Goal: Task Accomplishment & Management: Manage account settings

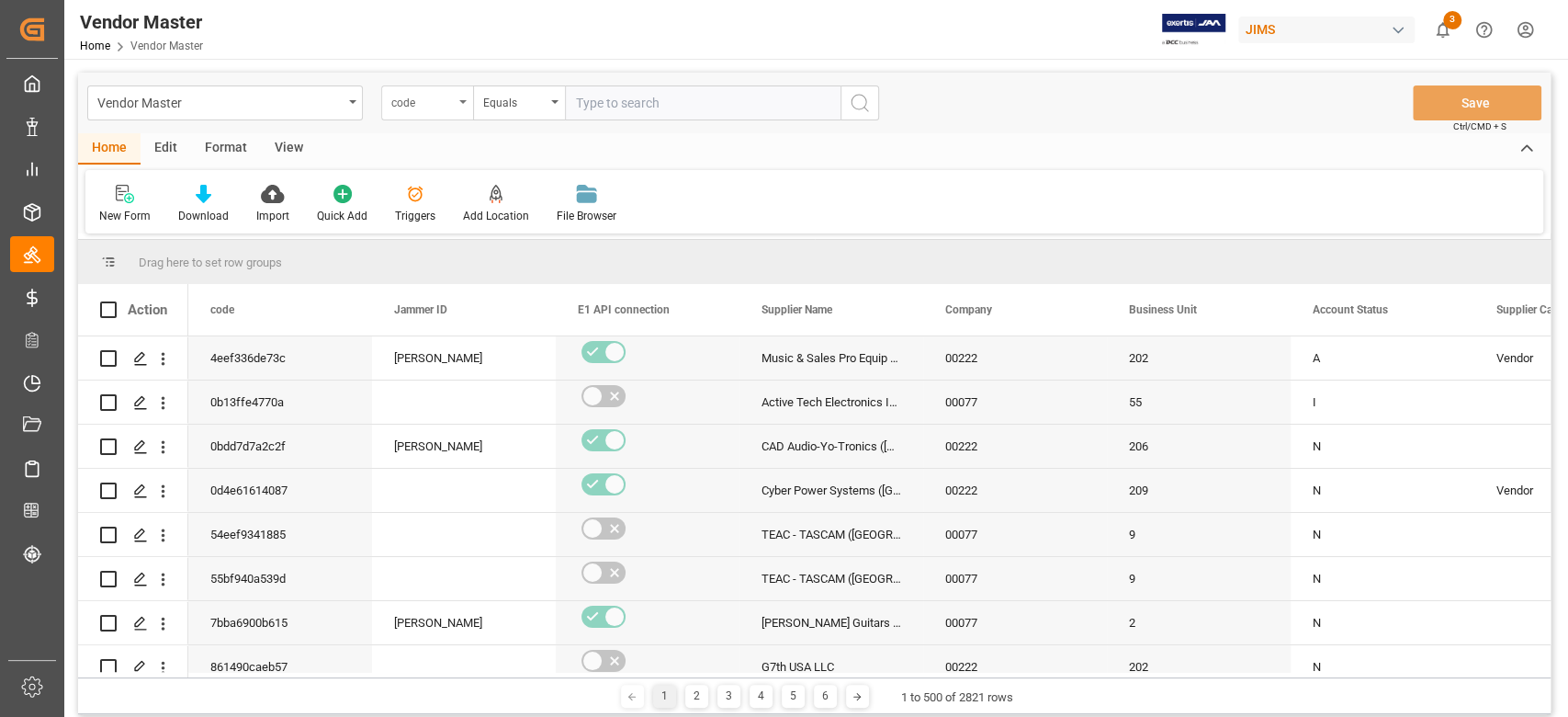
click at [428, 101] on div "code" at bounding box center [422, 100] width 63 height 21
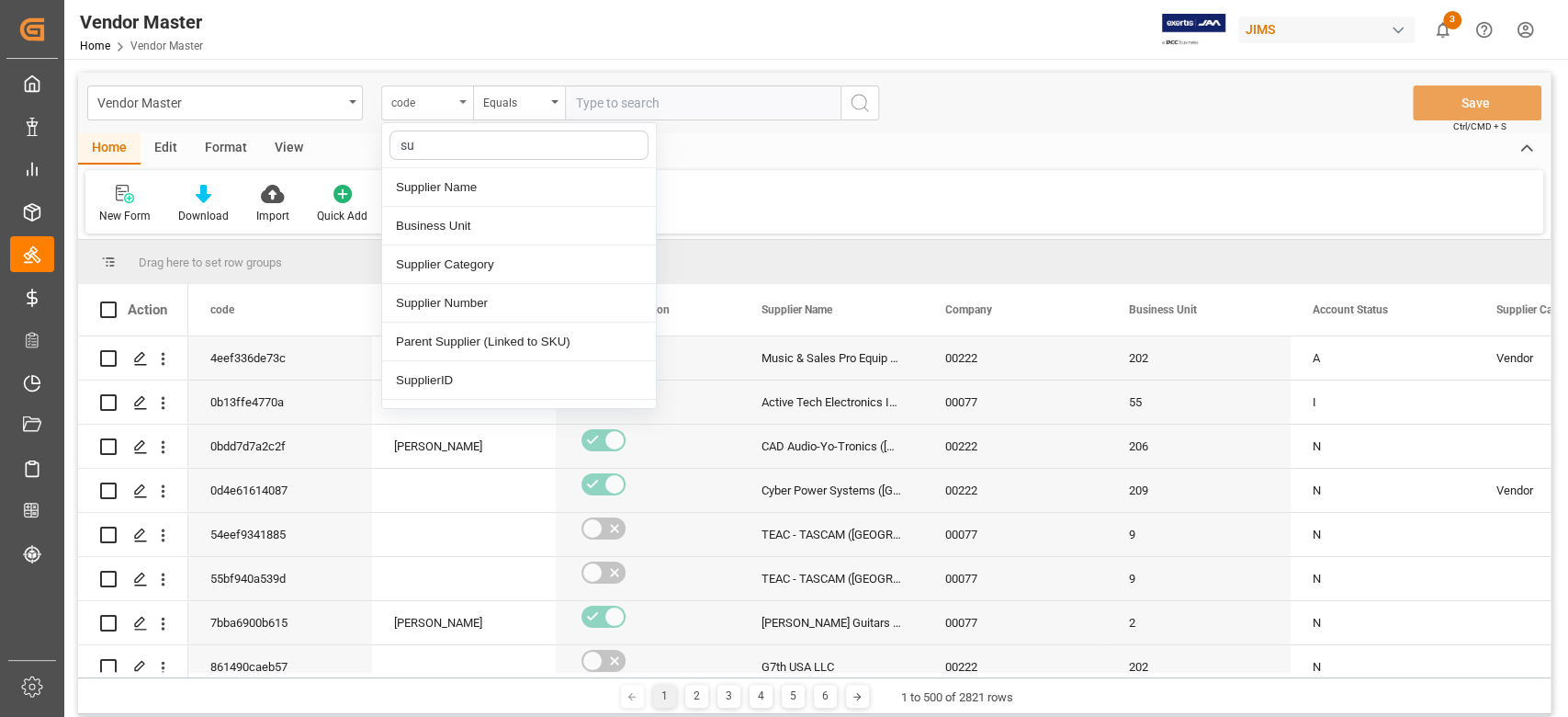
type input "sup"
click at [483, 272] on div "Supplier Number" at bounding box center [519, 265] width 273 height 39
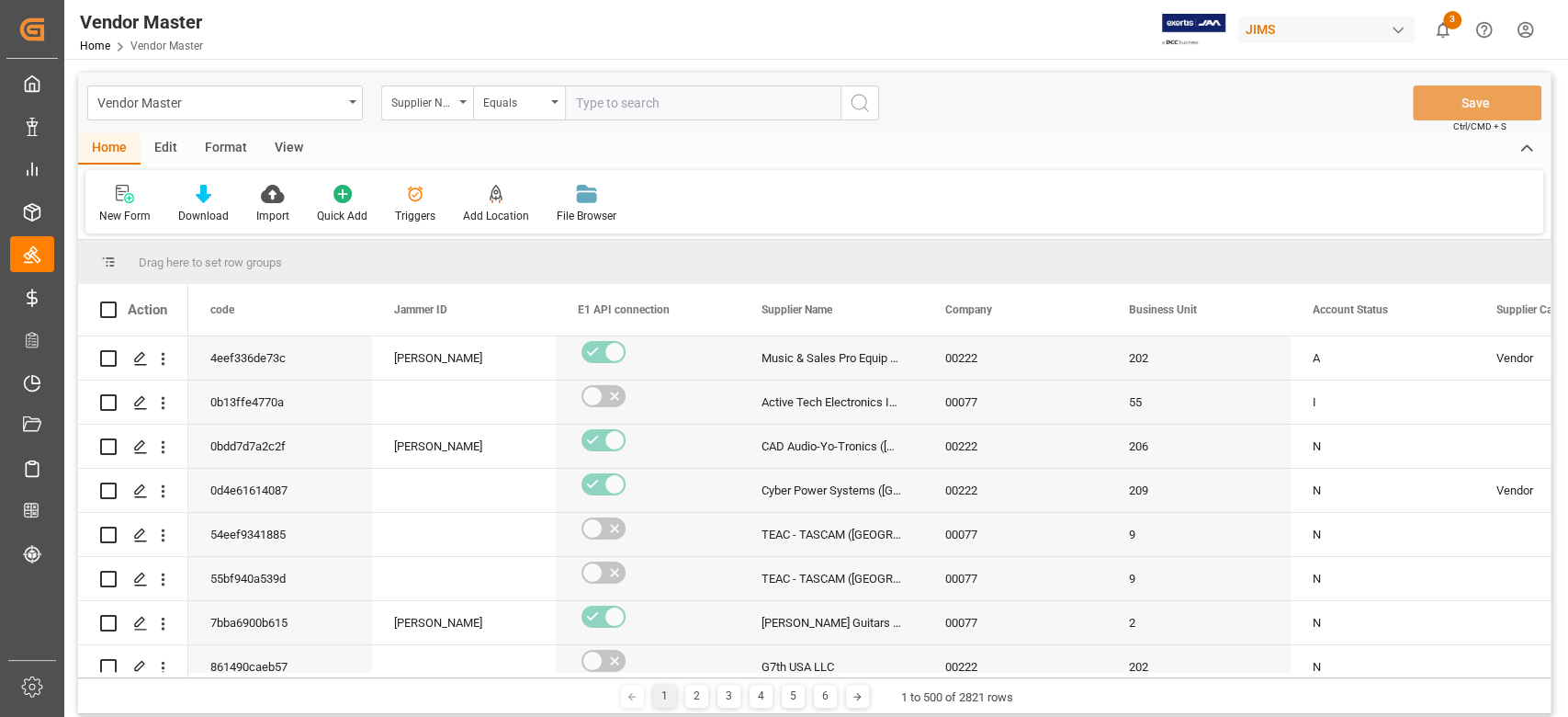
click at [689, 107] on input "text" at bounding box center [702, 102] width 275 height 35
paste input "312999"
type input "312999"
click at [867, 106] on icon "search button" at bounding box center [860, 102] width 22 height 22
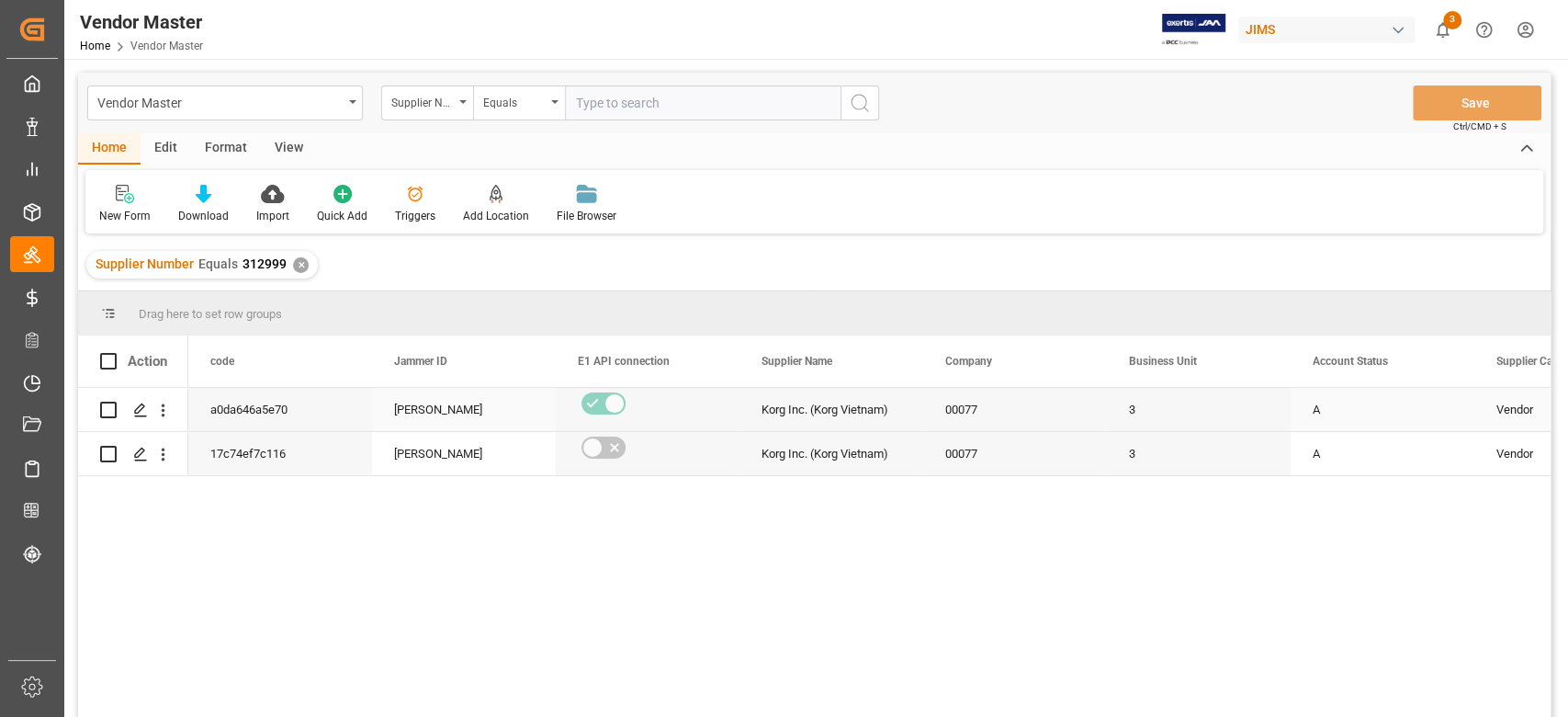
click at [1057, 420] on div "00077" at bounding box center [1015, 409] width 184 height 43
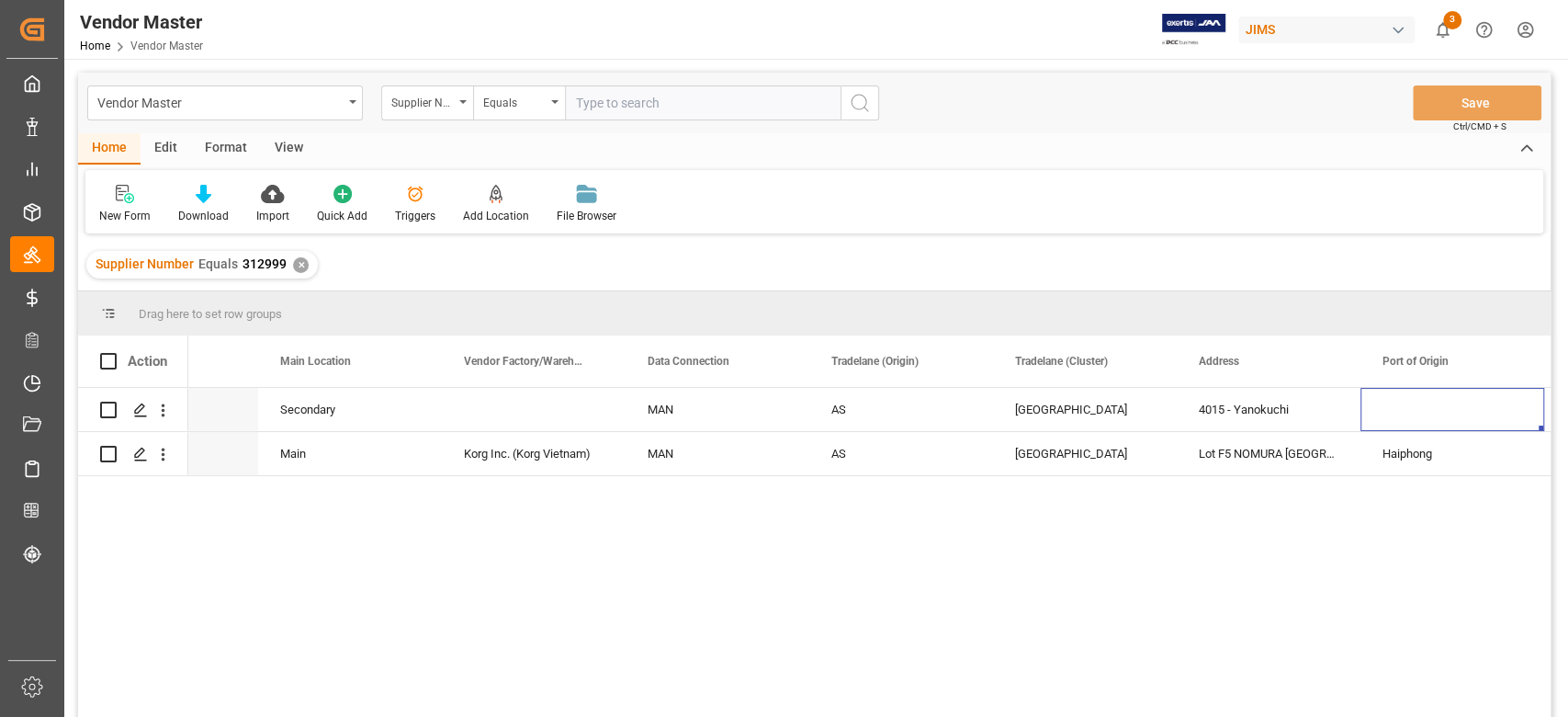
scroll to position [0, 2686]
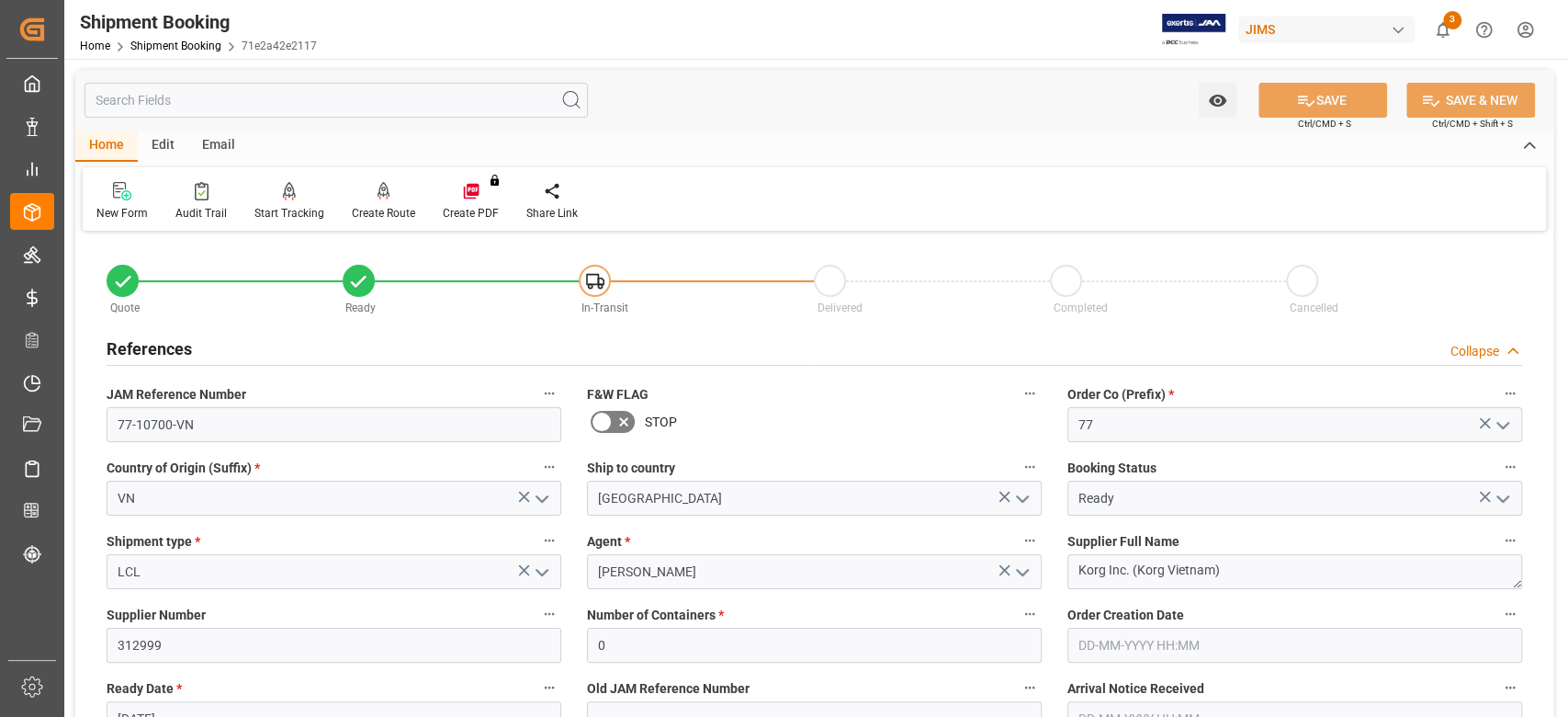
scroll to position [367, 0]
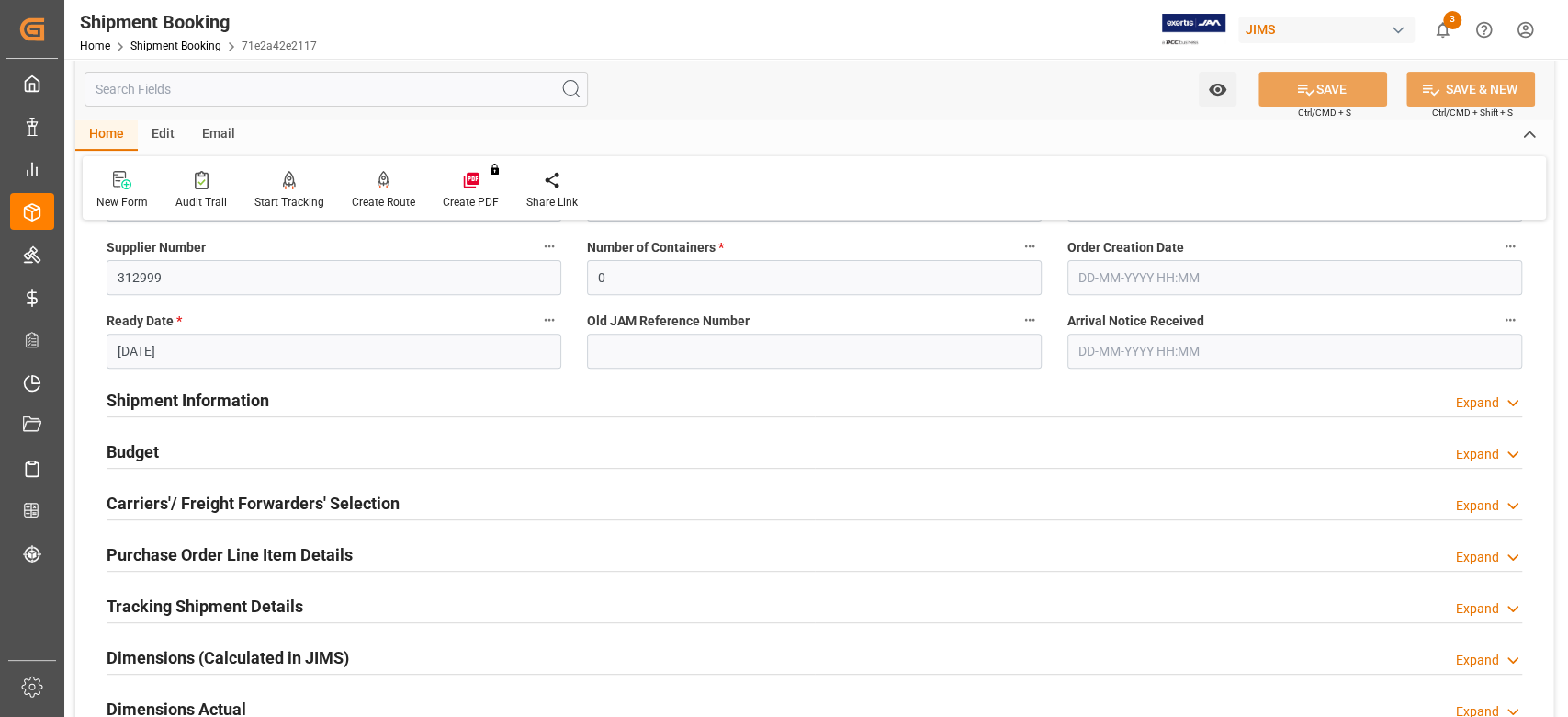
click at [149, 278] on input "312999" at bounding box center [333, 277] width 455 height 35
drag, startPoint x: 200, startPoint y: 394, endPoint x: 636, endPoint y: 410, distance: 436.3
click at [200, 394] on h2 "Shipment Information" at bounding box center [187, 400] width 162 height 25
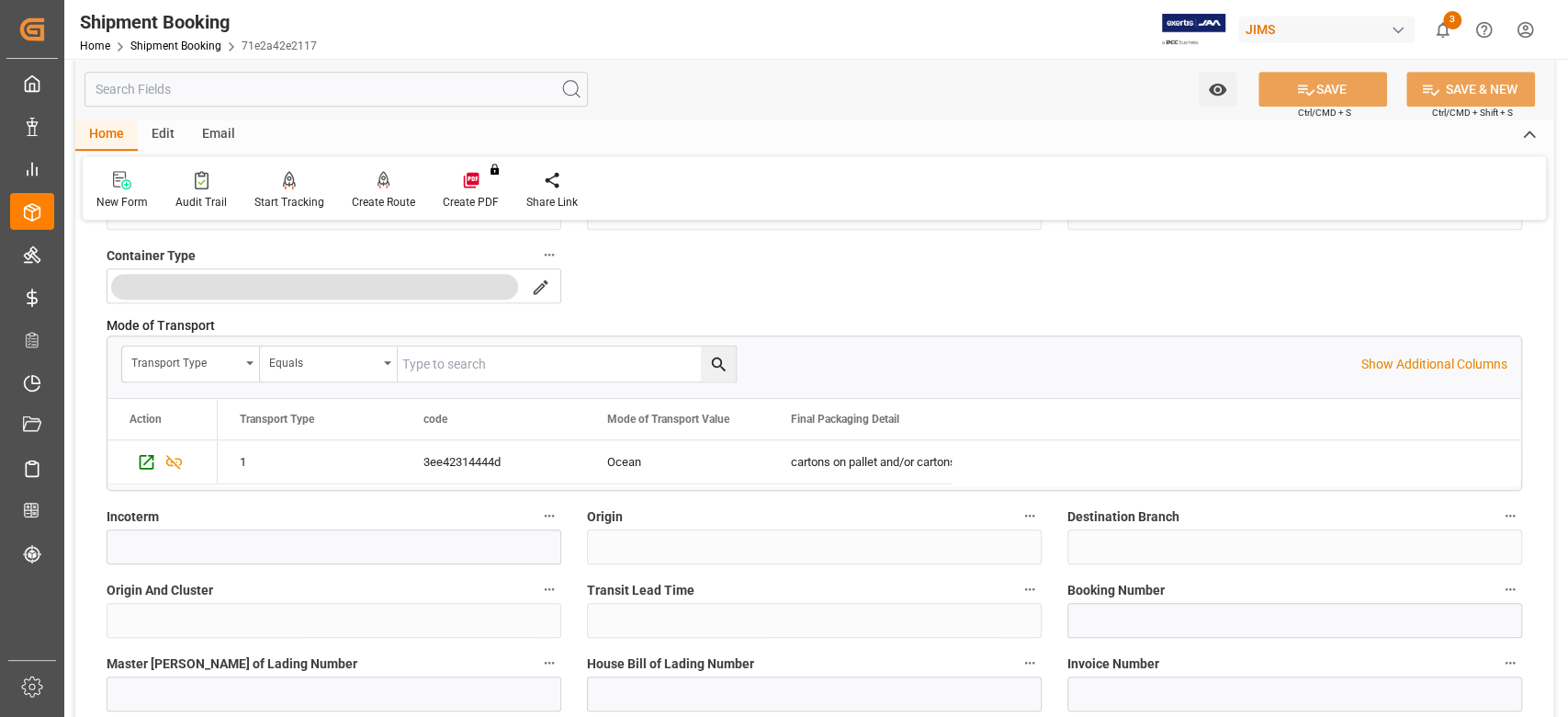
scroll to position [857, 0]
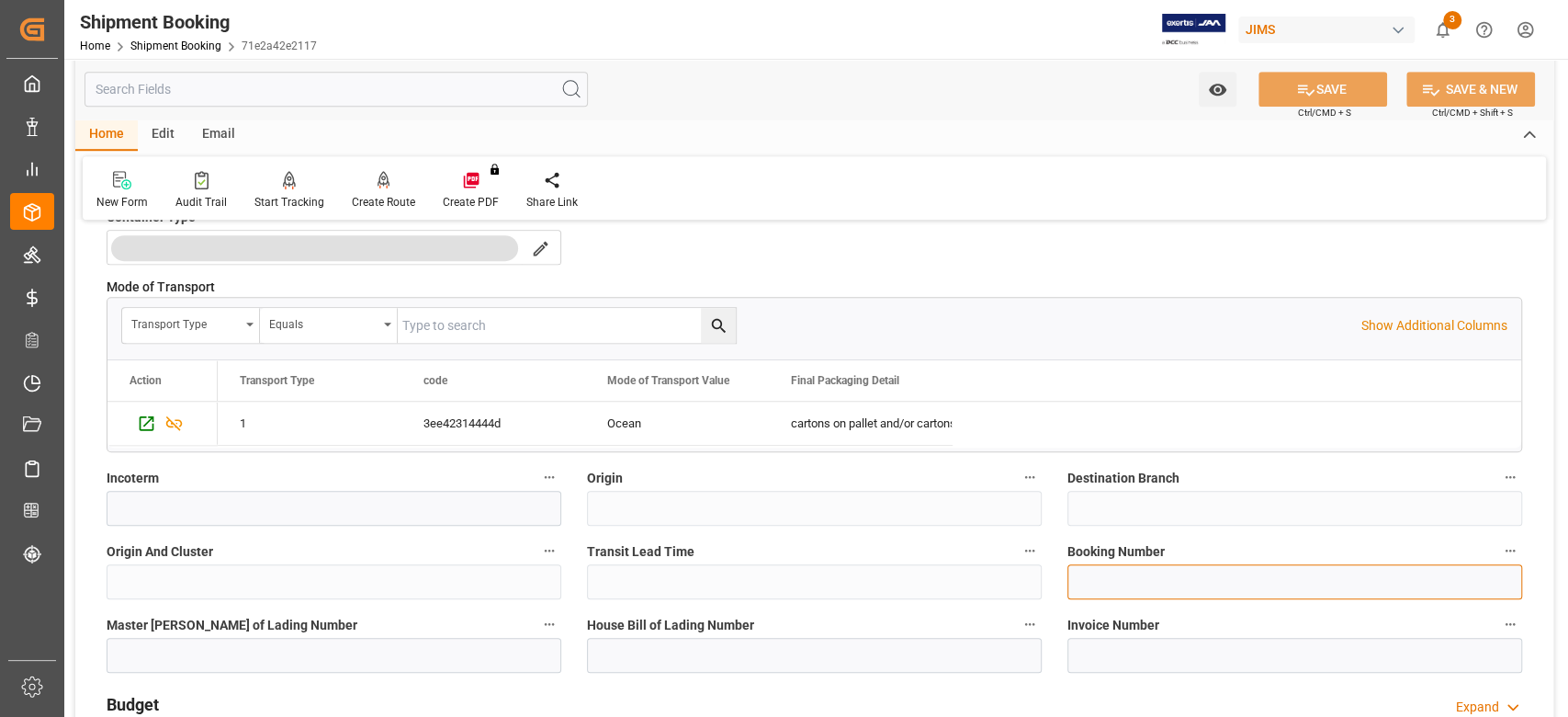
click at [1108, 573] on input at bounding box center [1295, 582] width 455 height 35
paste input "13634400"
type input "13634400"
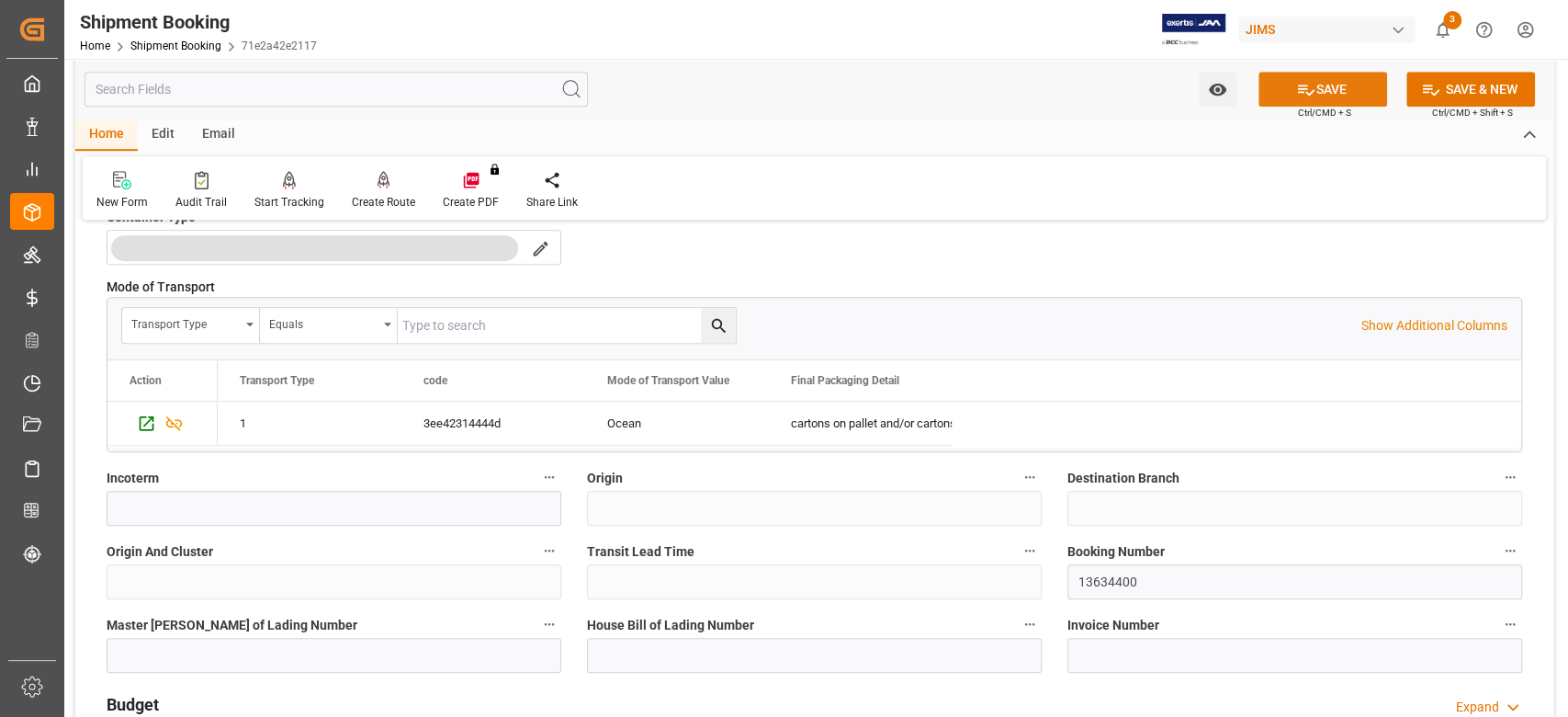
click at [1301, 77] on button "SAVE" at bounding box center [1323, 89] width 128 height 35
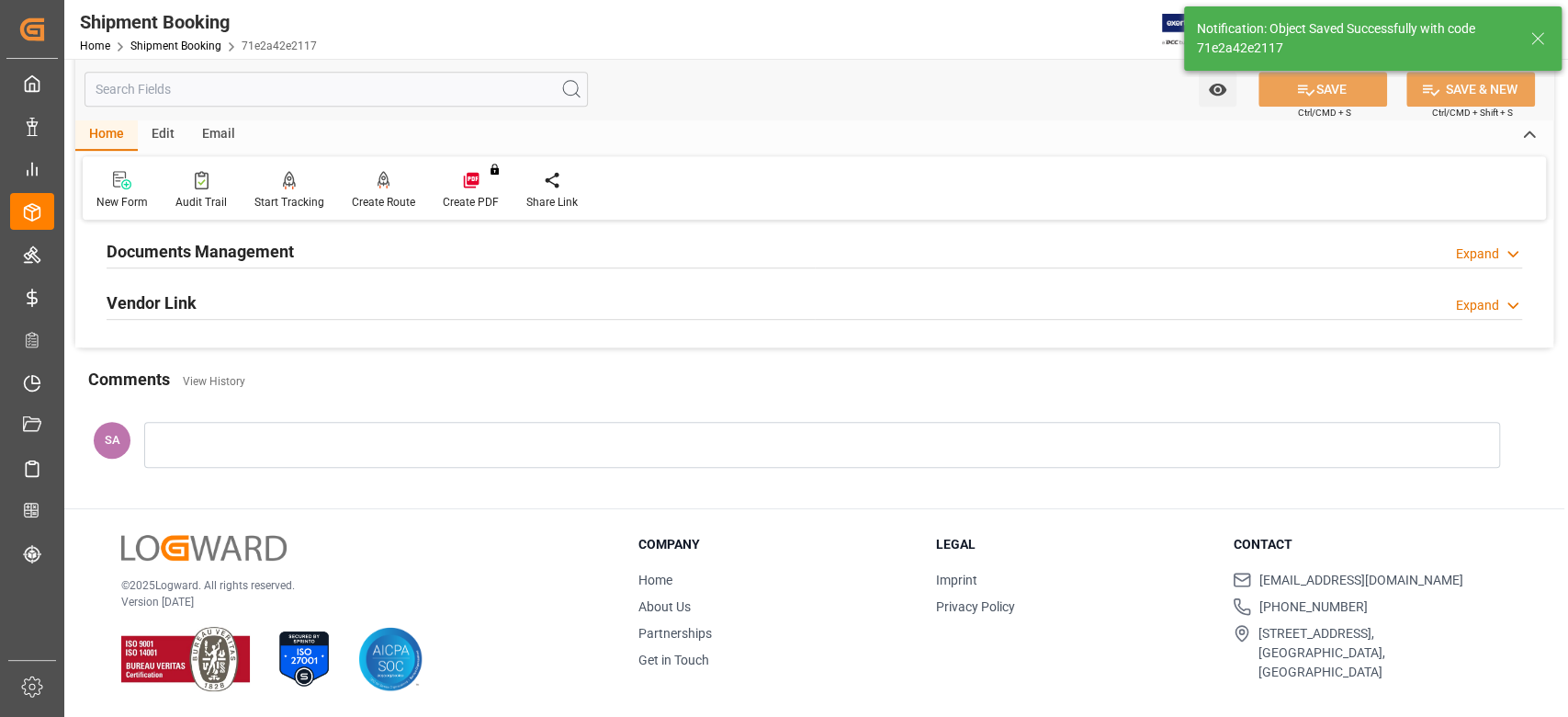
scroll to position [483, 0]
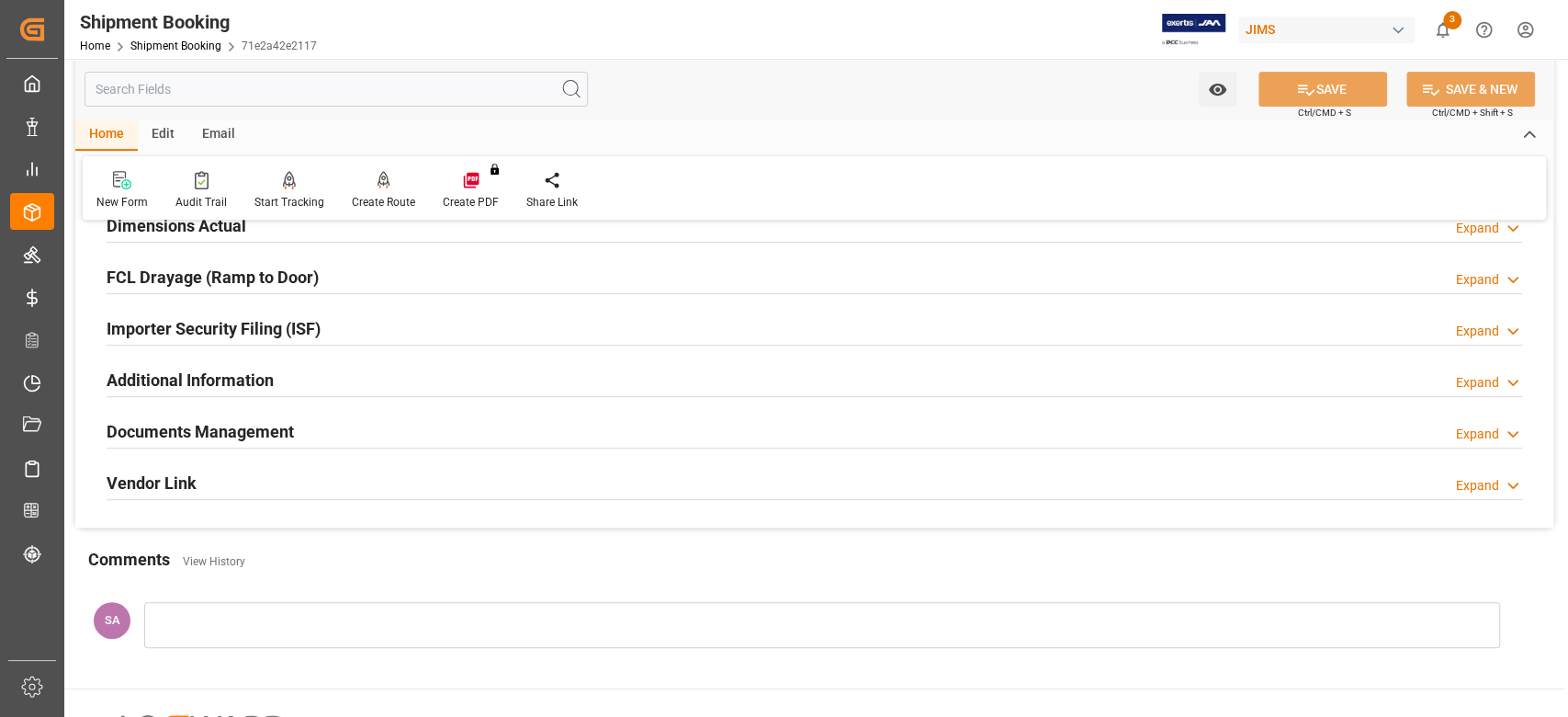
click at [252, 435] on h2 "Documents Management" at bounding box center [200, 432] width 187 height 25
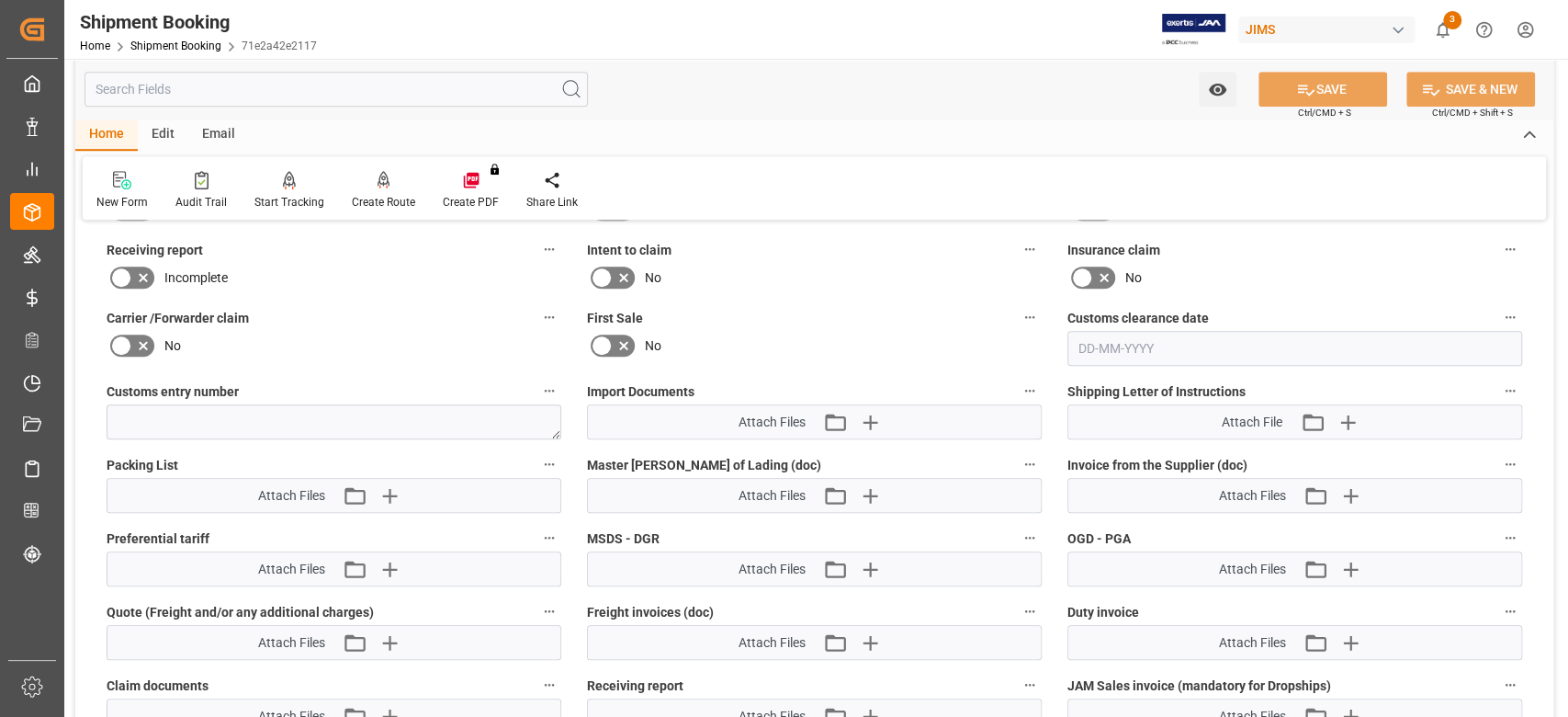
scroll to position [851, 0]
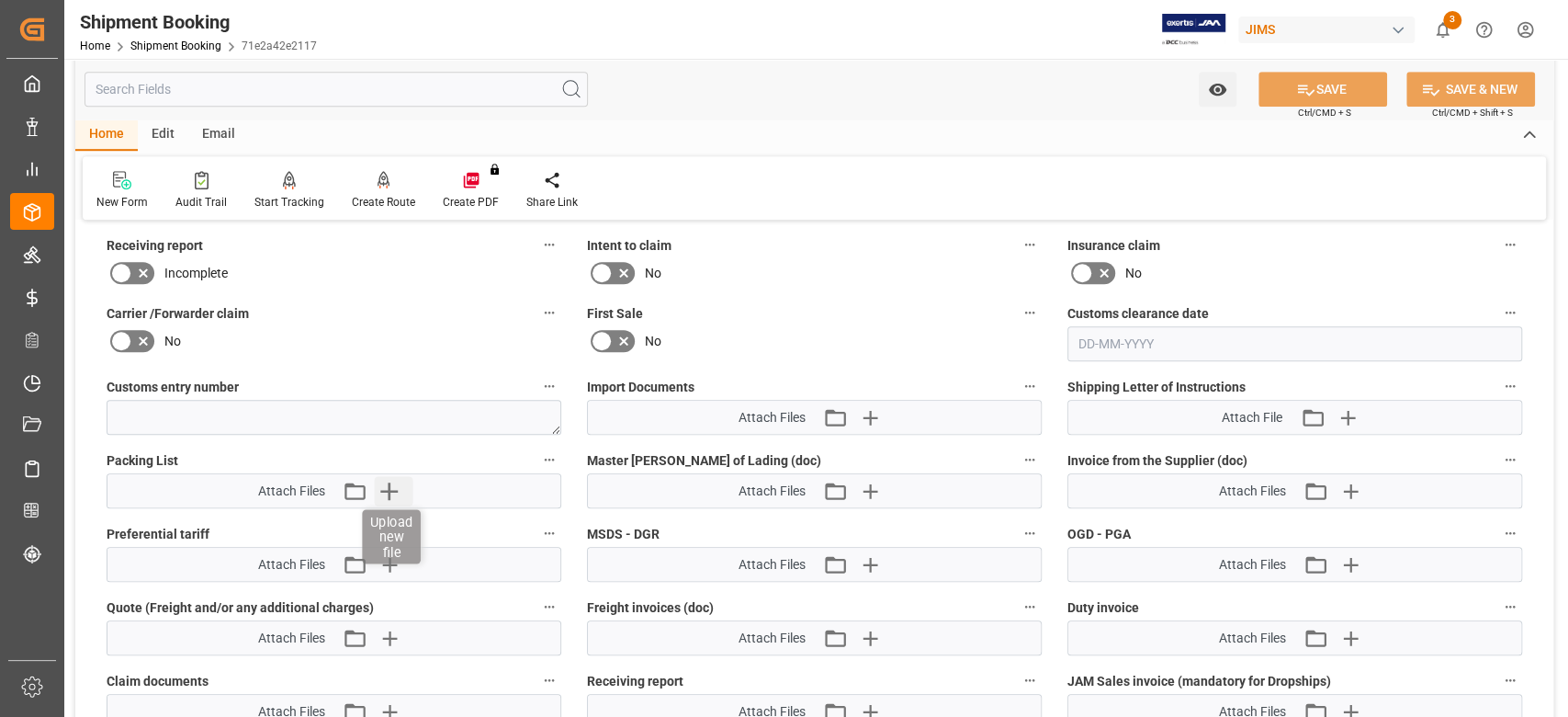
click at [388, 482] on icon "button" at bounding box center [390, 491] width 17 height 17
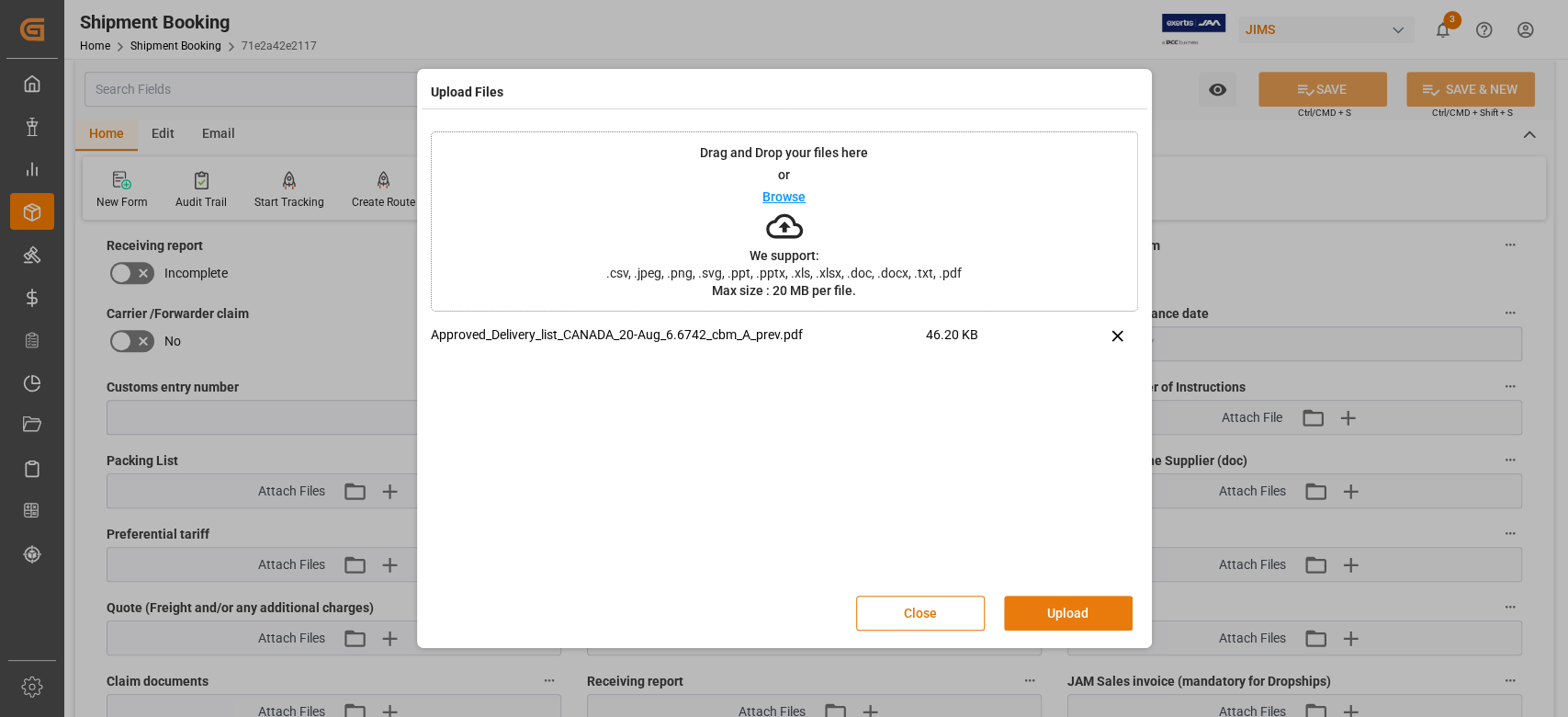
click at [1089, 609] on button "Upload" at bounding box center [1068, 613] width 128 height 35
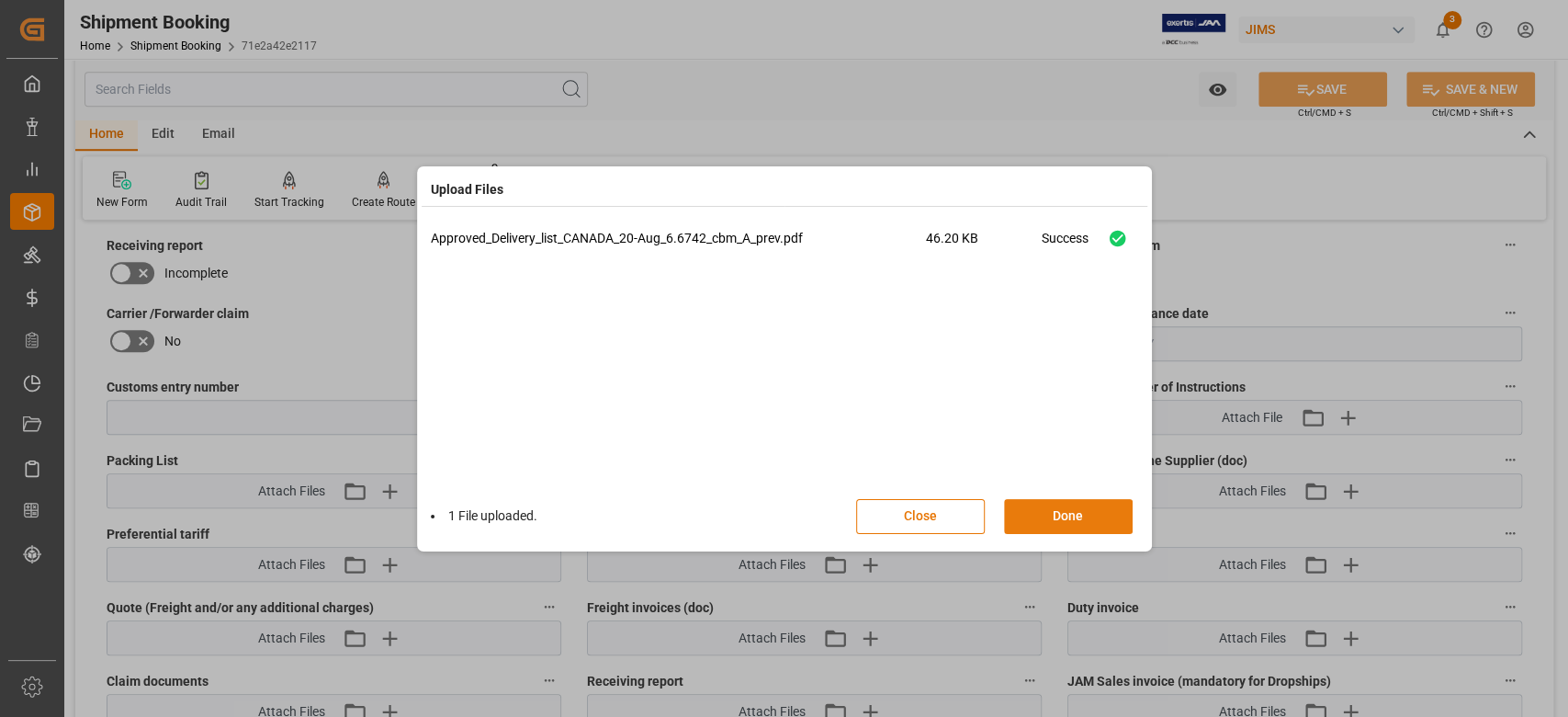
click at [1069, 517] on button "Done" at bounding box center [1068, 516] width 128 height 35
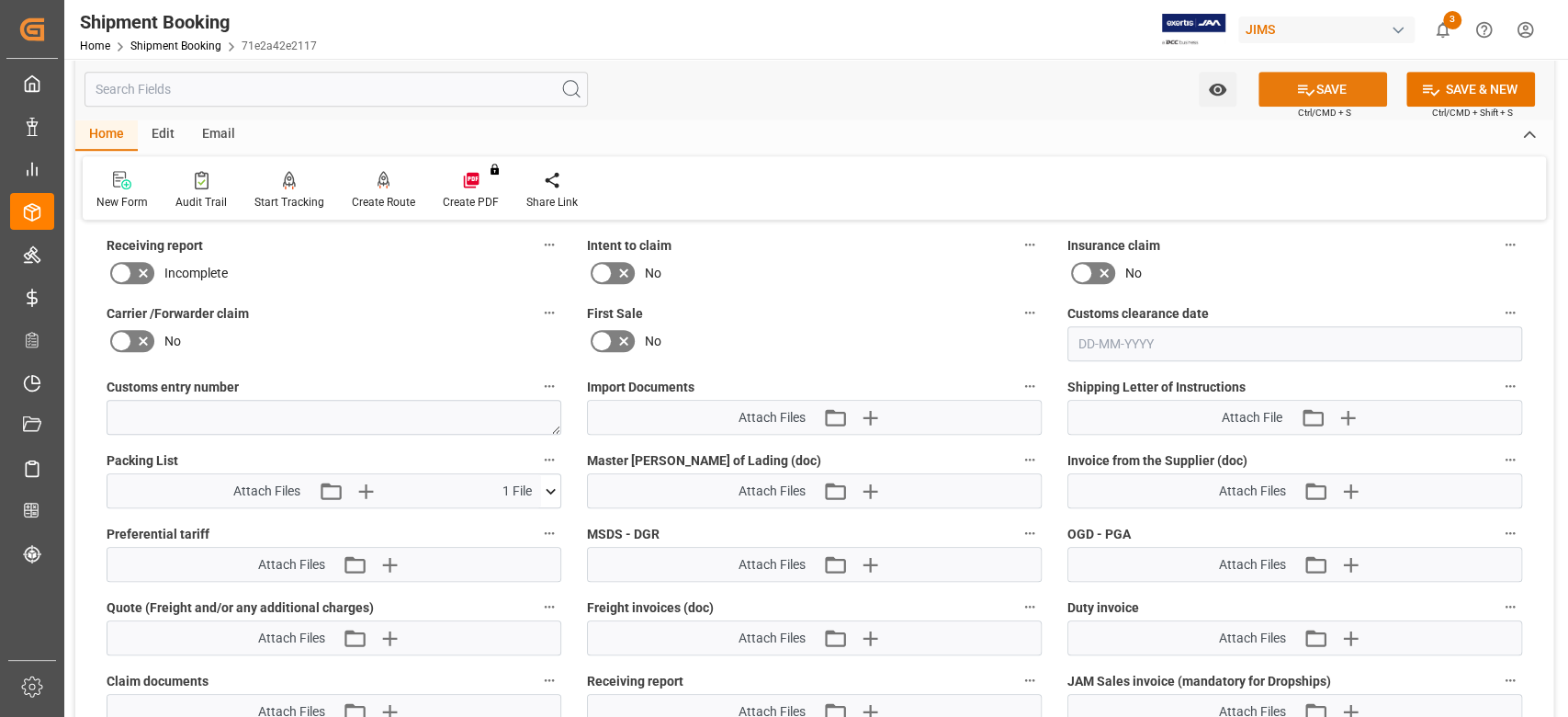
click at [1300, 101] on button "SAVE" at bounding box center [1323, 89] width 128 height 35
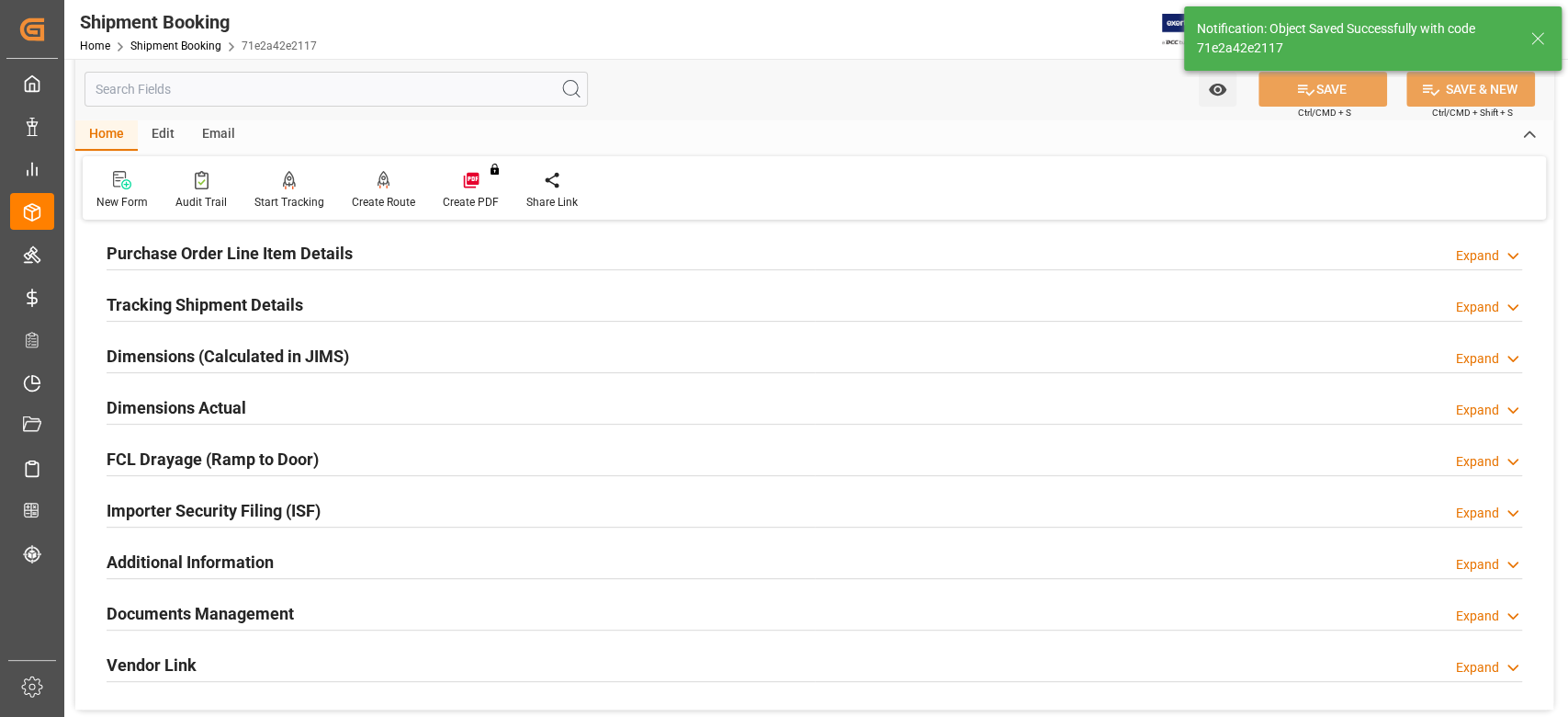
scroll to position [294, 0]
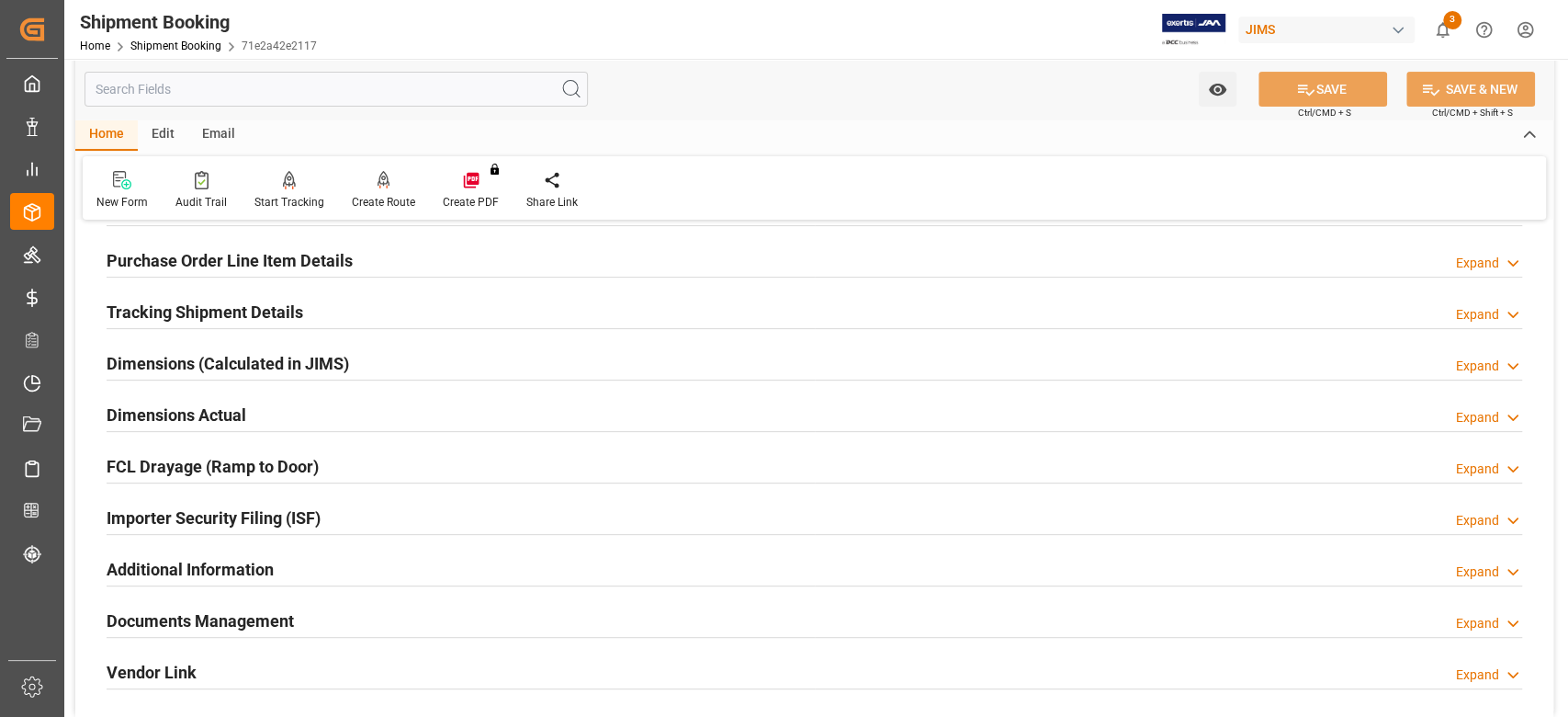
click at [217, 316] on h2 "Tracking Shipment Details" at bounding box center [204, 312] width 196 height 25
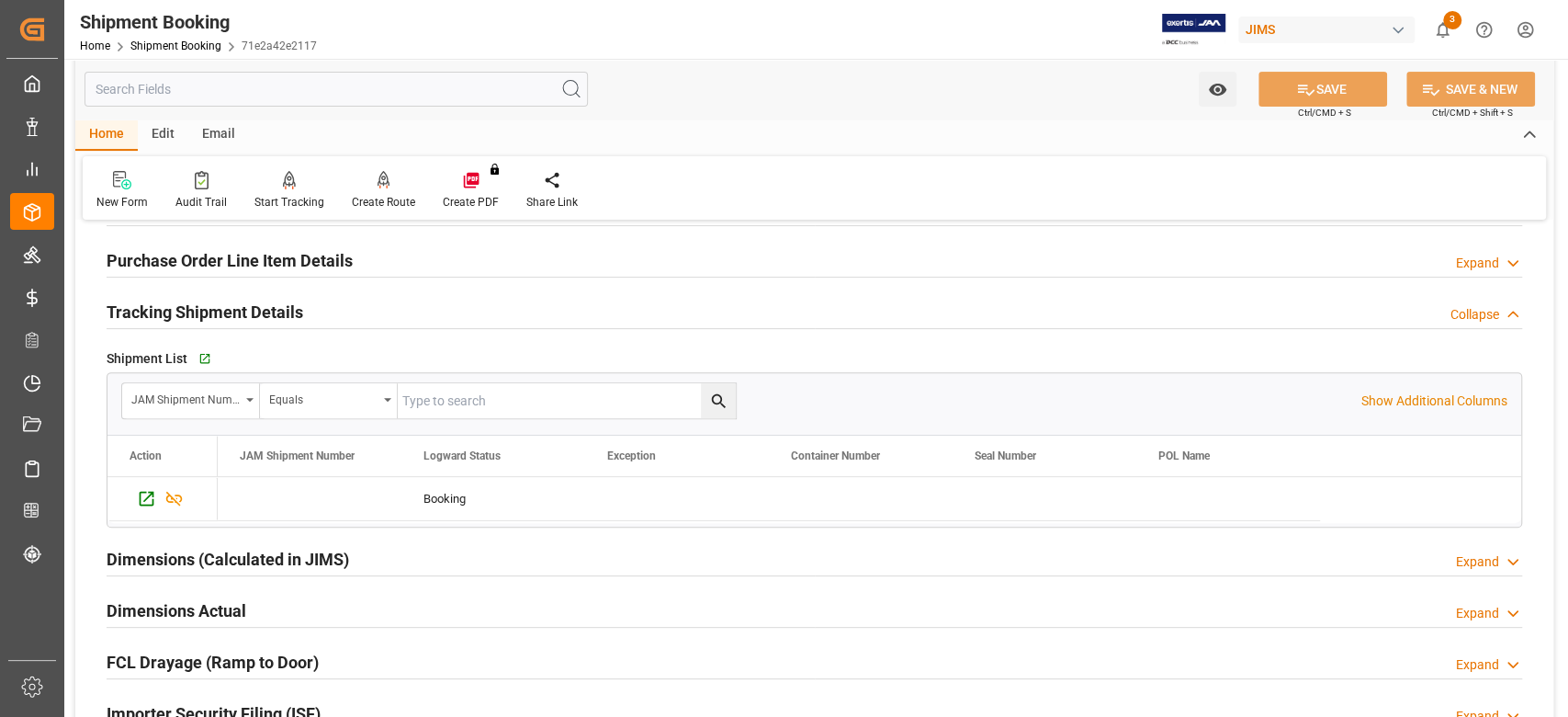
click at [184, 305] on h2 "Tracking Shipment Details" at bounding box center [204, 312] width 196 height 25
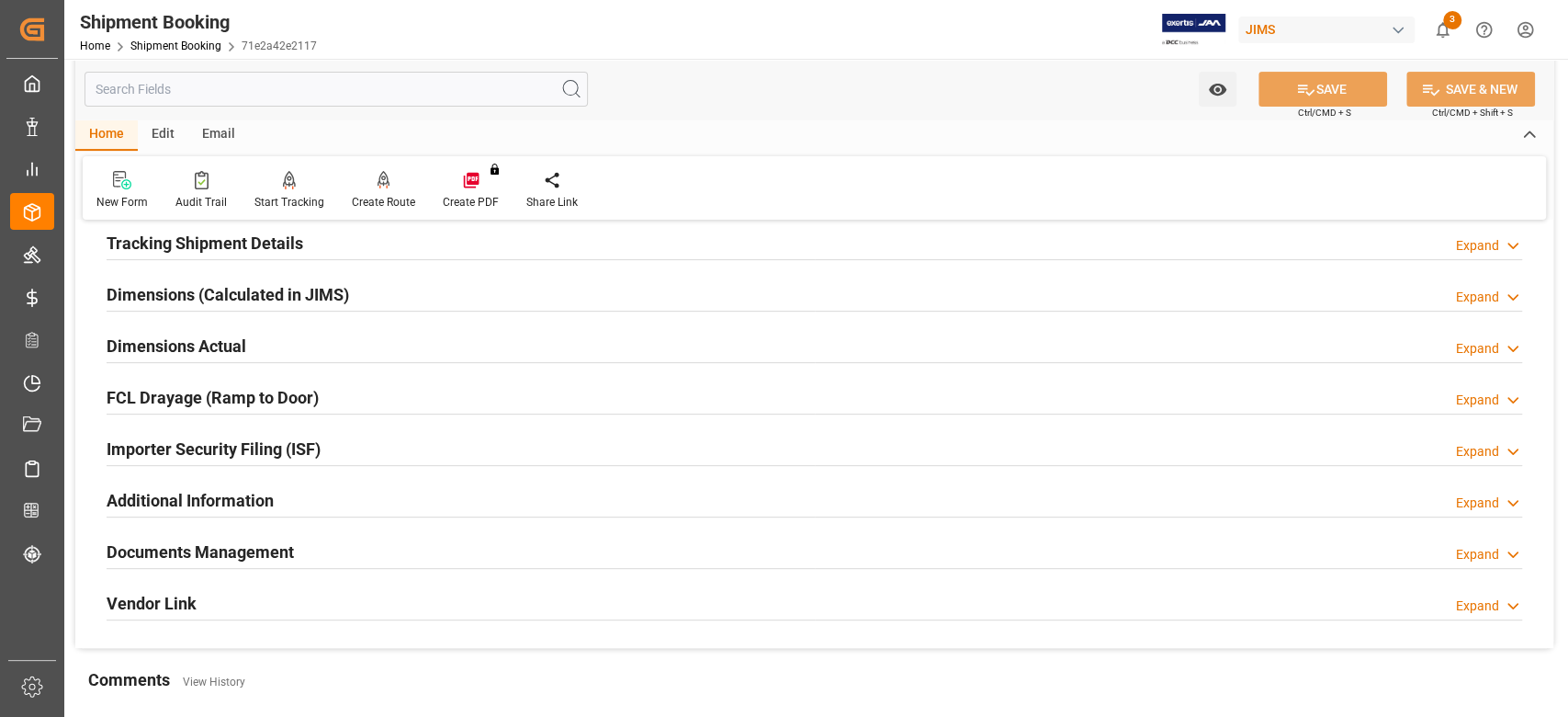
scroll to position [417, 0]
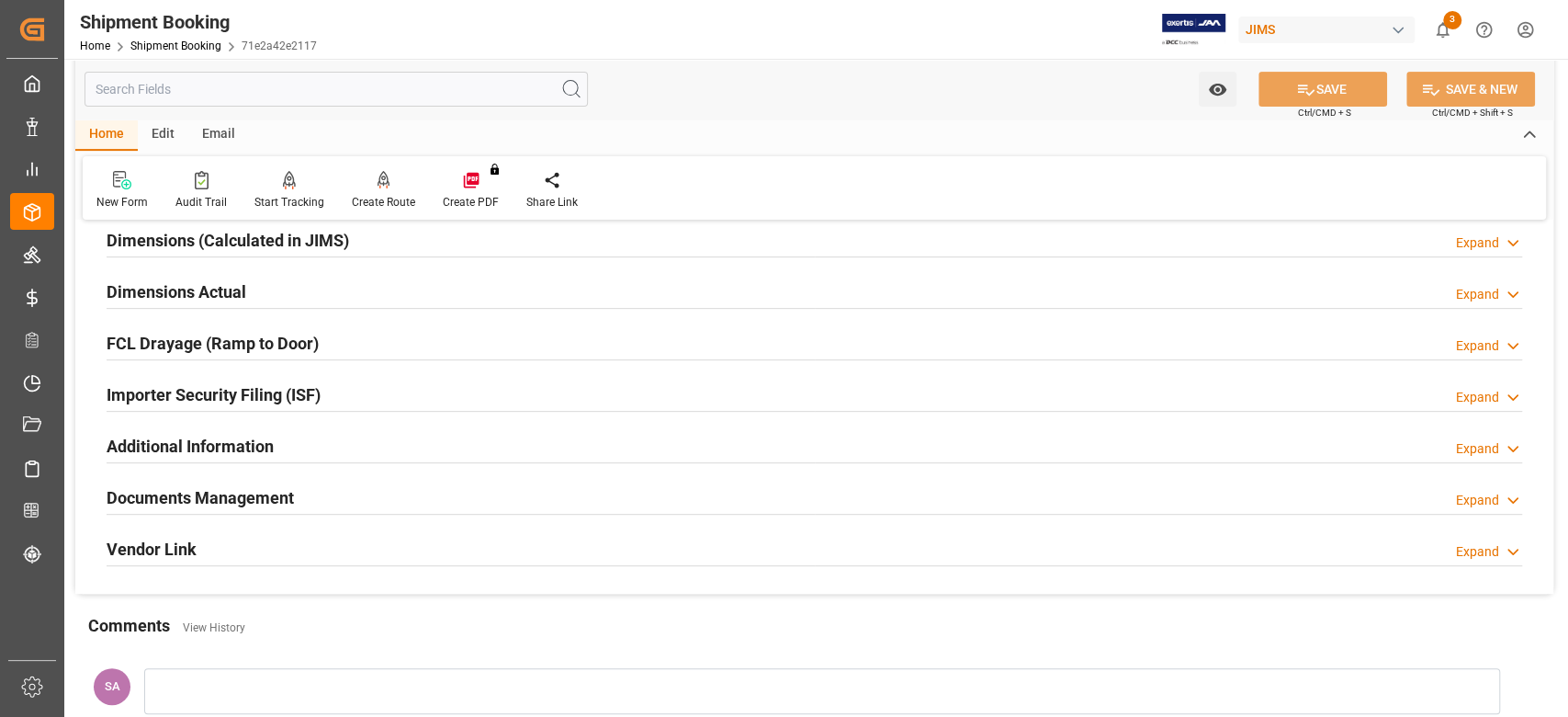
click at [154, 291] on h2 "Dimensions Actual" at bounding box center [176, 292] width 140 height 25
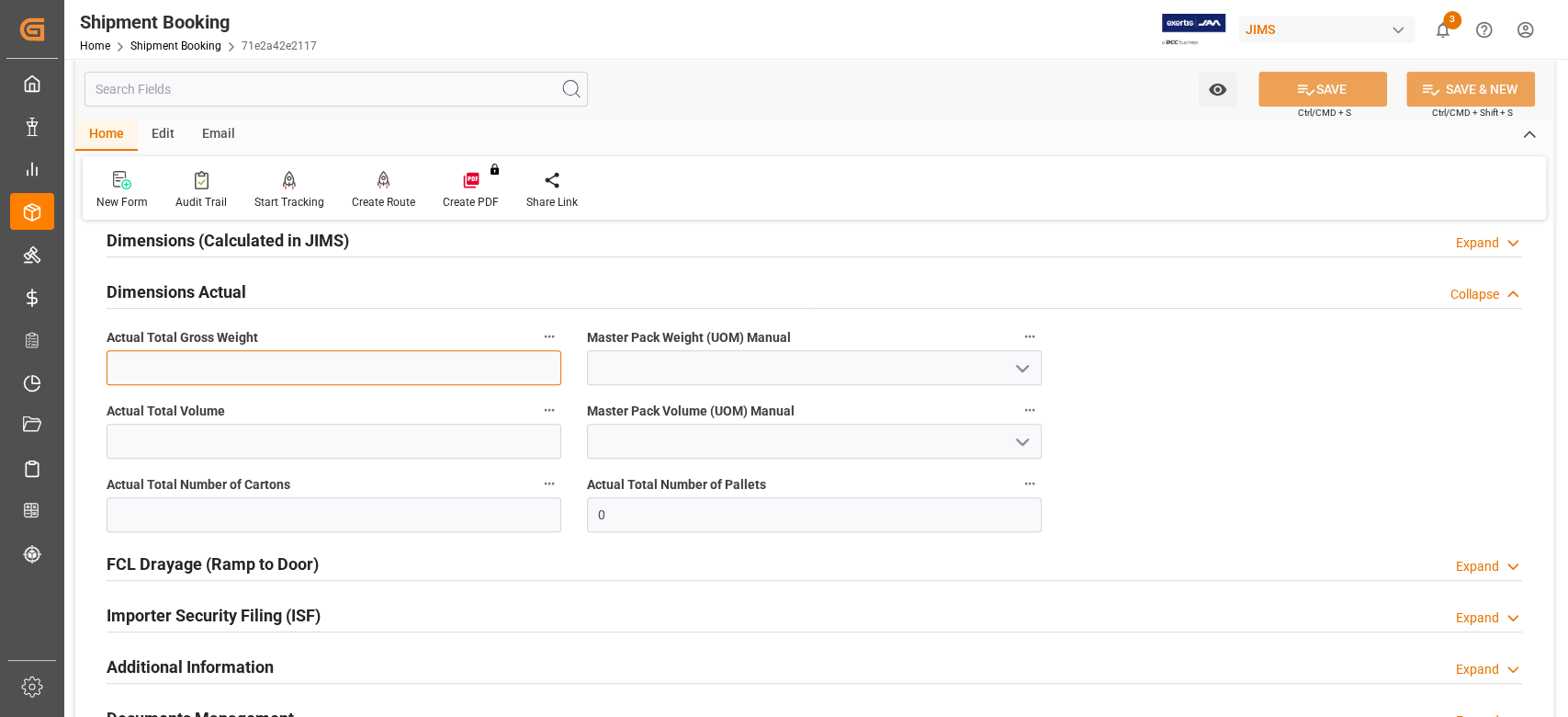
click at [281, 373] on input "text" at bounding box center [333, 367] width 455 height 35
type input "1160"
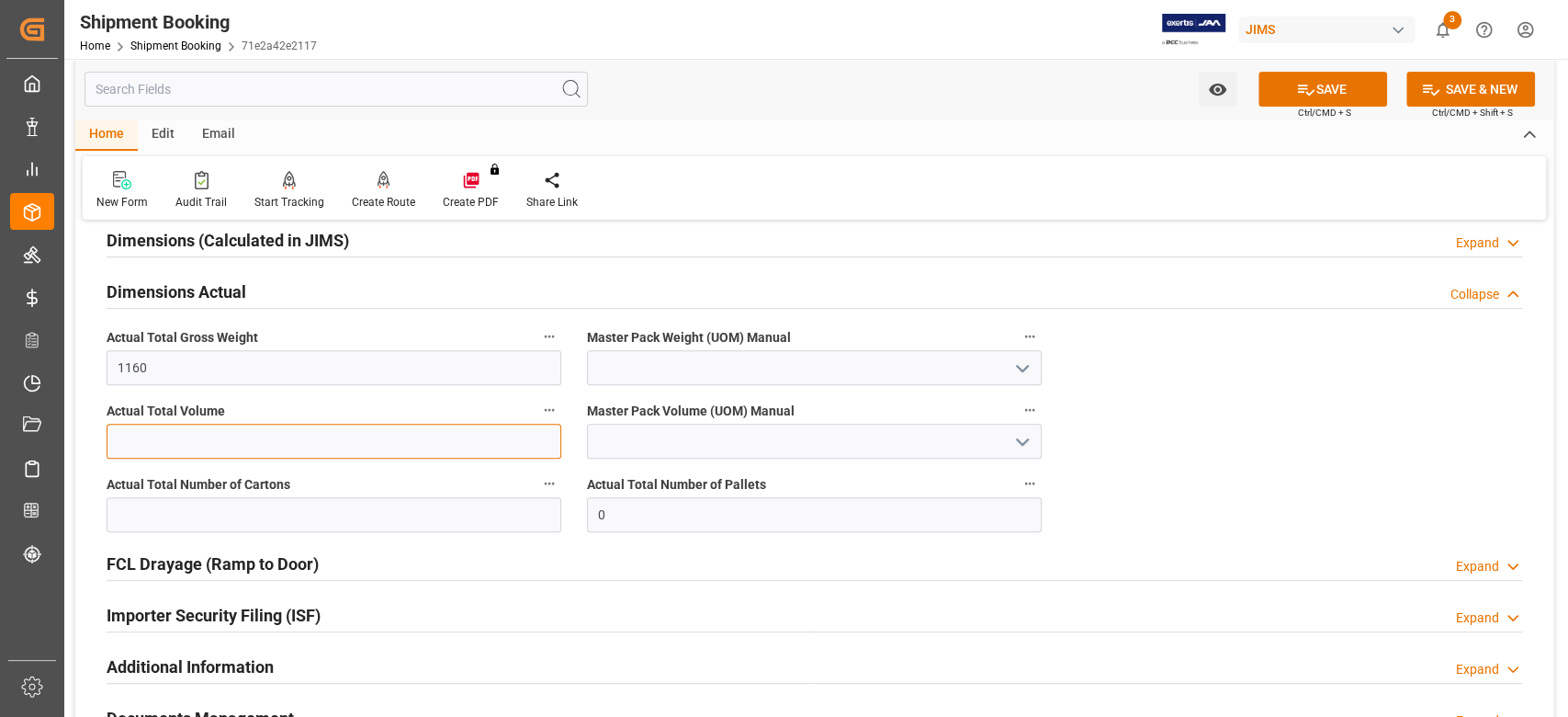
click at [337, 430] on input "text" at bounding box center [333, 441] width 455 height 35
type input "1"
type input "0"
type input "6.7"
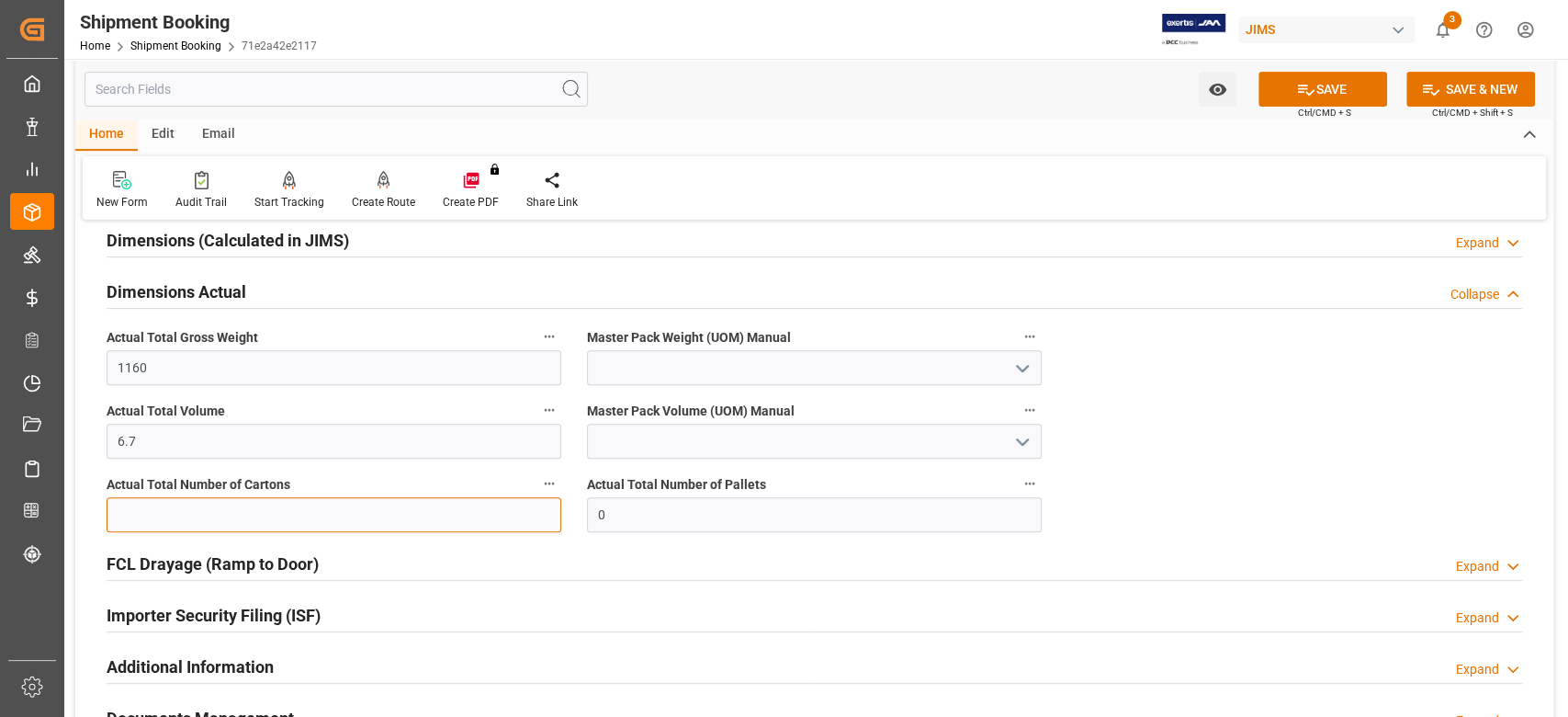
click at [528, 516] on input "text" at bounding box center [333, 514] width 455 height 35
type input "87"
click at [629, 347] on label "Master Pack Weight (UOM) Manual" at bounding box center [814, 337] width 455 height 26
click at [1018, 347] on button "Master Pack Weight (UOM) Manual" at bounding box center [1030, 336] width 24 height 24
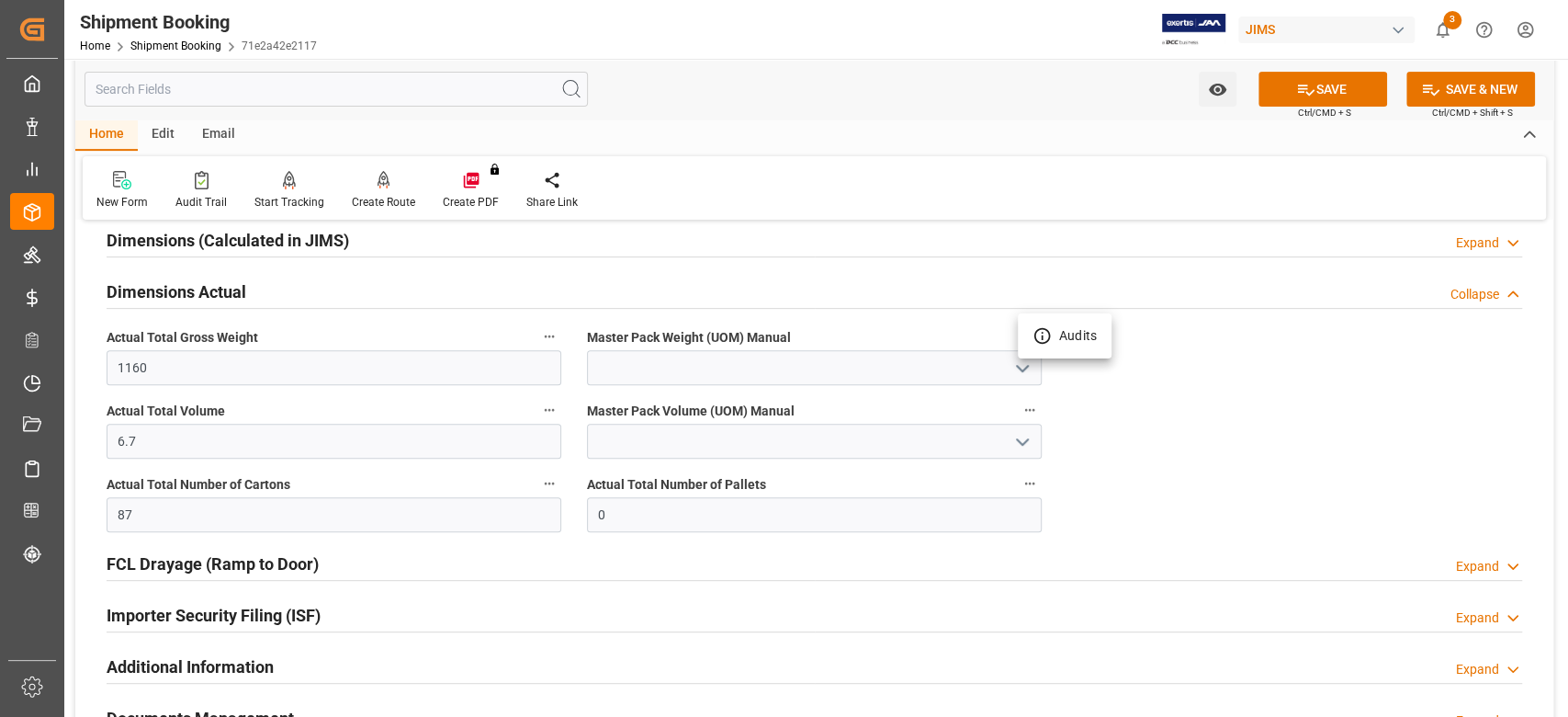
click at [630, 359] on div at bounding box center [784, 358] width 1568 height 717
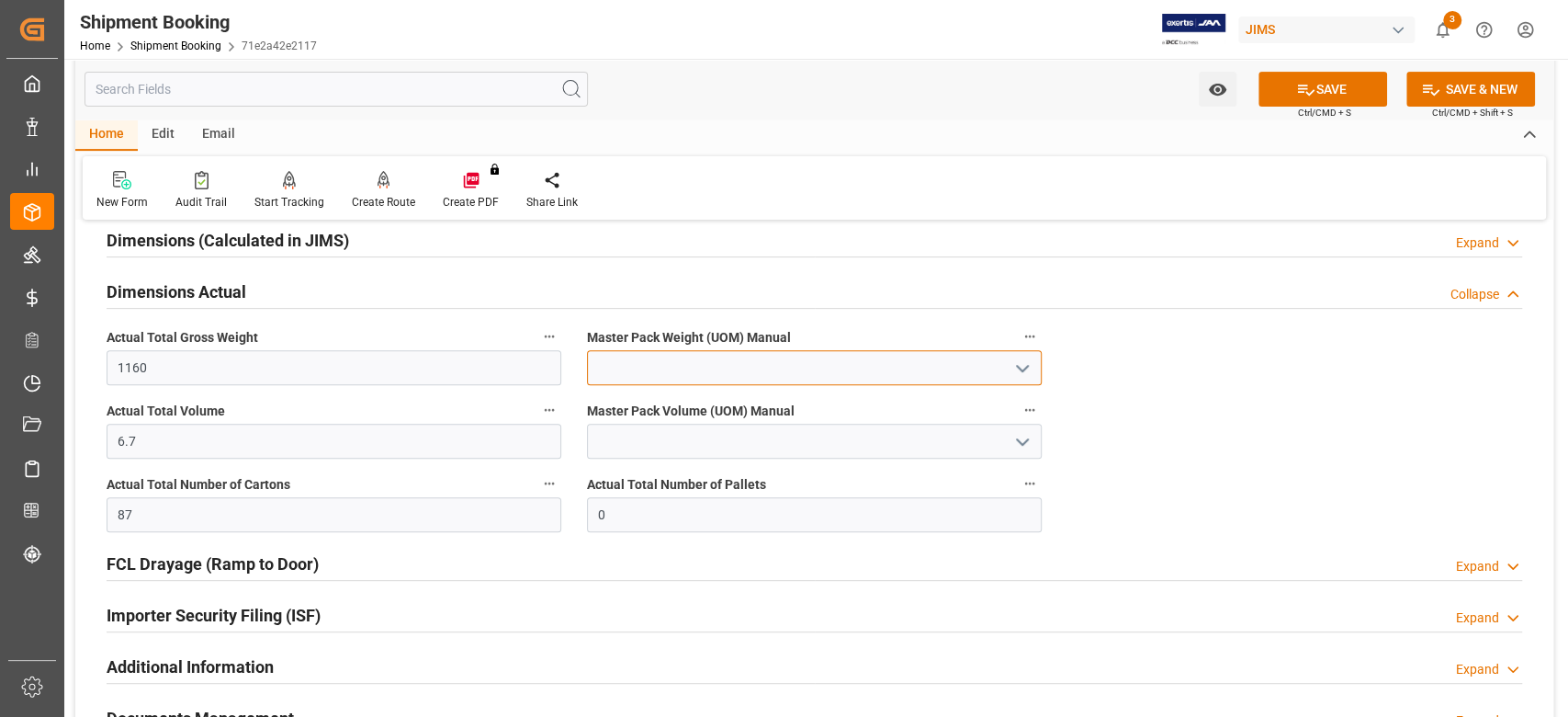
click at [630, 370] on input at bounding box center [814, 367] width 455 height 35
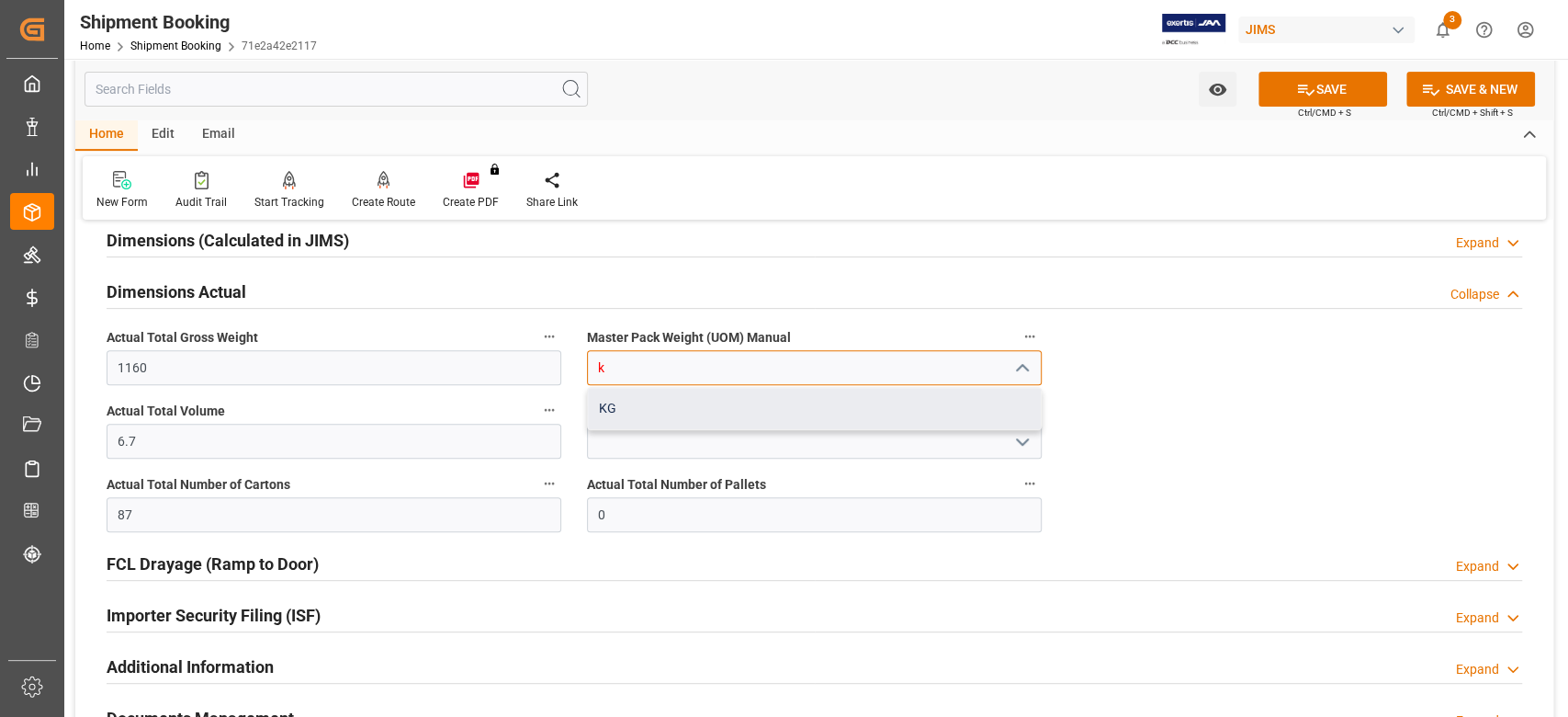
click at [636, 404] on div "KG" at bounding box center [814, 408] width 453 height 42
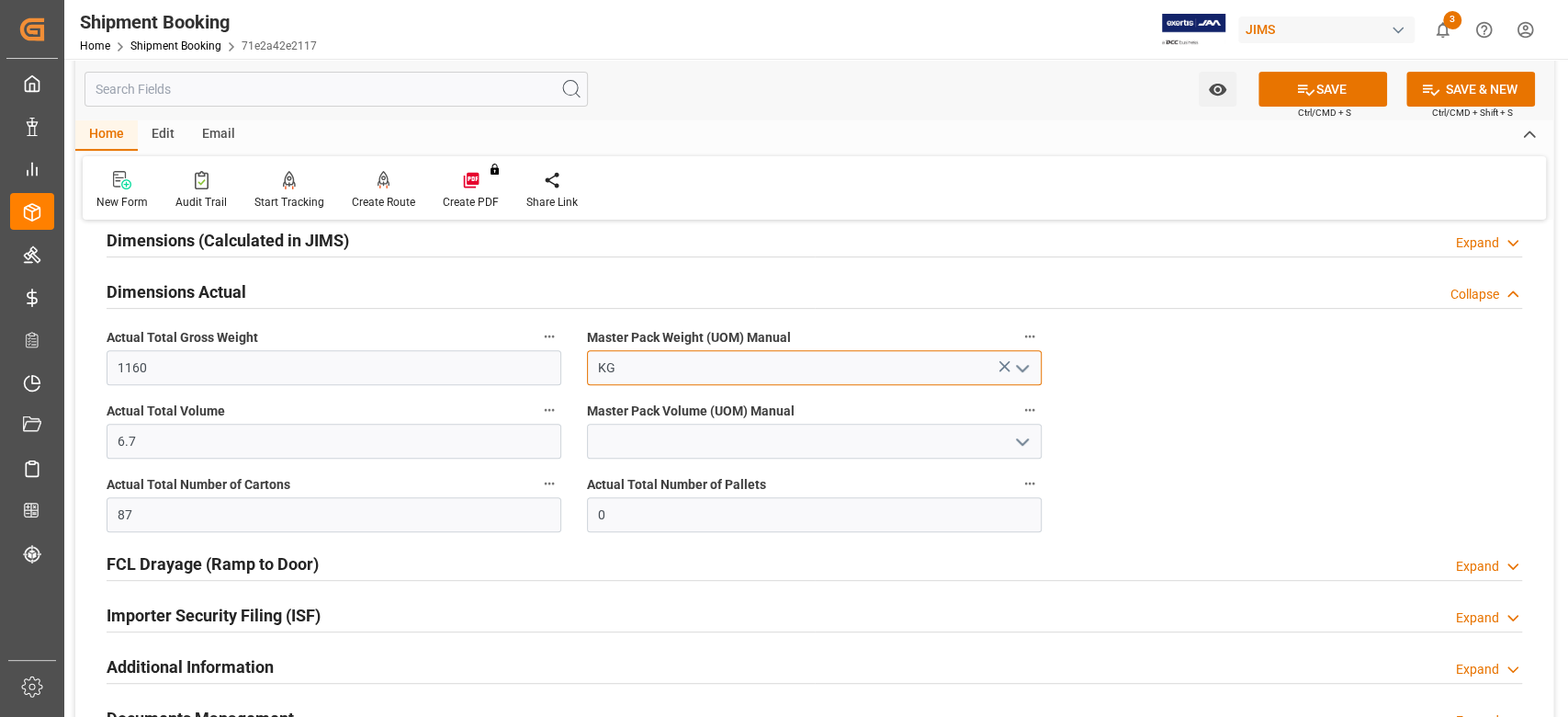
type input "KG"
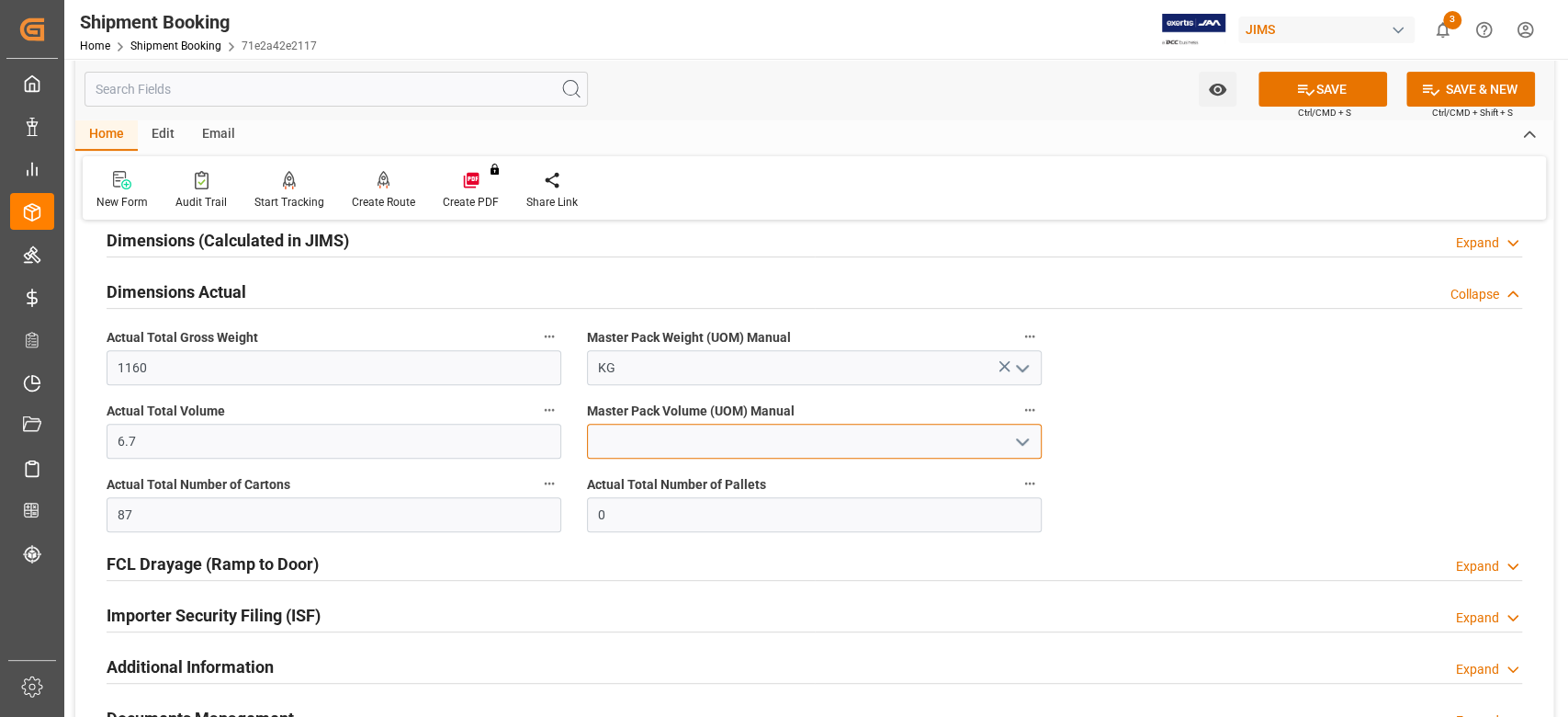
click at [641, 431] on input at bounding box center [814, 441] width 455 height 35
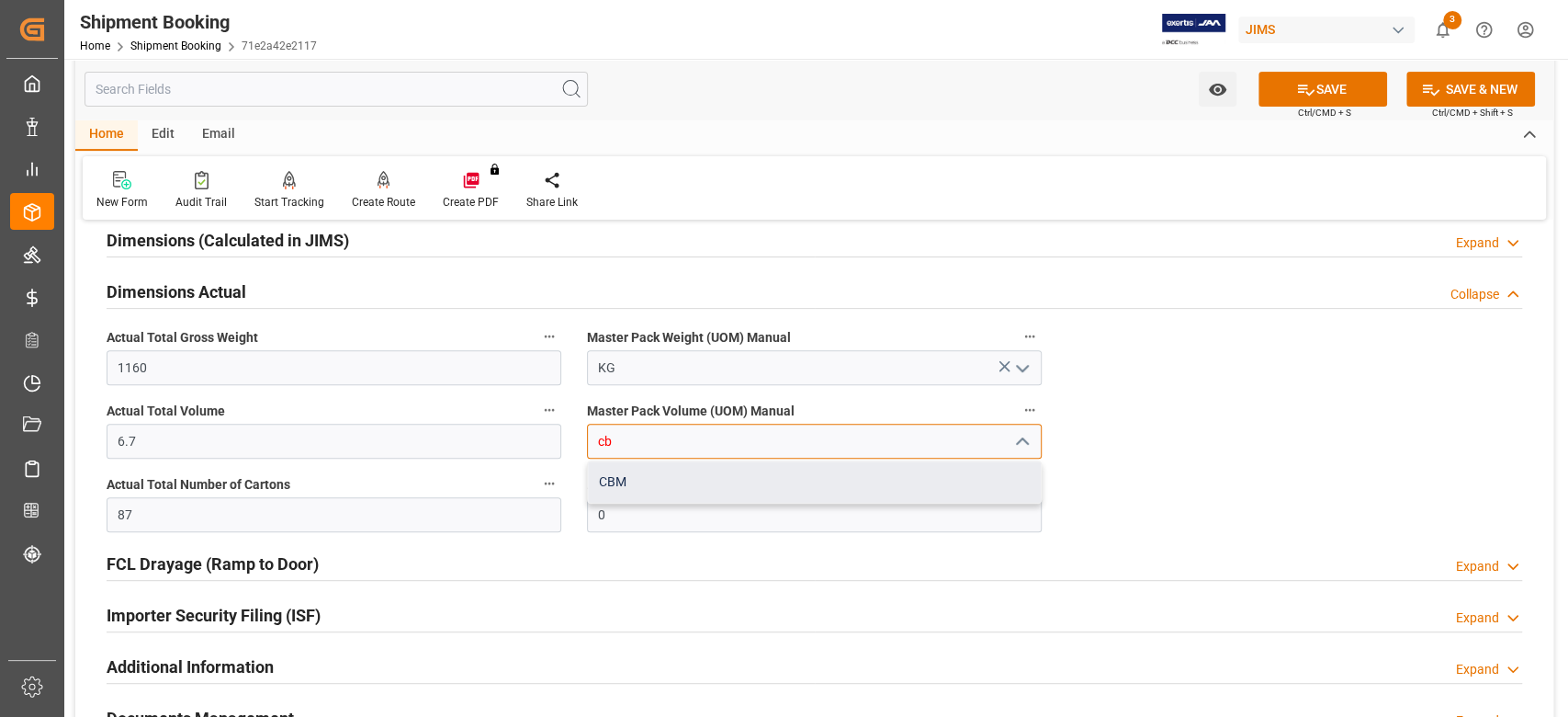
click at [795, 489] on div "CBM" at bounding box center [814, 481] width 453 height 42
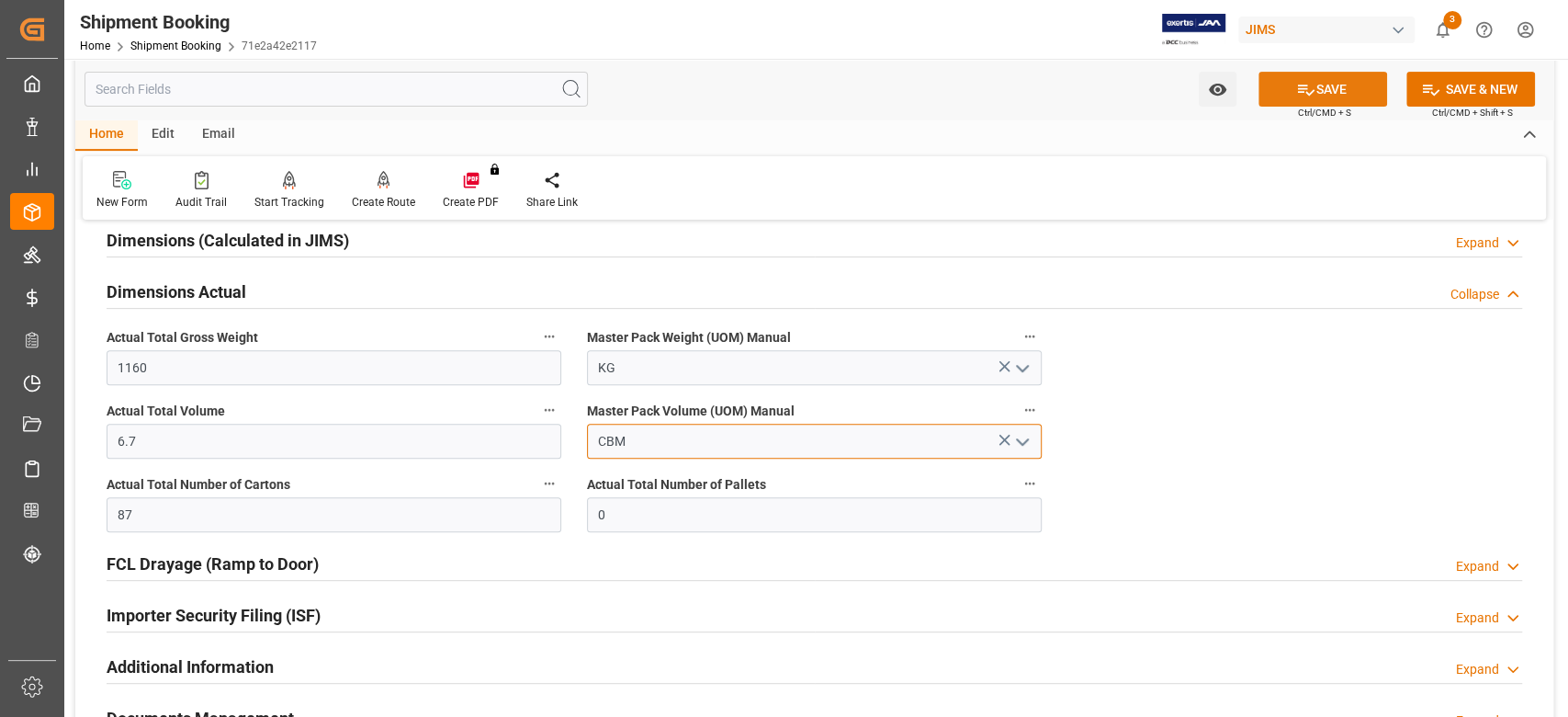
type input "CBM"
click at [1297, 90] on icon at bounding box center [1306, 90] width 19 height 19
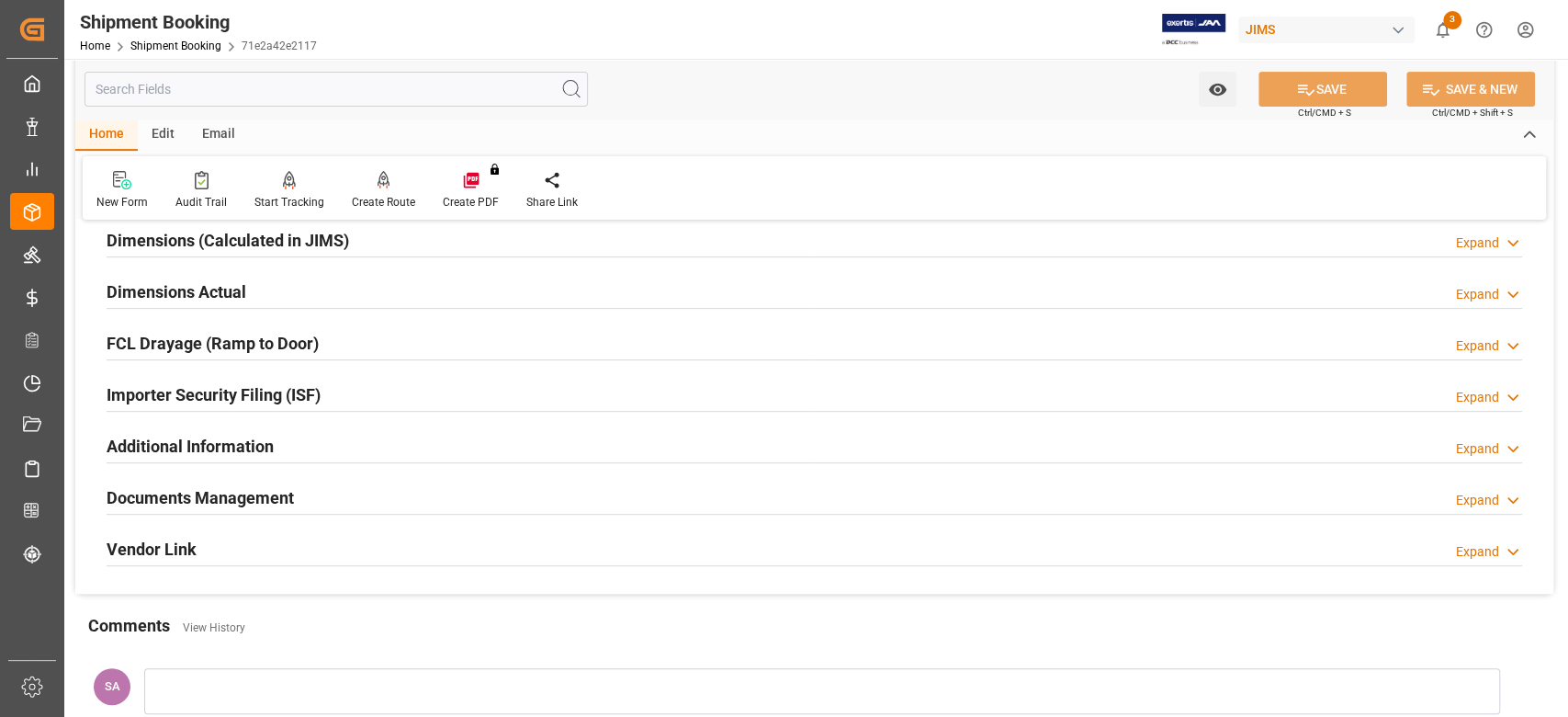
click at [191, 295] on h2 "Dimensions Actual" at bounding box center [176, 292] width 140 height 25
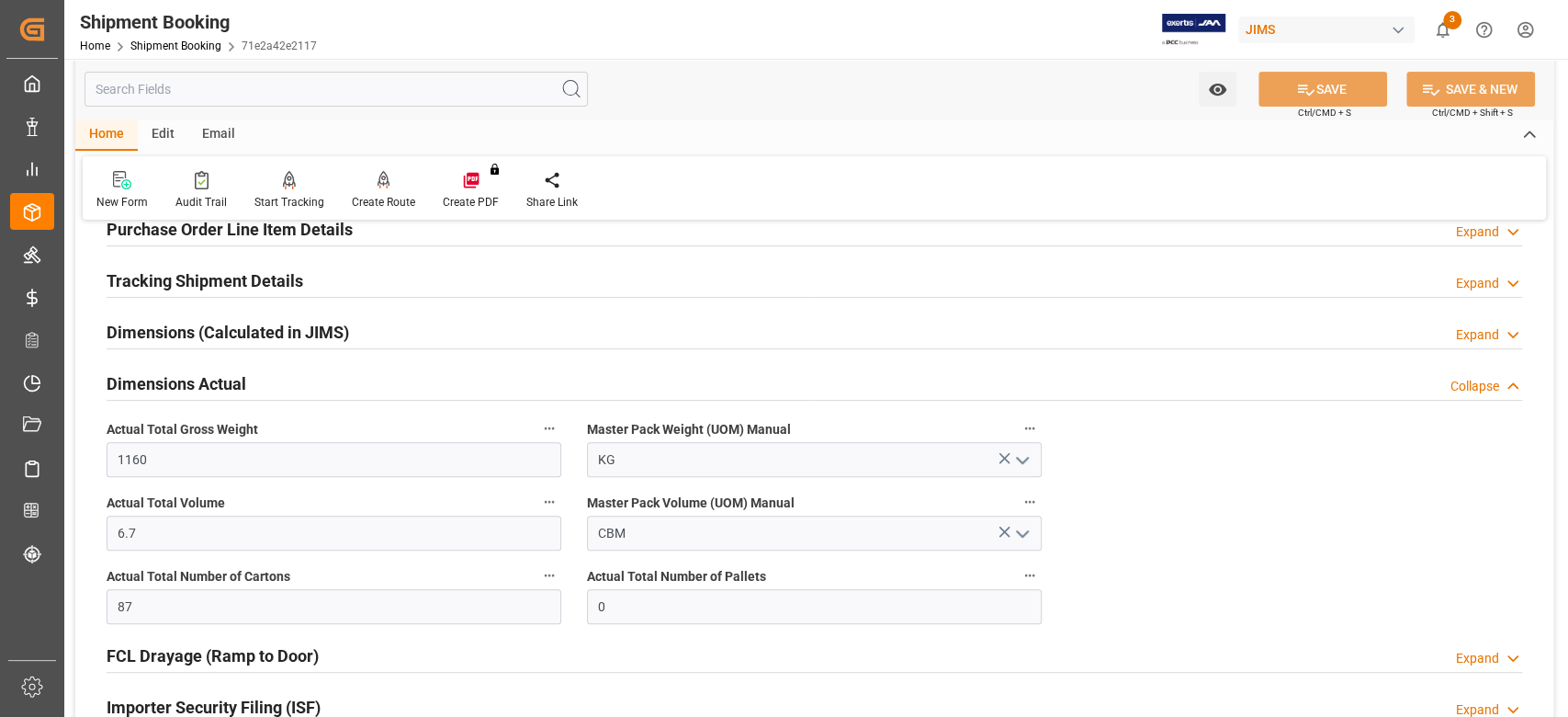
scroll to position [172, 0]
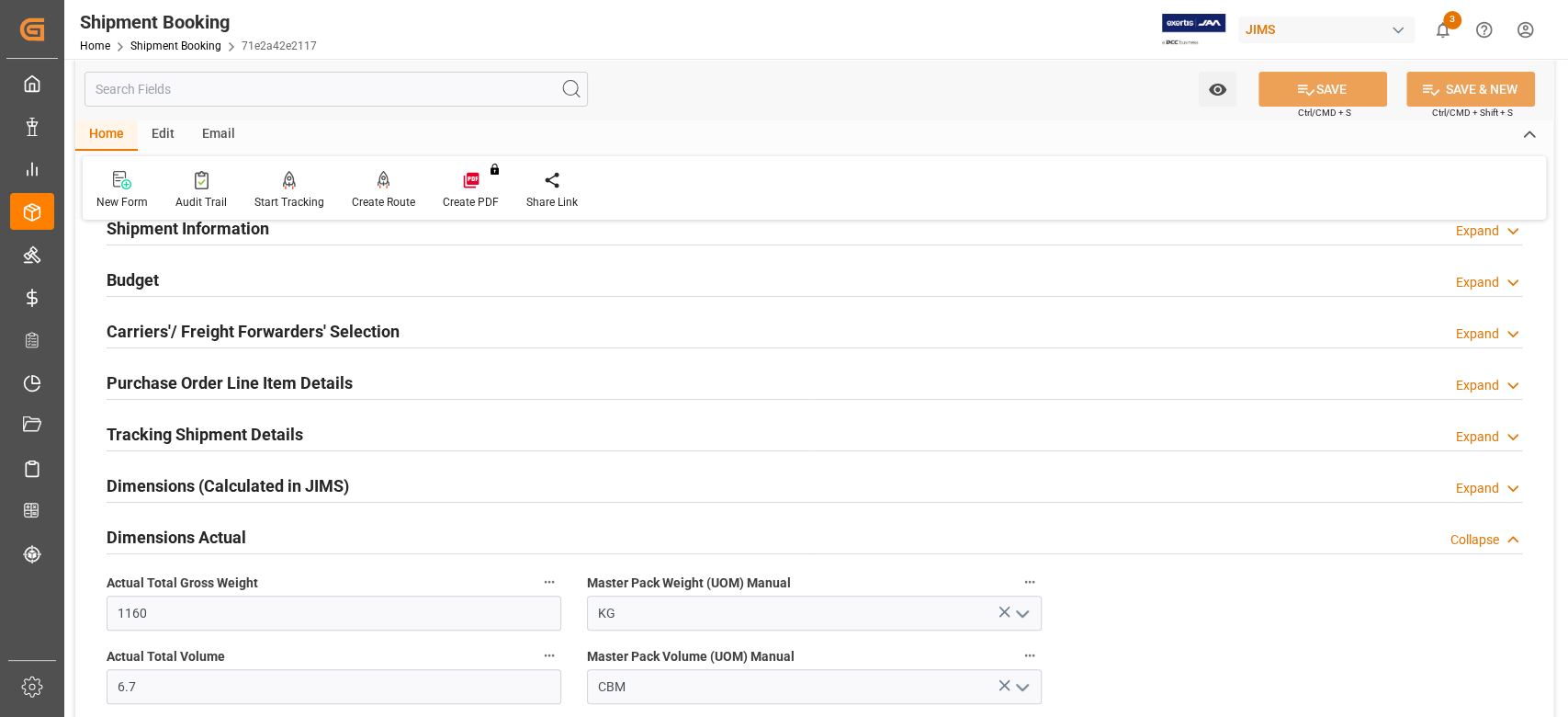
click at [159, 281] on h2 "Budget" at bounding box center [132, 280] width 52 height 25
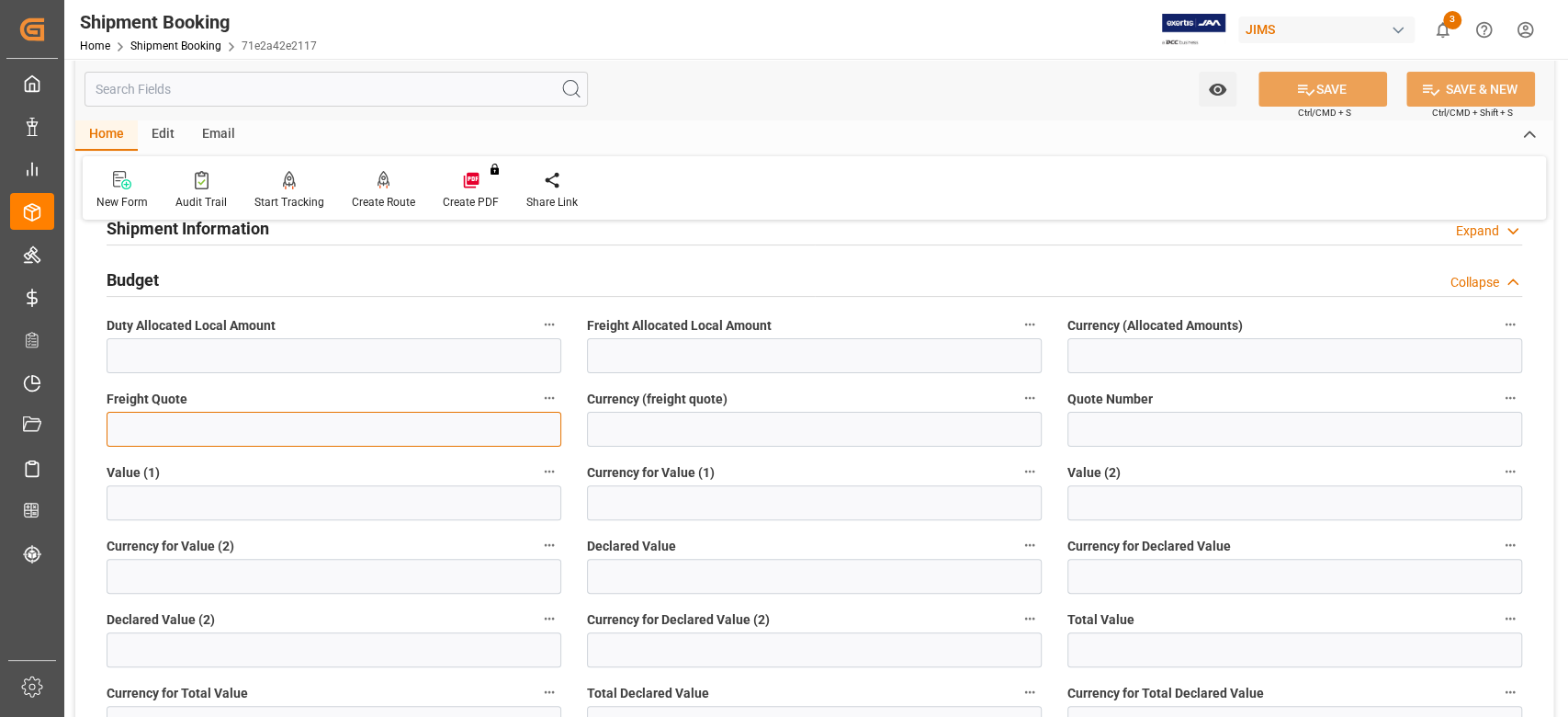
click at [201, 424] on input "text" at bounding box center [333, 429] width 455 height 35
type input "800"
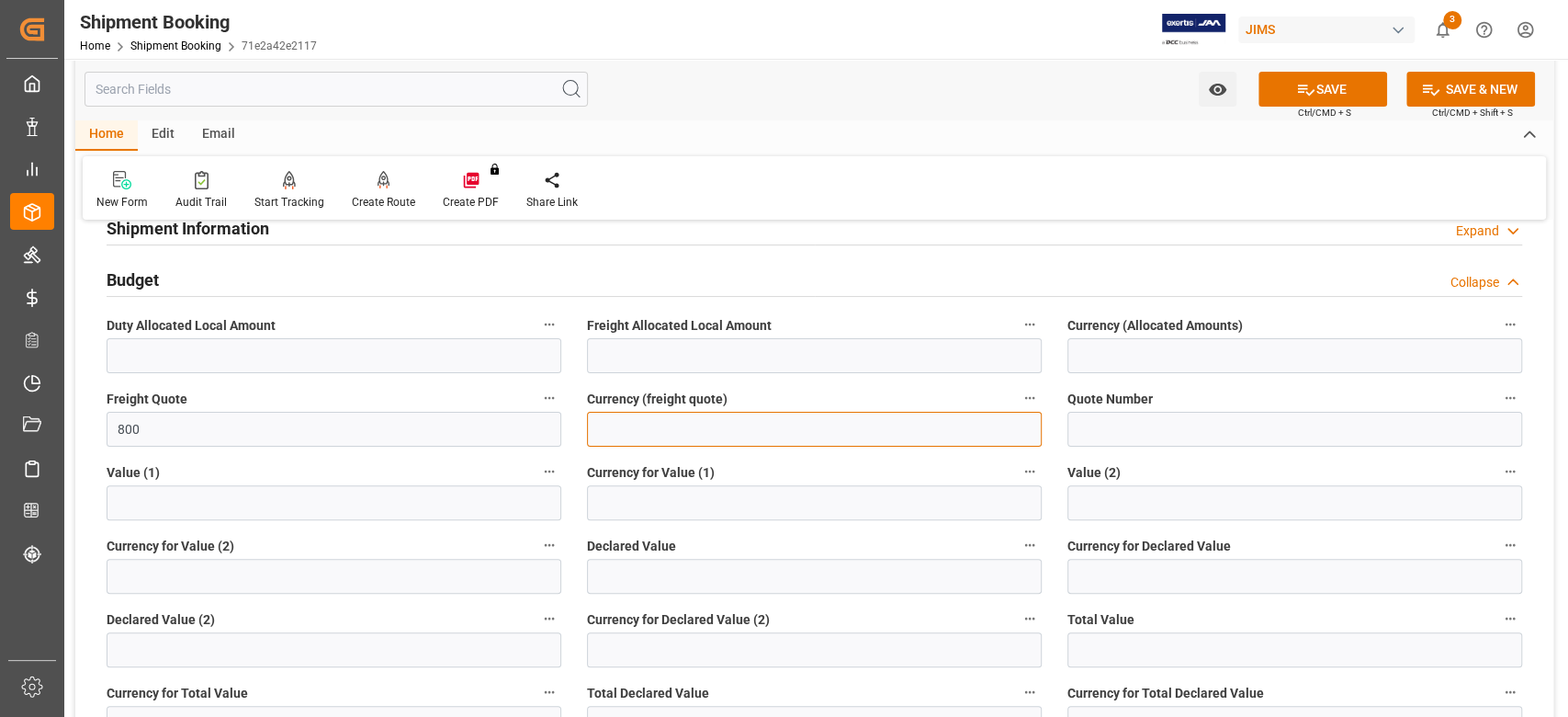
click at [639, 419] on input at bounding box center [814, 429] width 455 height 35
type input "USD"
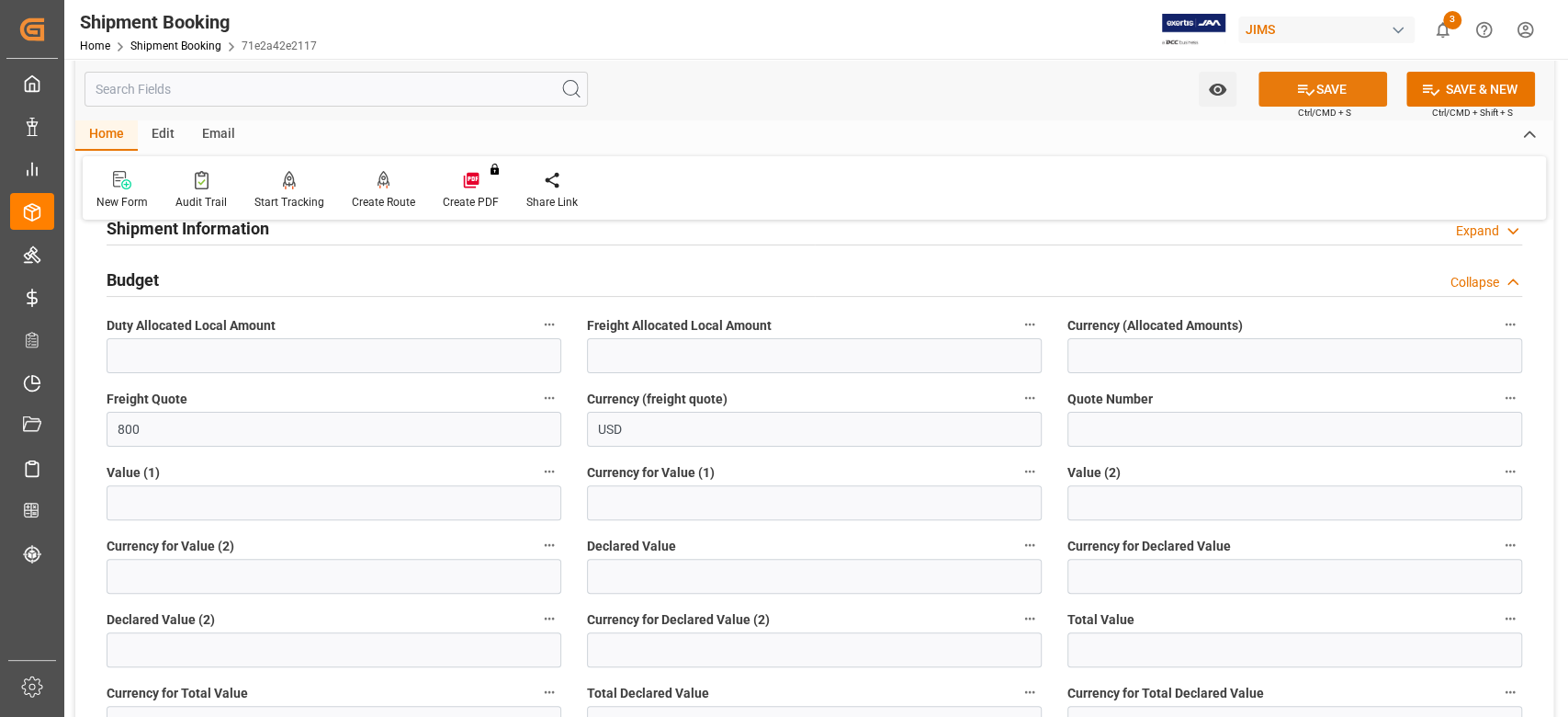
click at [1354, 79] on button "SAVE" at bounding box center [1323, 89] width 128 height 35
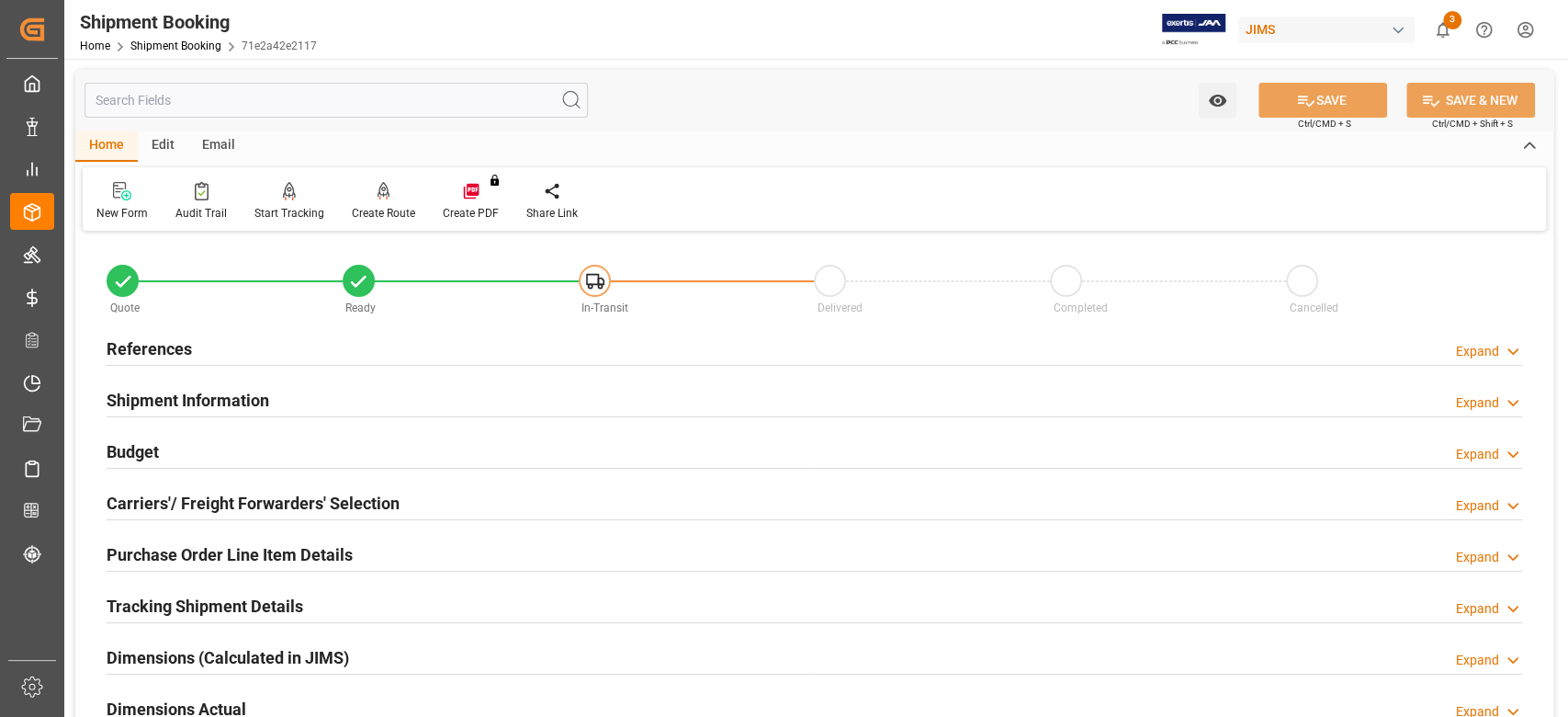
drag, startPoint x: 147, startPoint y: 552, endPoint x: 253, endPoint y: 533, distance: 107.7
click at [147, 552] on h2 "Purchase Order Line Item Details" at bounding box center [229, 555] width 246 height 25
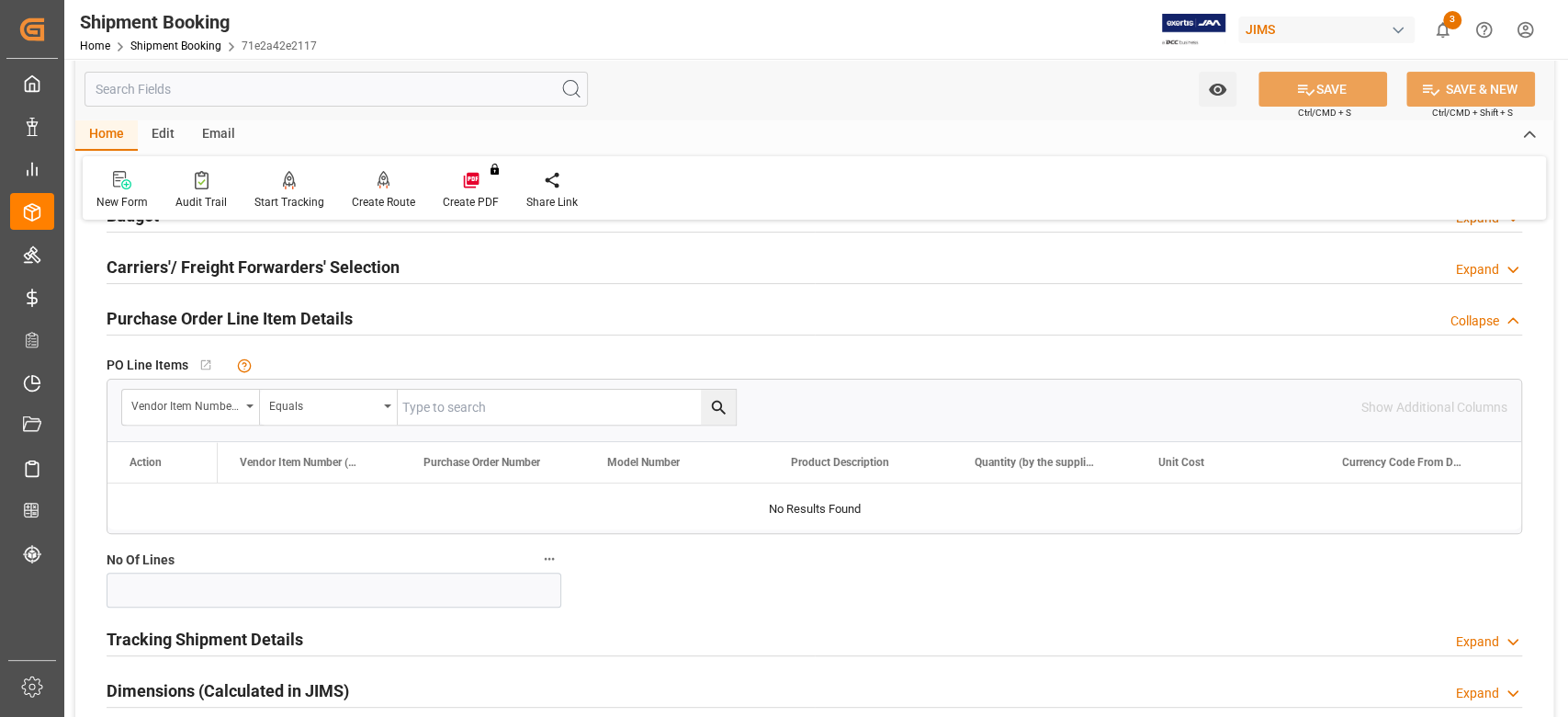
scroll to position [122, 0]
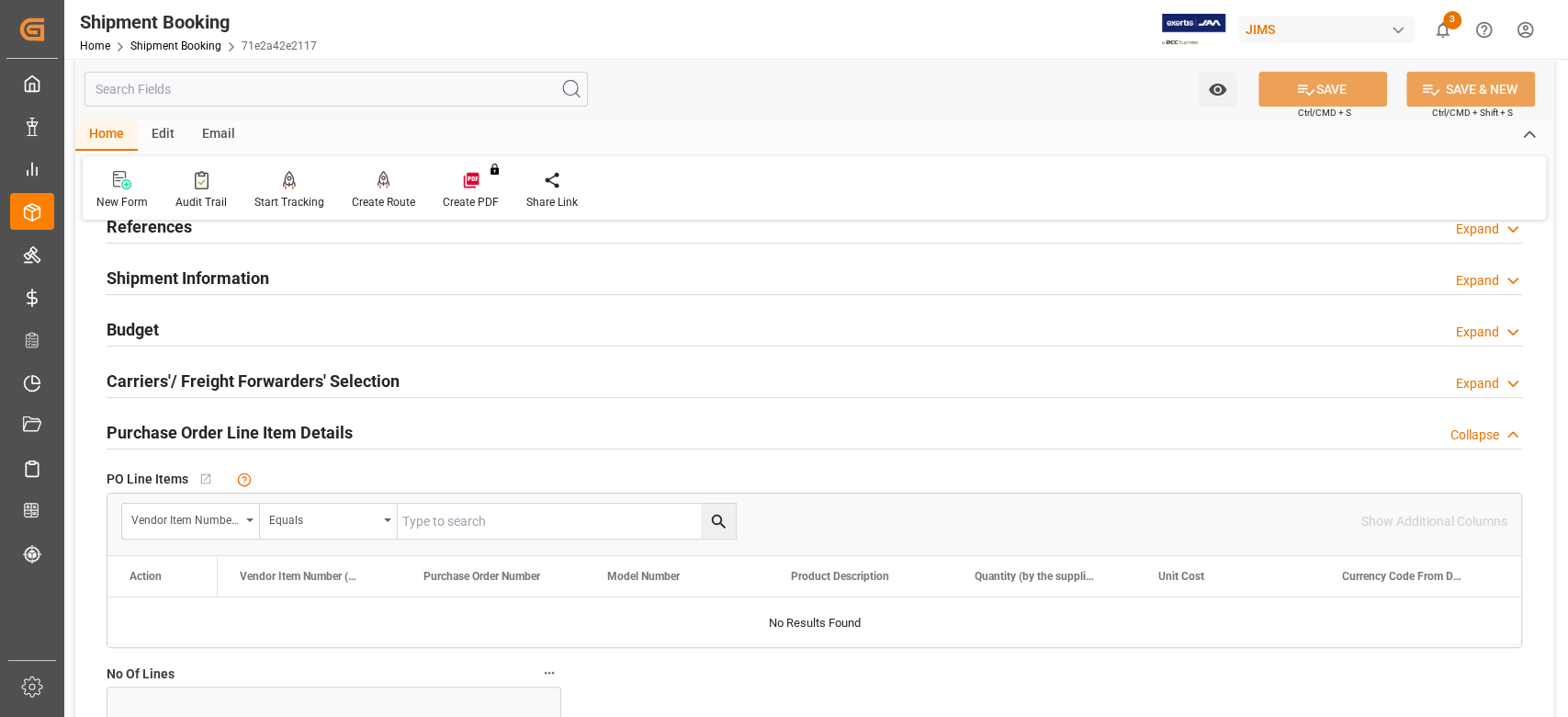
click at [206, 434] on h2 "Purchase Order Line Item Details" at bounding box center [229, 433] width 246 height 25
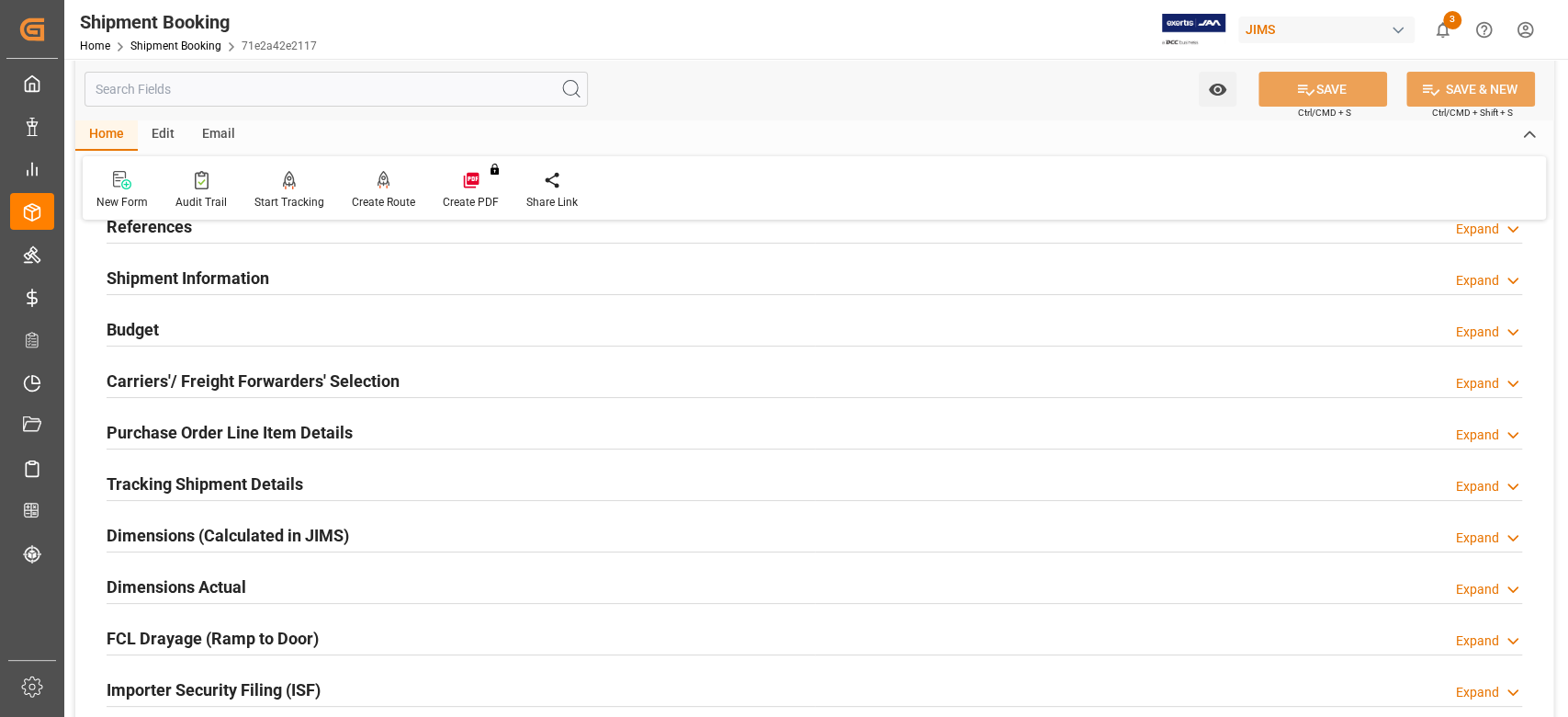
scroll to position [0, 0]
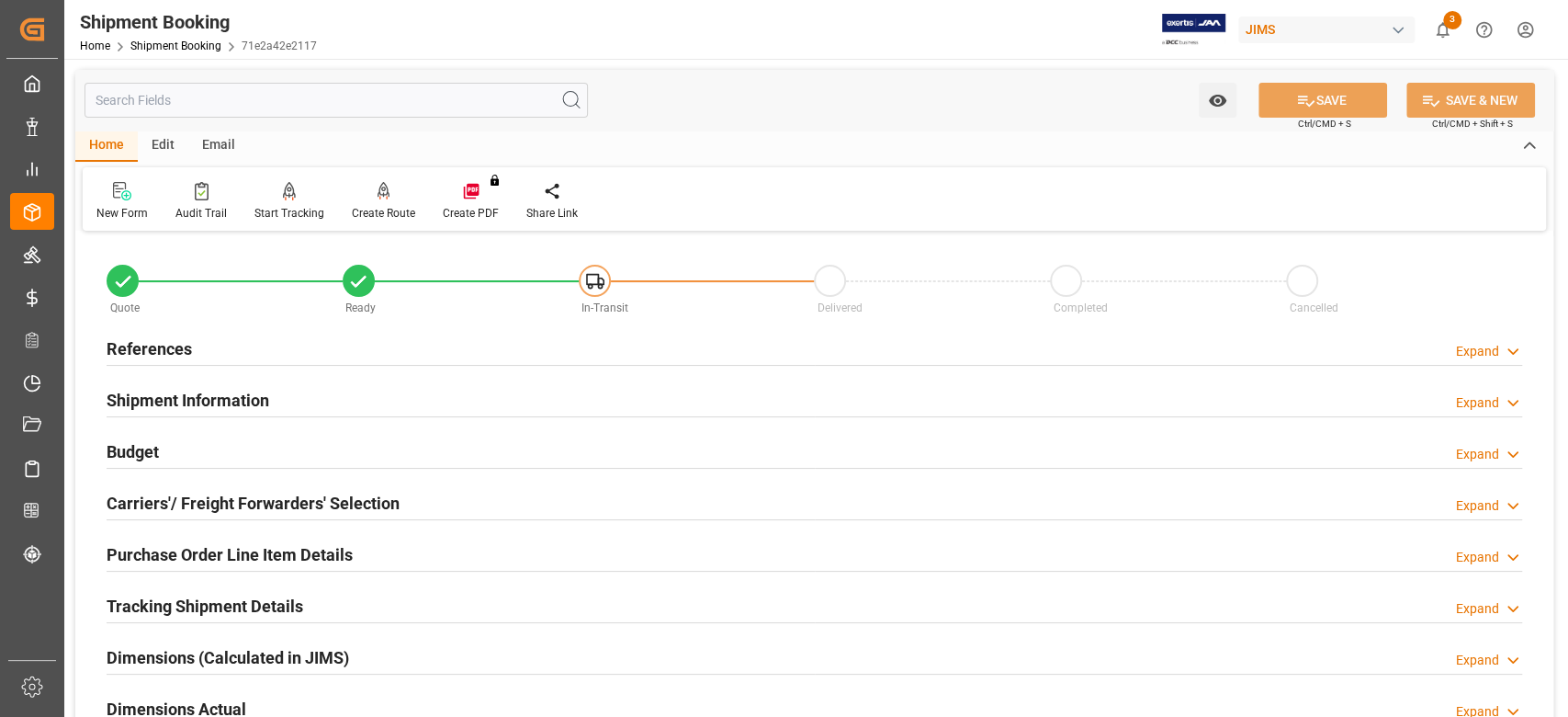
click at [178, 354] on h2 "References" at bounding box center [149, 349] width 85 height 25
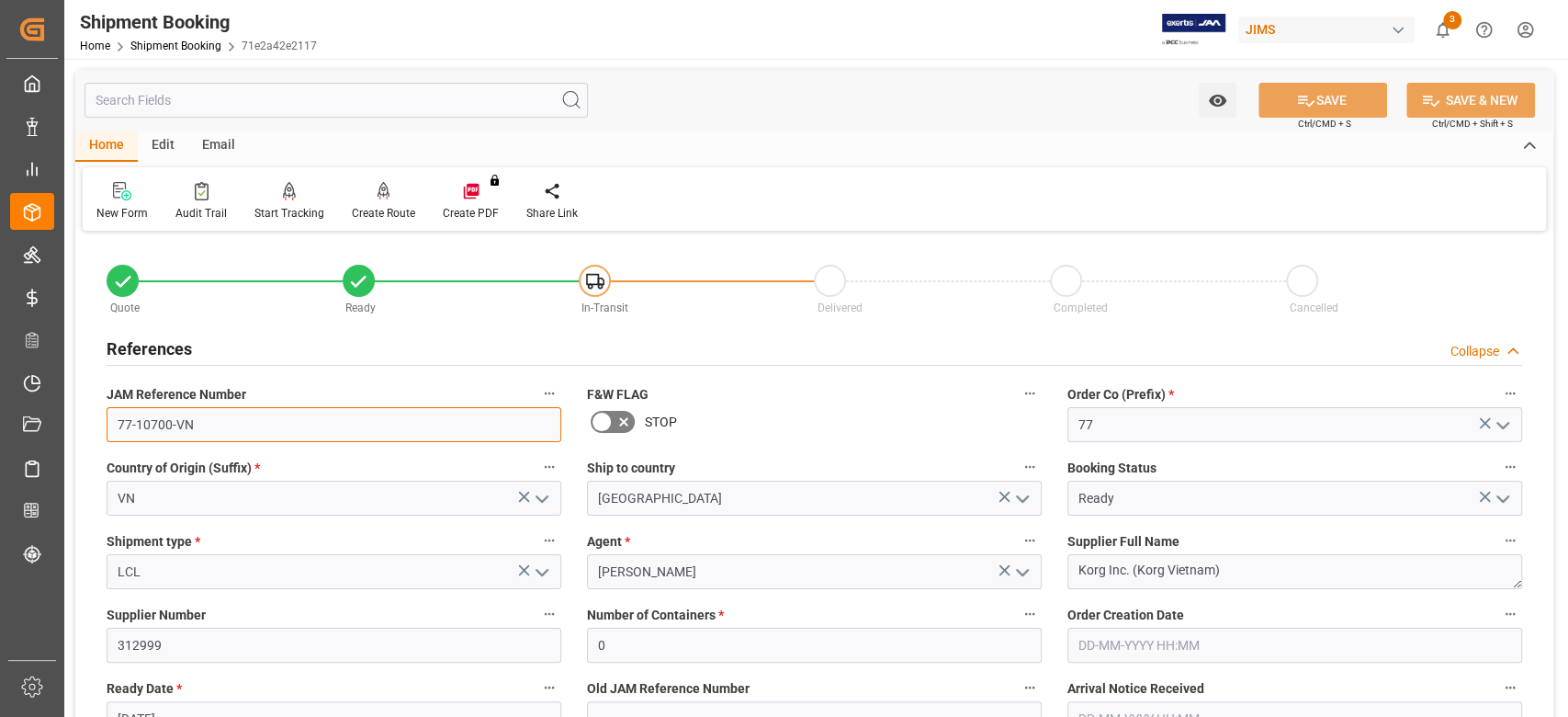
click at [222, 430] on input "77-10700-VN" at bounding box center [333, 424] width 455 height 35
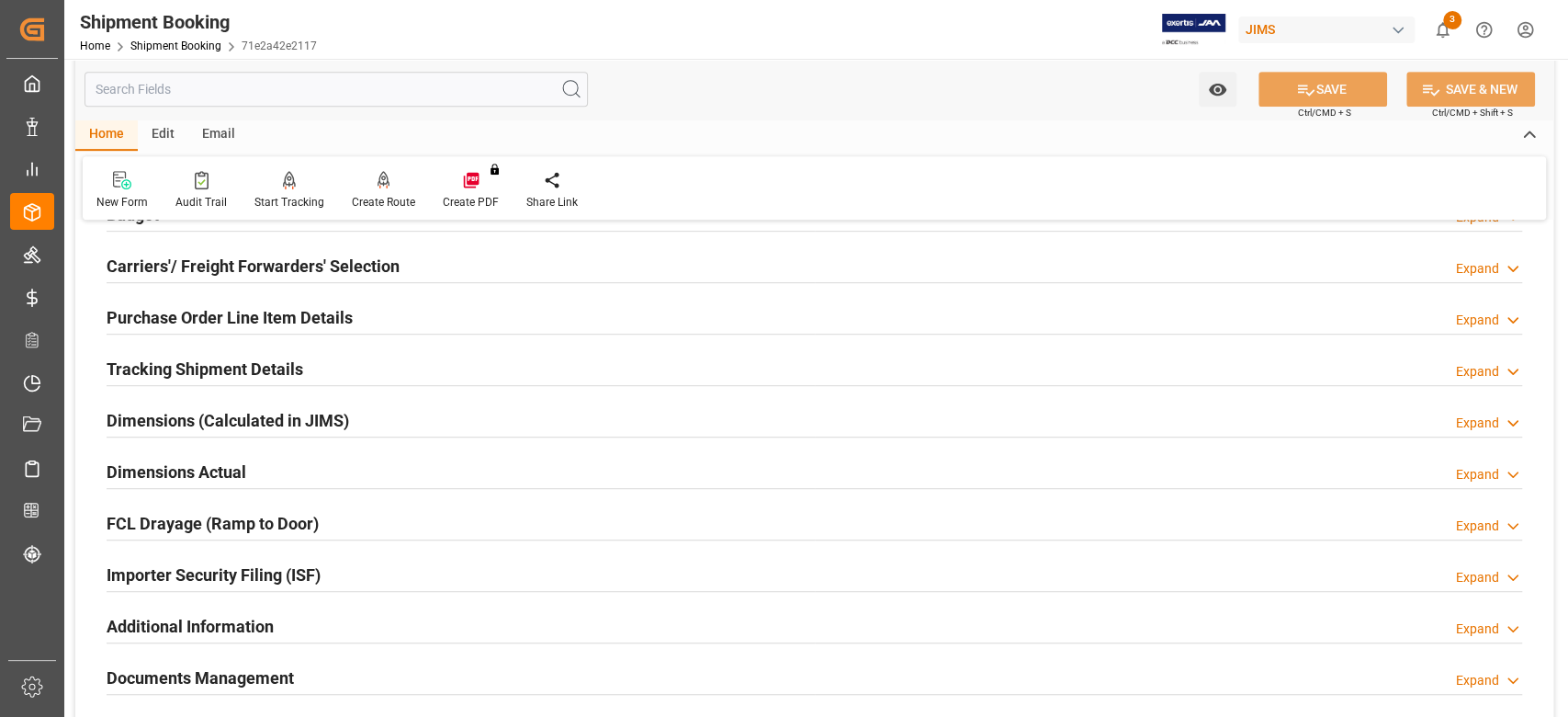
scroll to position [612, 0]
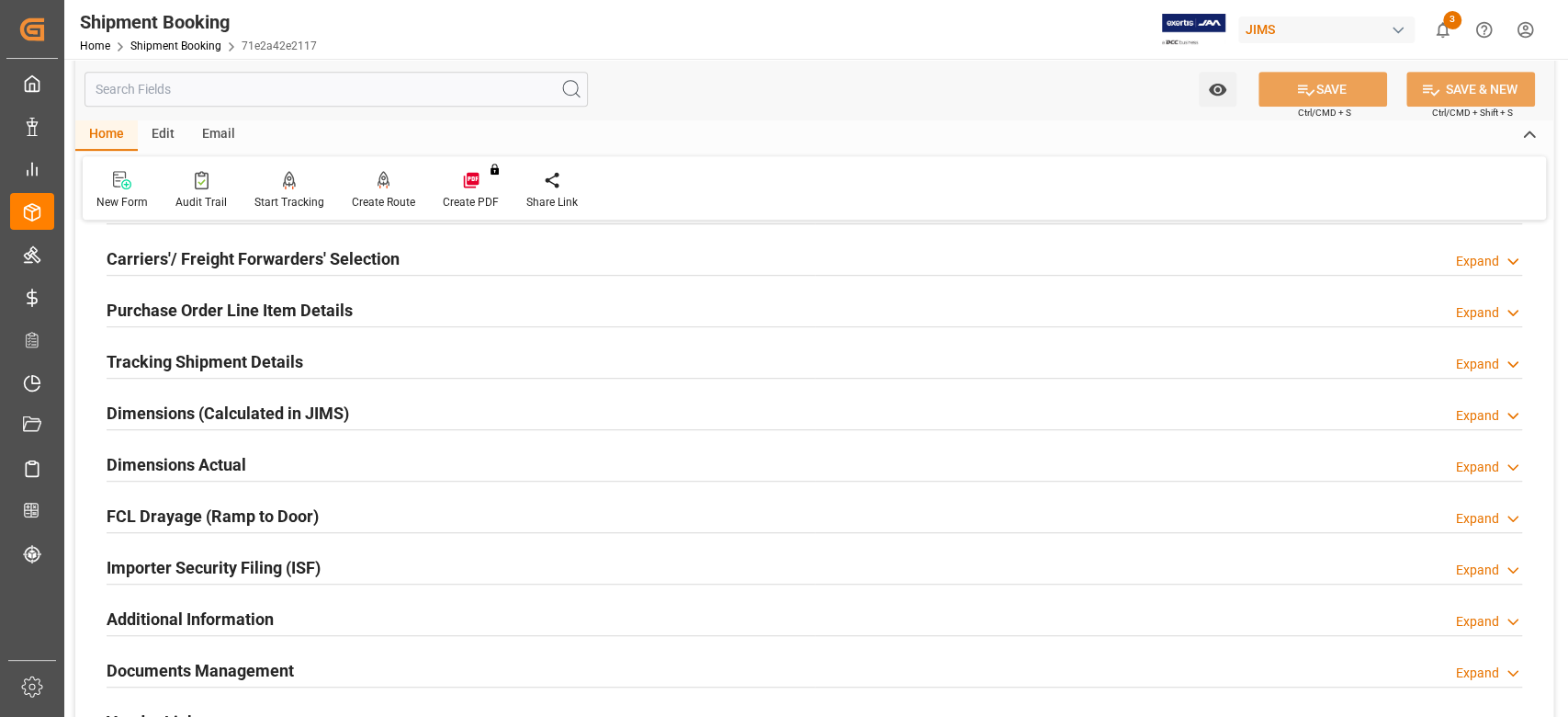
click at [142, 364] on h2 "Tracking Shipment Details" at bounding box center [204, 361] width 196 height 25
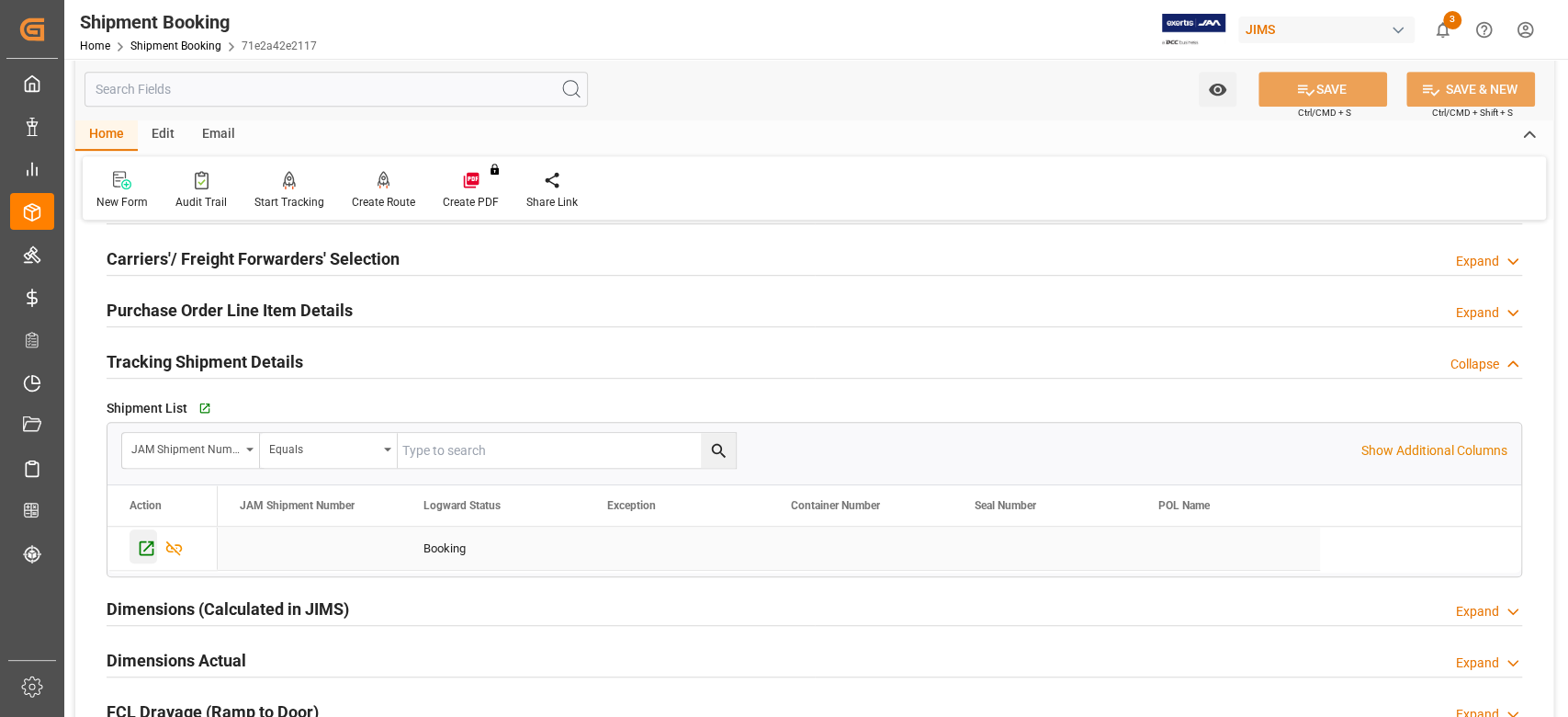
click at [148, 540] on icon "Press SPACE to select this row." at bounding box center [147, 548] width 19 height 19
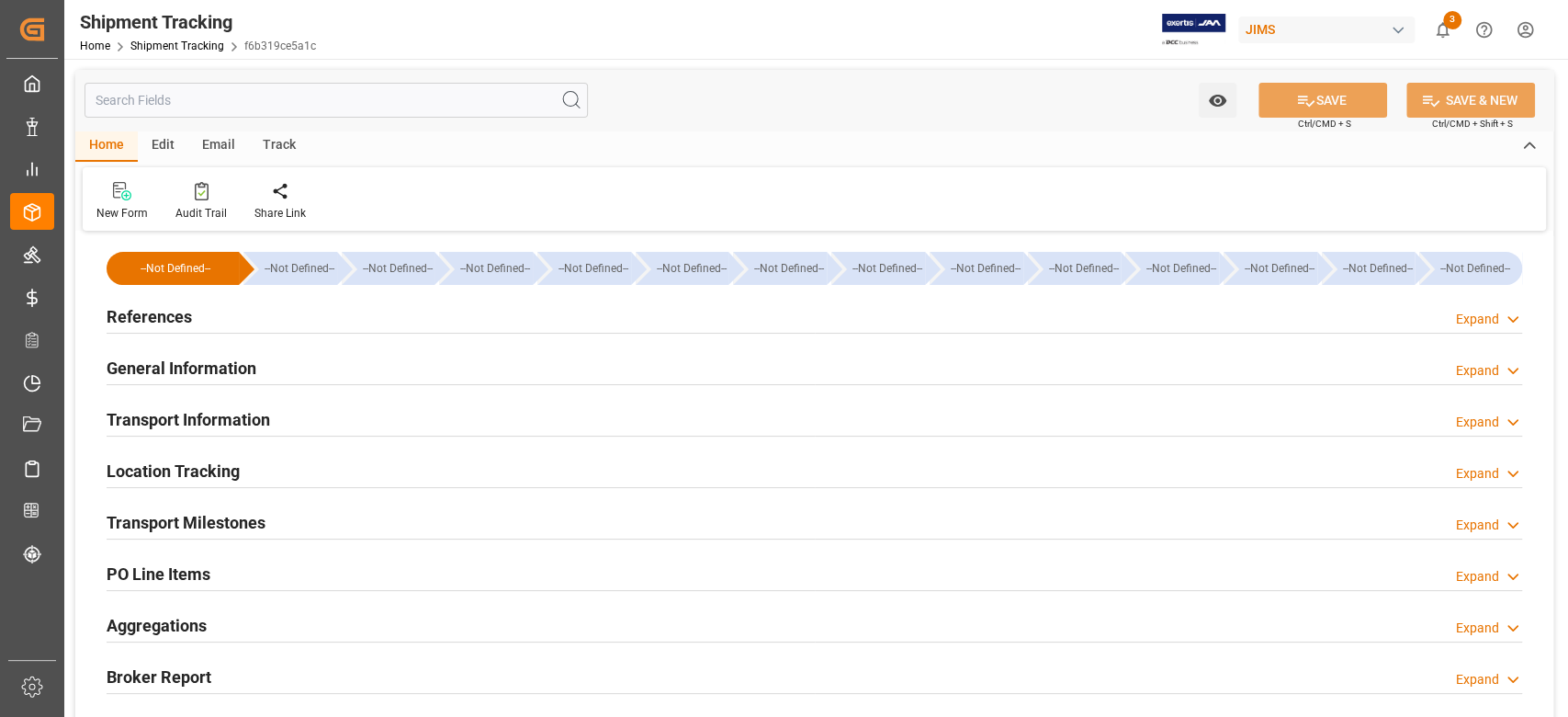
type input "22-08-2025"
click at [152, 314] on h2 "References" at bounding box center [149, 317] width 85 height 25
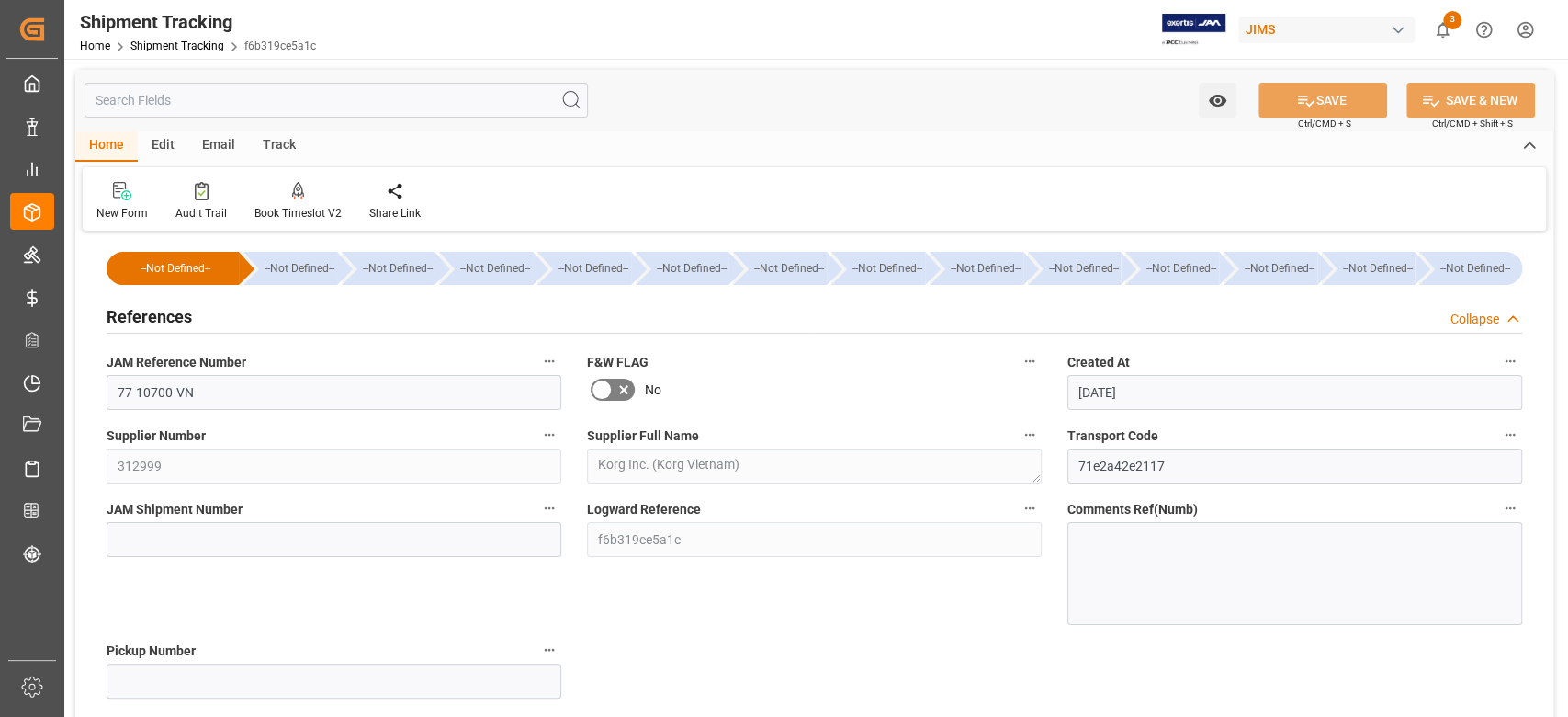
click at [183, 519] on label "JAM Shipment Number" at bounding box center [333, 508] width 455 height 26
click at [537, 519] on button "JAM Shipment Number" at bounding box center [549, 507] width 24 height 24
click at [184, 529] on div at bounding box center [784, 358] width 1568 height 717
click at [183, 531] on body "Created by potrace 1.15, written by Peter Selinger 2001-2017 Created by potrace…" at bounding box center [784, 358] width 1568 height 717
click at [182, 542] on input at bounding box center [333, 539] width 455 height 35
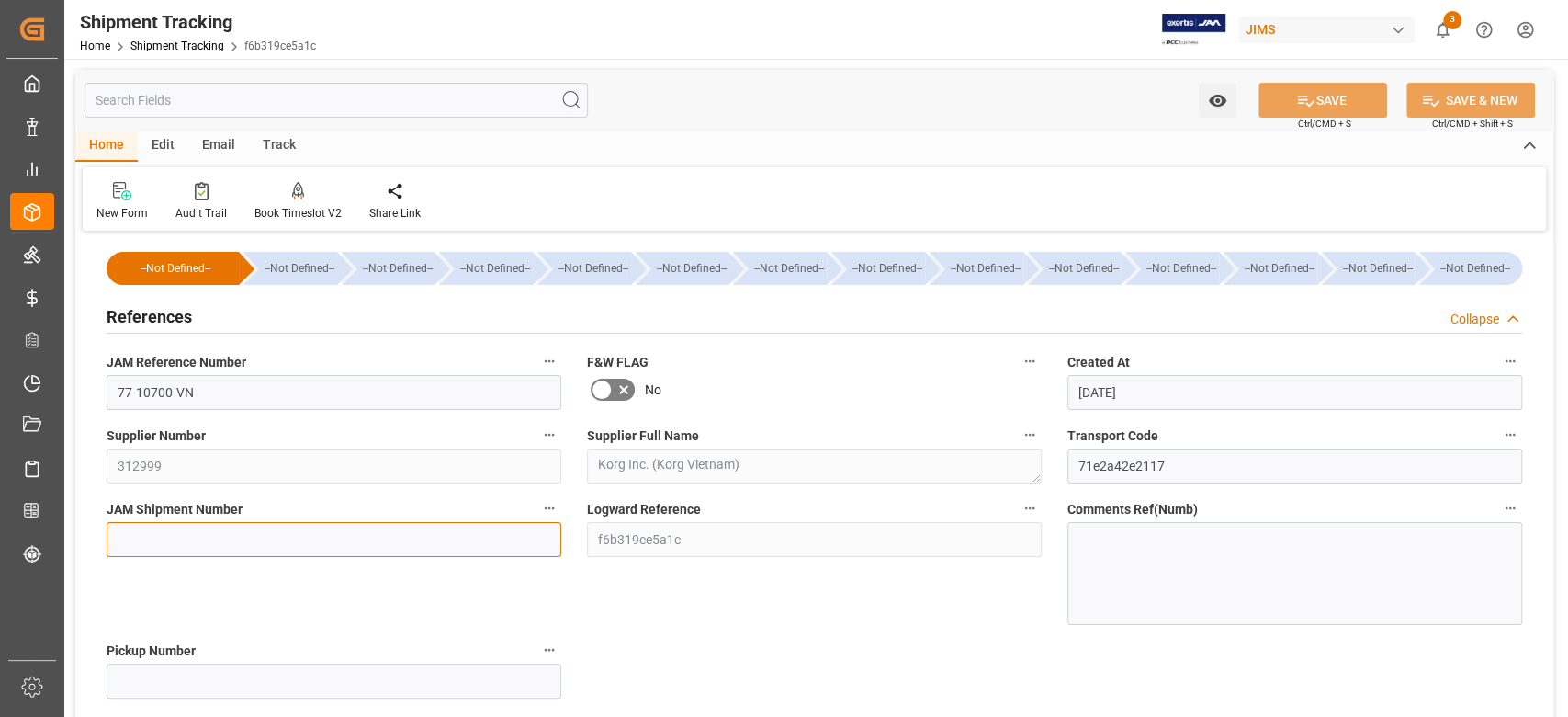
paste input "72691"
type input "72691"
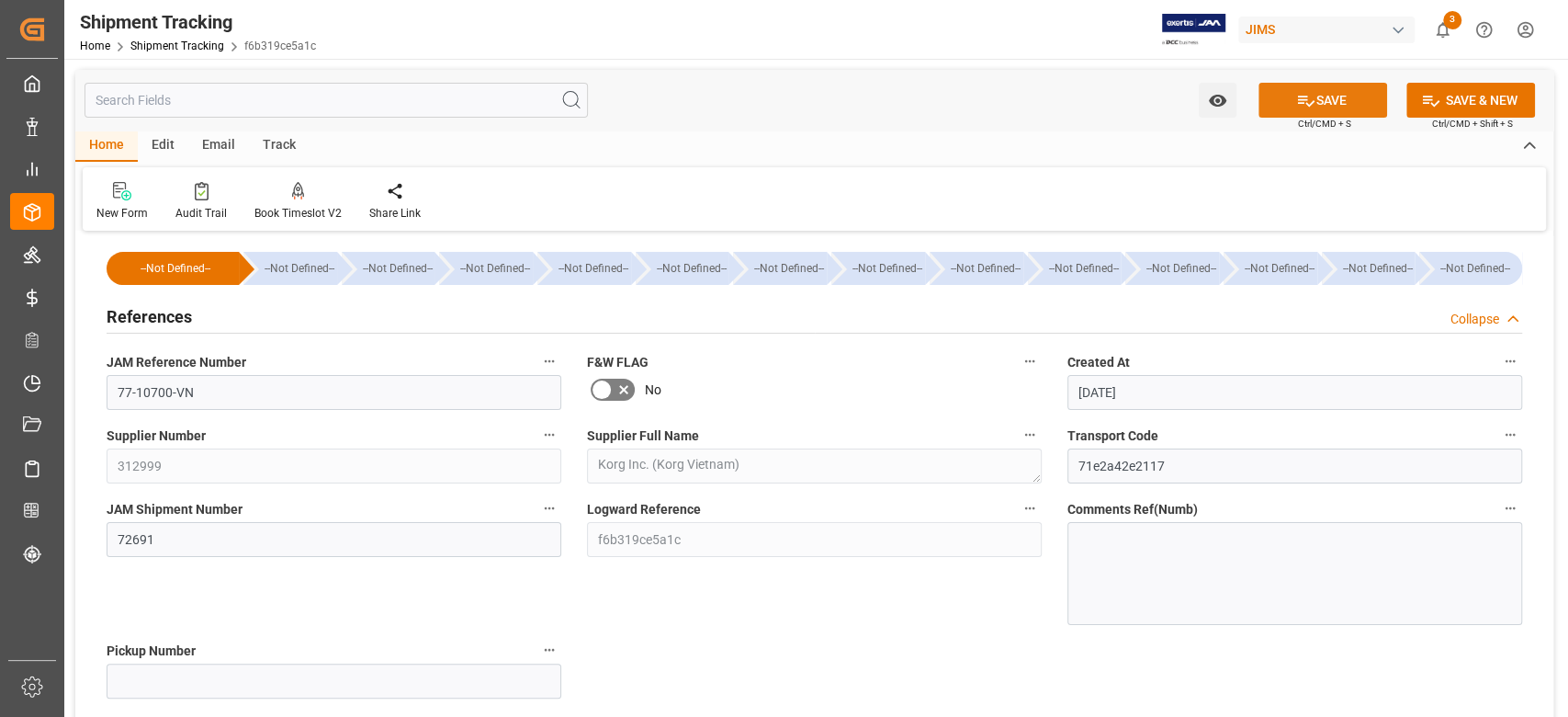
click at [1297, 97] on icon at bounding box center [1306, 100] width 19 height 19
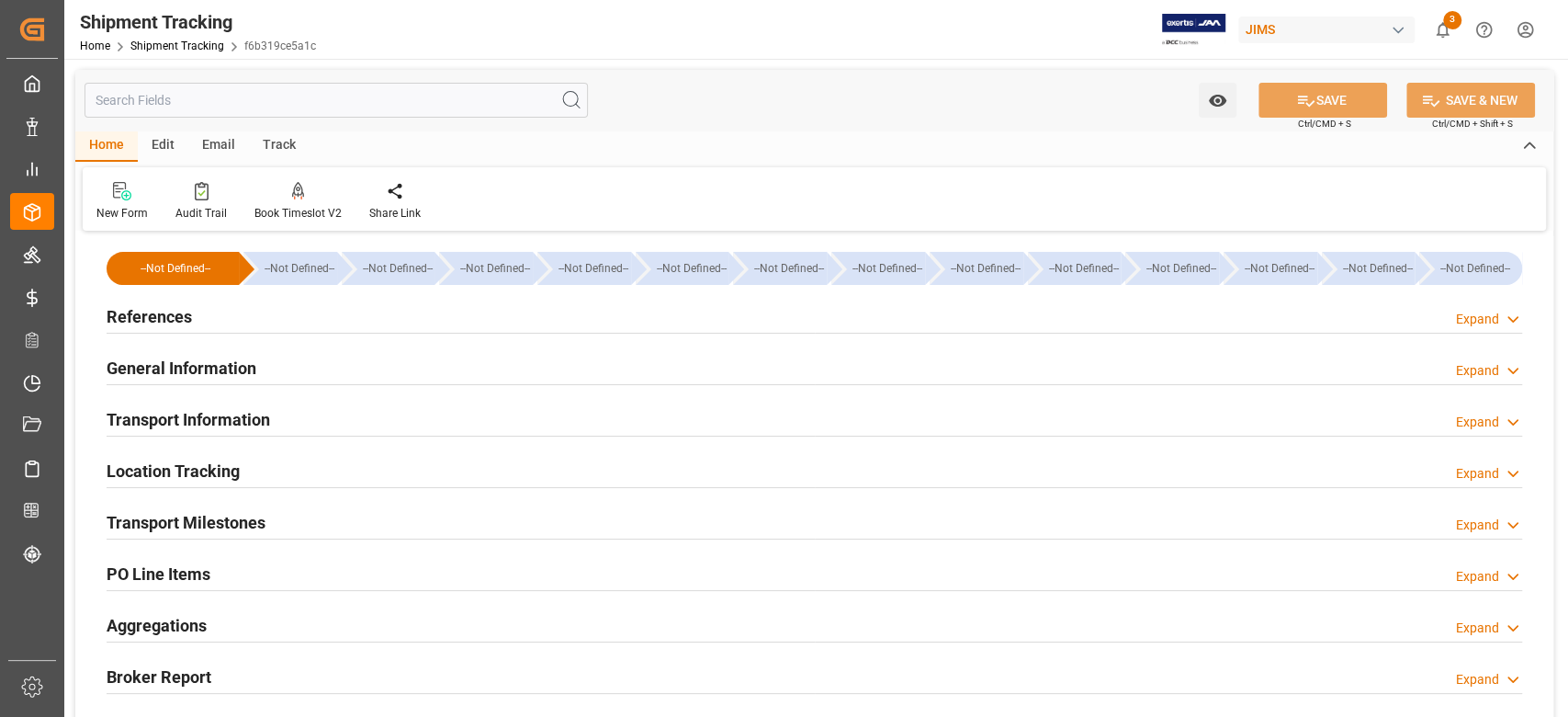
click at [189, 522] on h2 "Transport Milestones" at bounding box center [185, 523] width 159 height 25
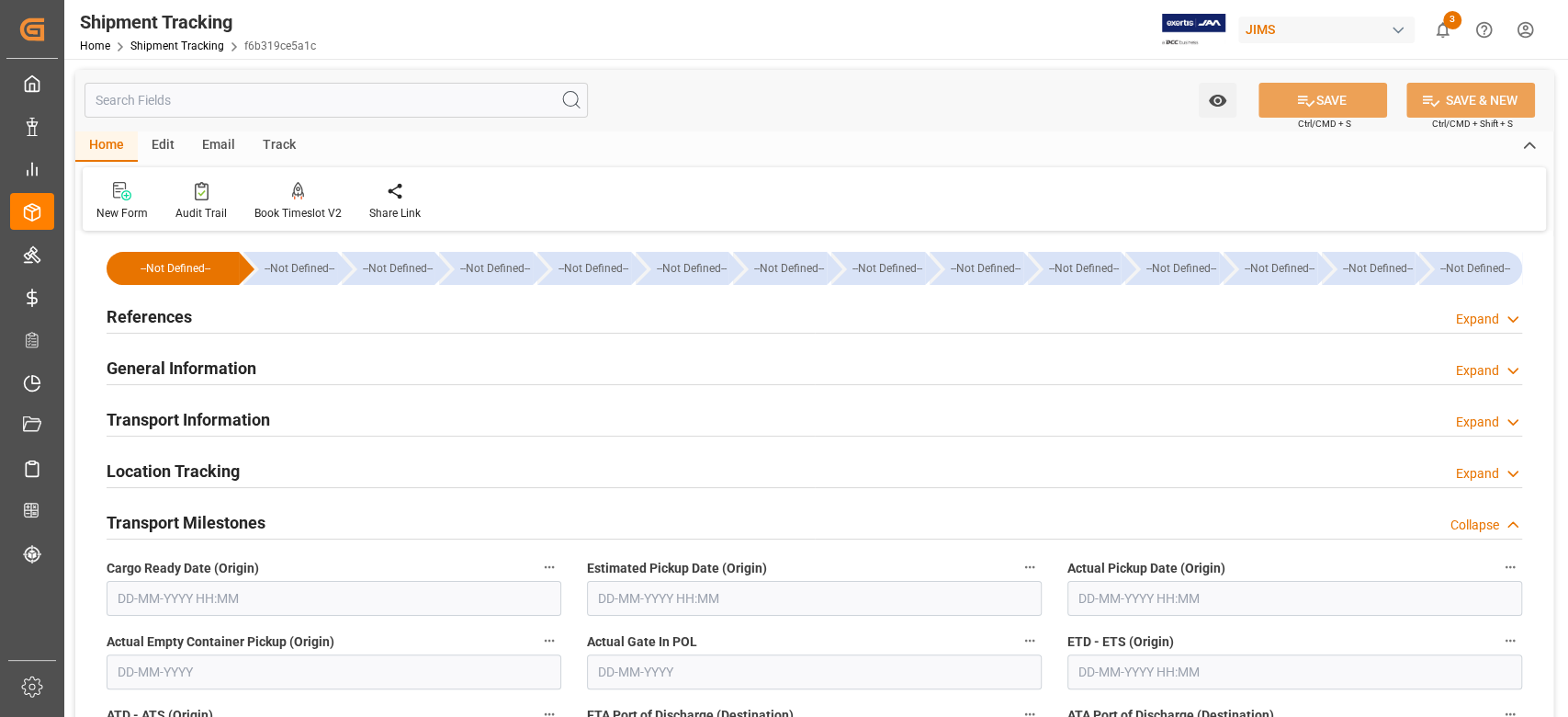
click at [224, 598] on input "text" at bounding box center [333, 598] width 455 height 35
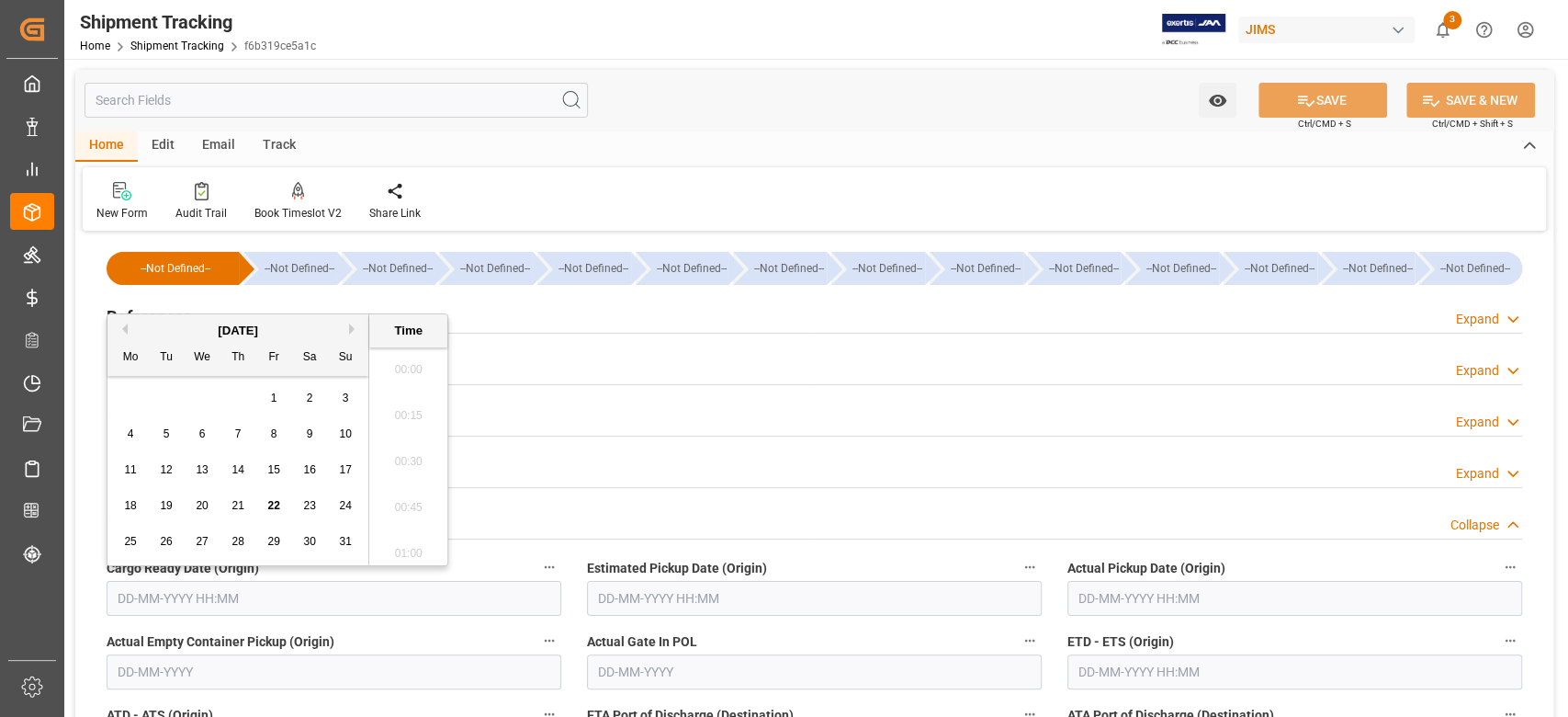
scroll to position [2348, 0]
click at [141, 395] on div "28 29 30 31 1 2 3" at bounding box center [239, 398] width 251 height 36
click at [345, 502] on span "24" at bounding box center [345, 504] width 12 height 13
type input "24-08-2025 00:00"
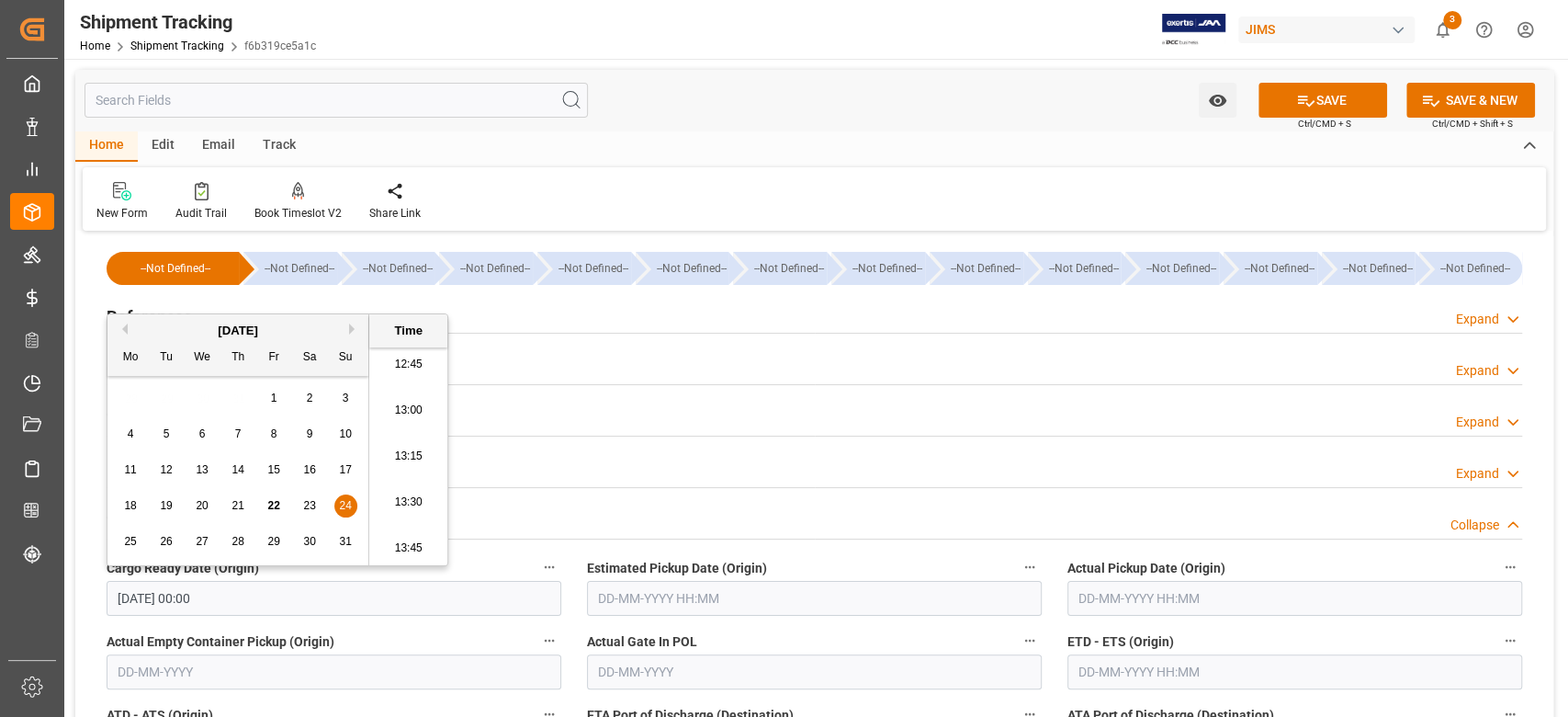
click at [661, 593] on input "text" at bounding box center [814, 598] width 455 height 35
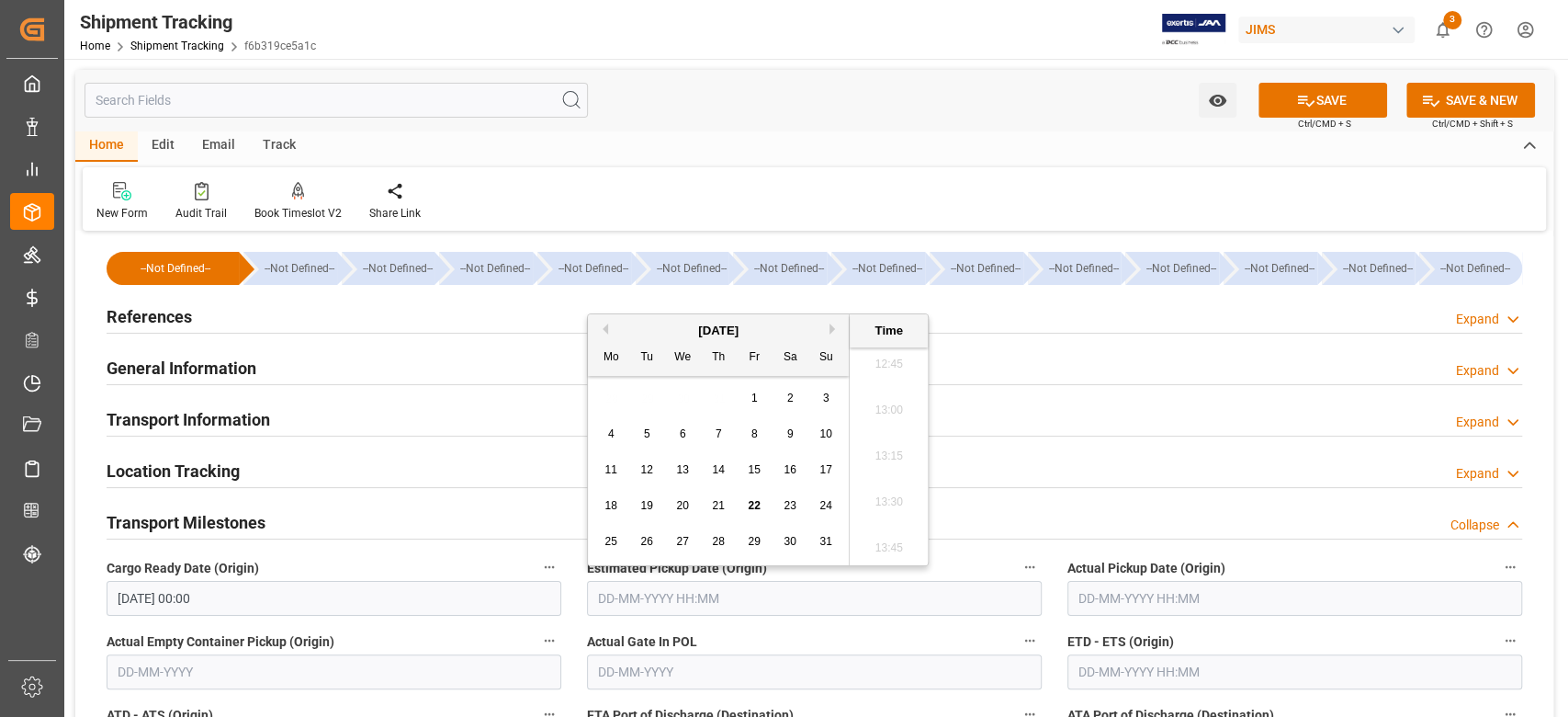
click at [646, 547] on span "26" at bounding box center [646, 540] width 12 height 13
type input "26-08-2025 00:00"
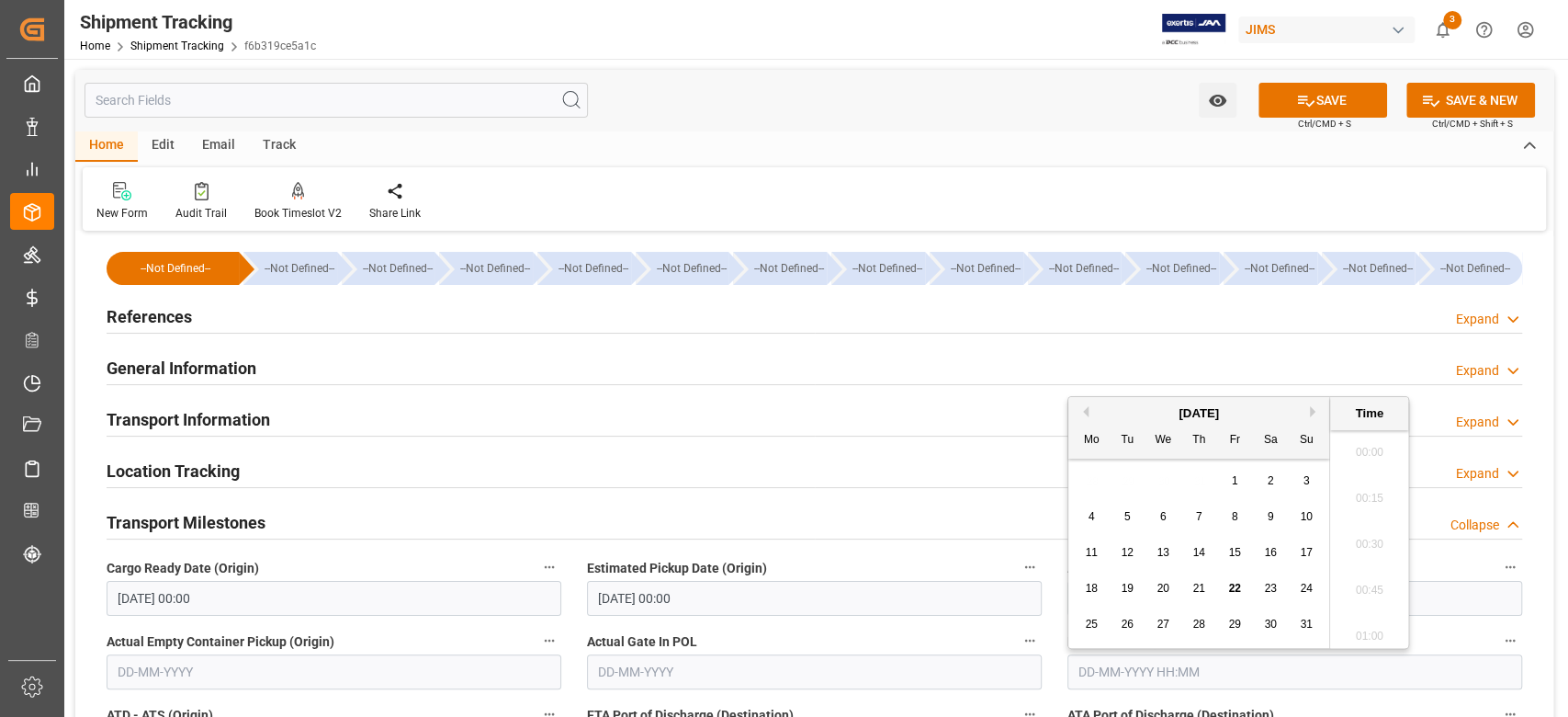
click at [1161, 664] on input "text" at bounding box center [1295, 672] width 455 height 35
click at [1273, 615] on span "30" at bounding box center [1269, 614] width 12 height 13
type input "30-08-2025 00:00"
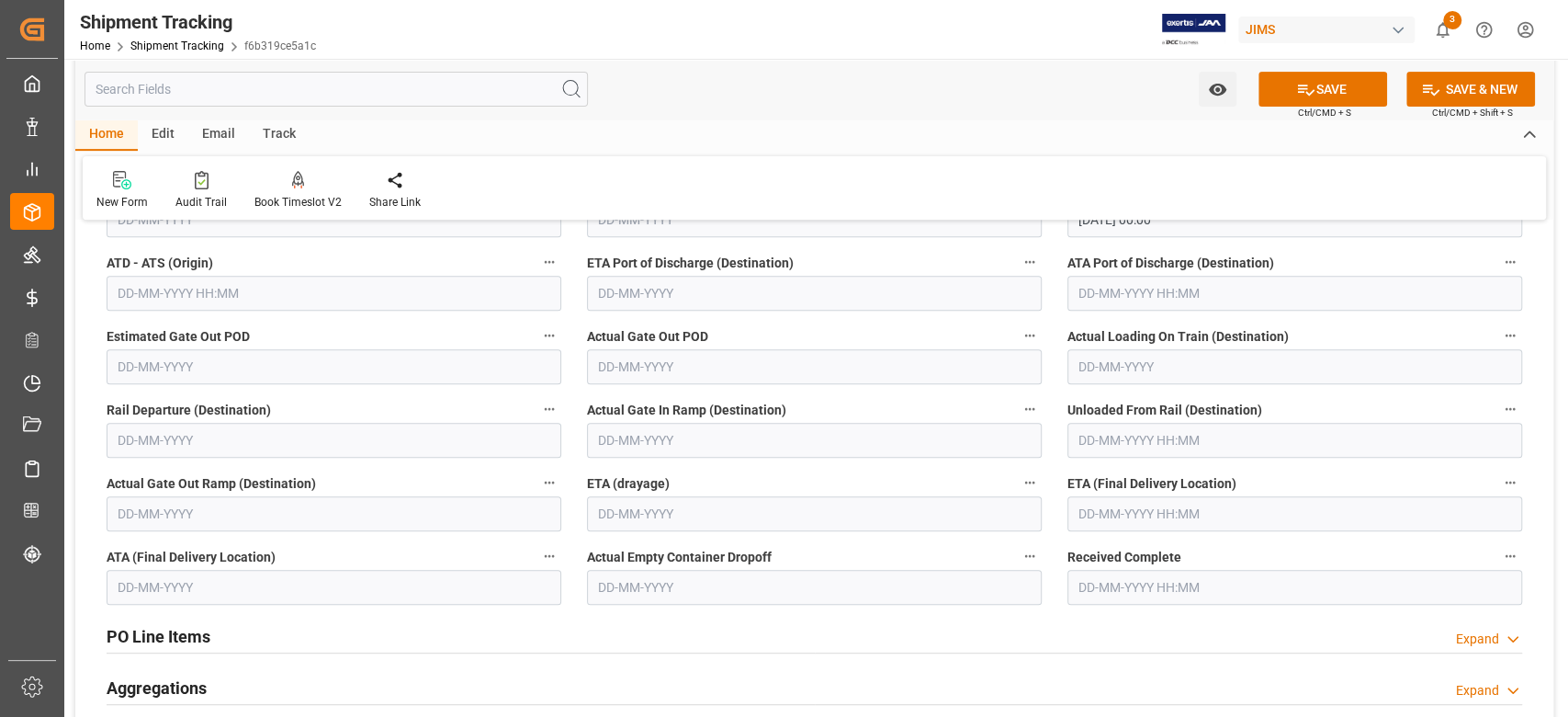
scroll to position [490, 0]
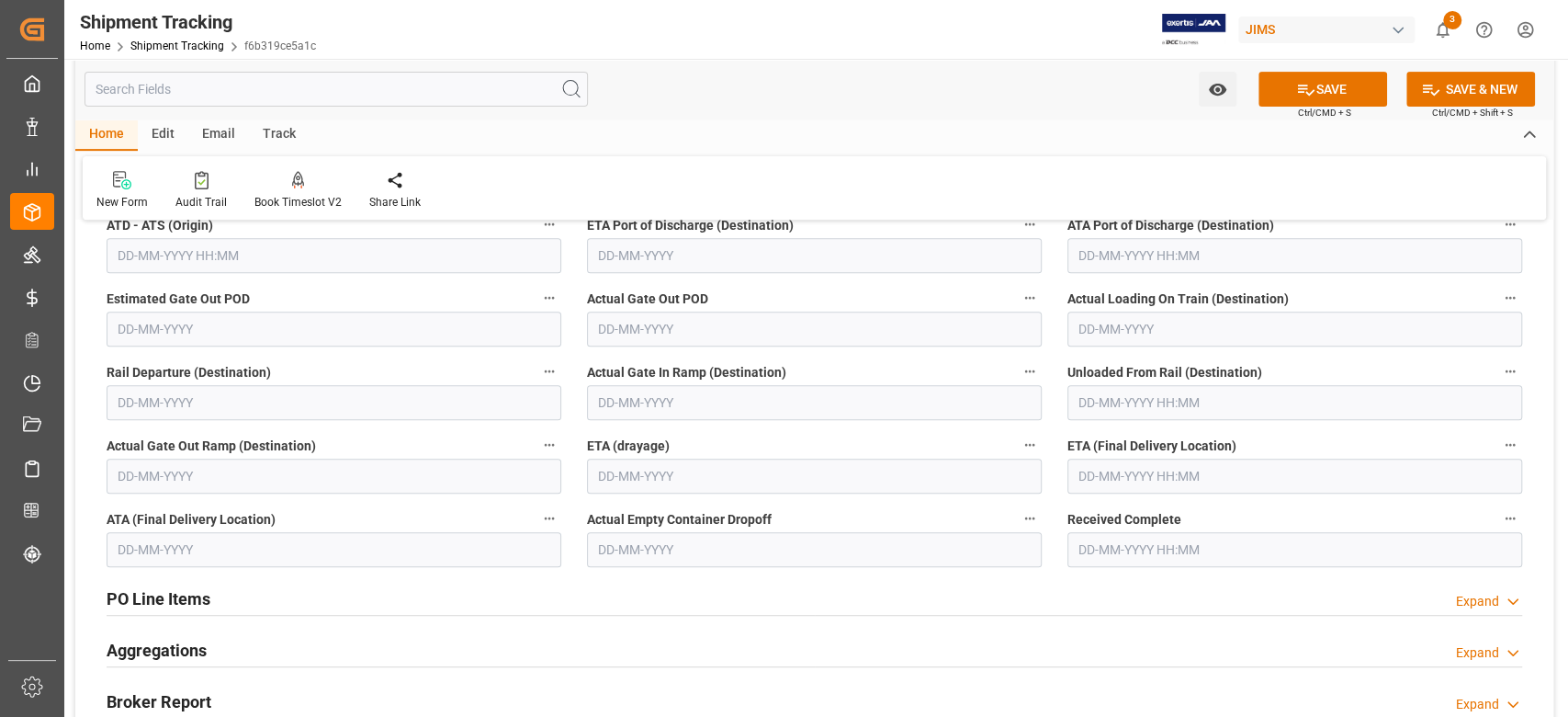
click at [1218, 478] on input "text" at bounding box center [1295, 475] width 455 height 35
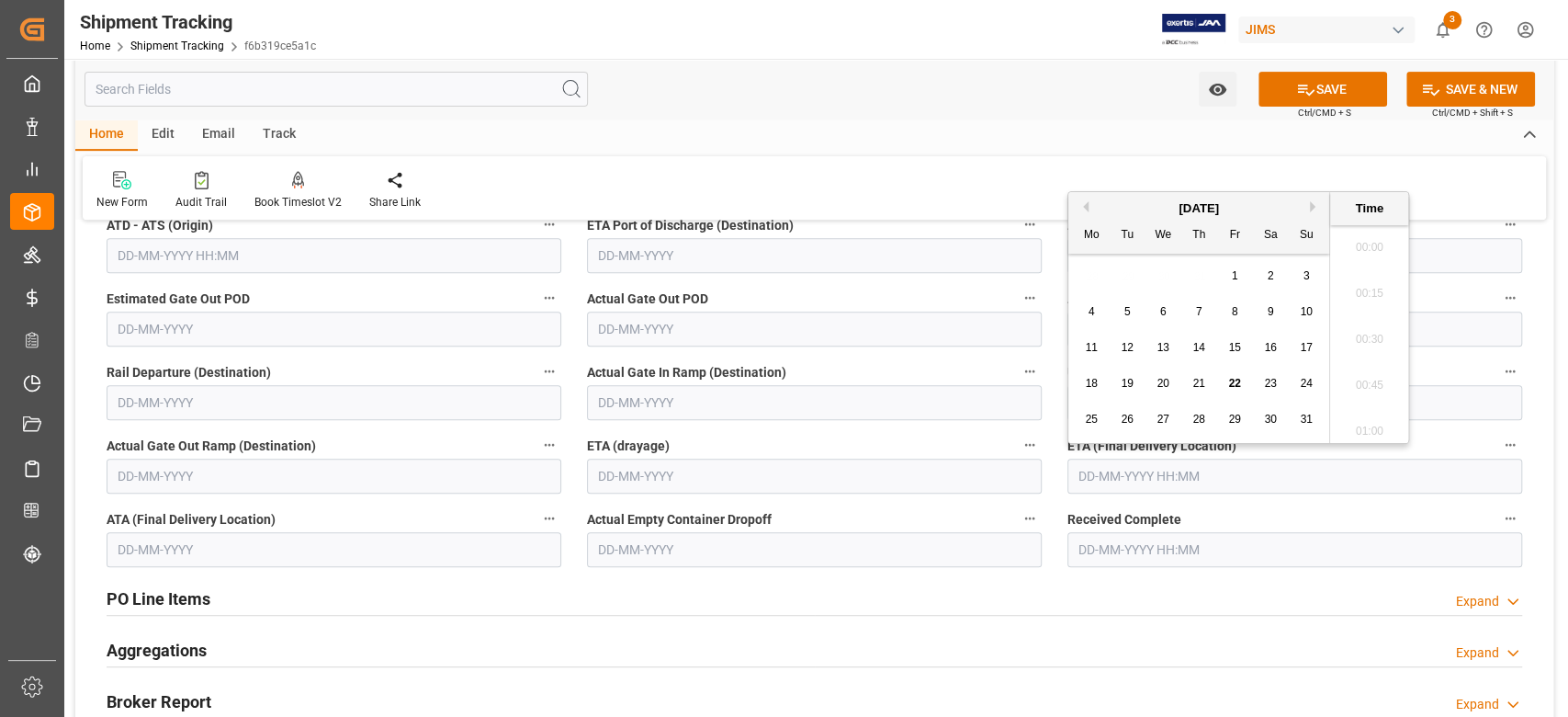
scroll to position [2348, 0]
click at [1313, 205] on button "Next Month" at bounding box center [1315, 206] width 11 height 11
click at [1201, 386] on span "23" at bounding box center [1198, 383] width 12 height 13
type input "23-10-2025 00:00"
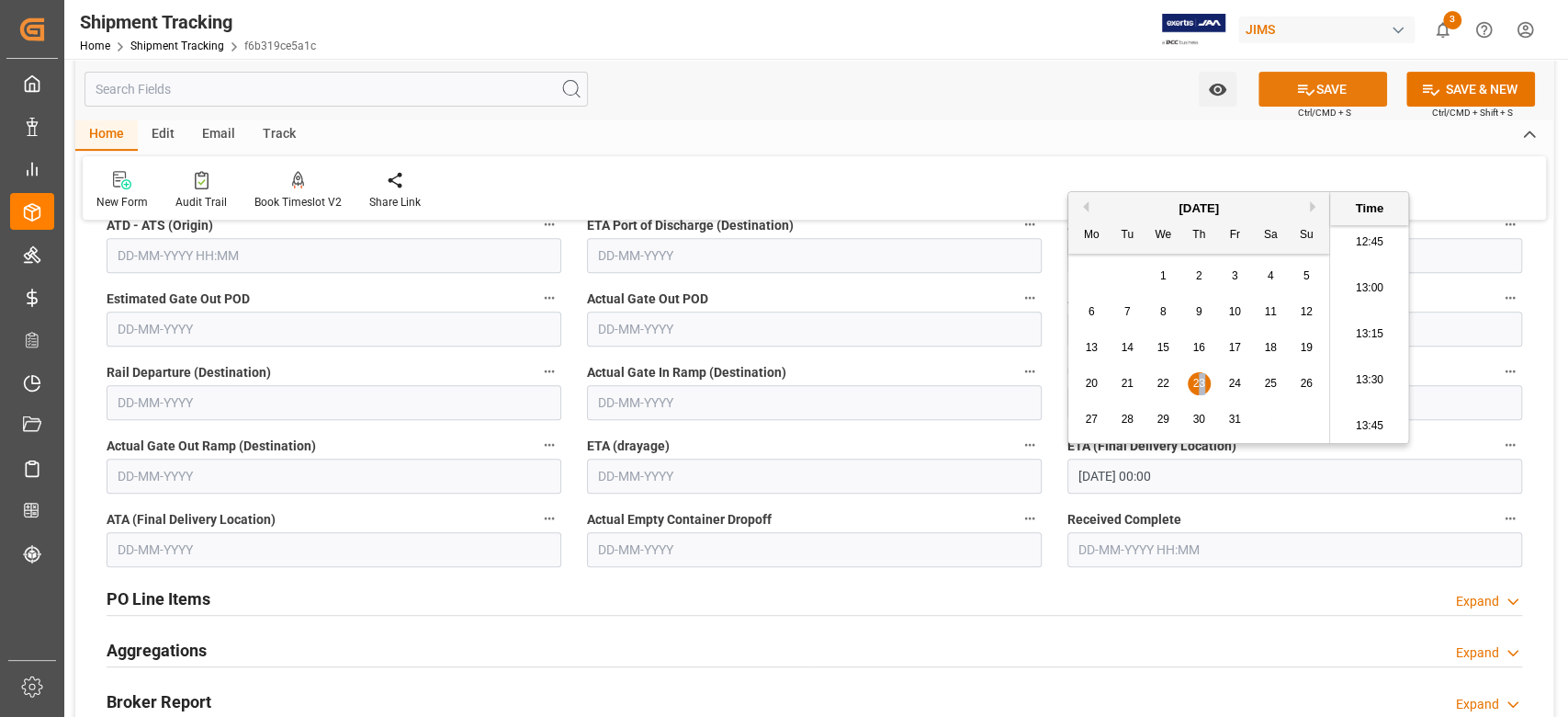
click at [1336, 84] on button "SAVE" at bounding box center [1323, 89] width 128 height 35
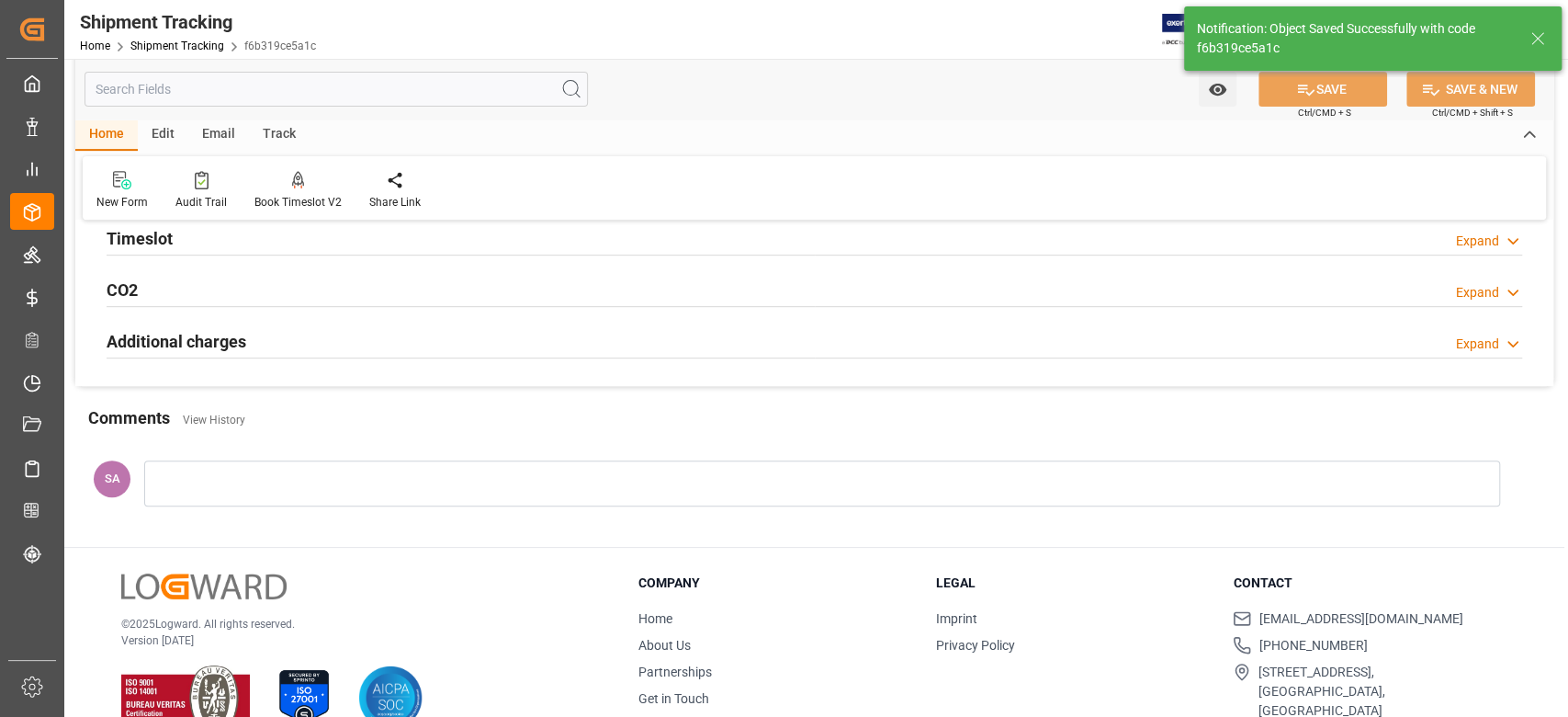
scroll to position [0, 0]
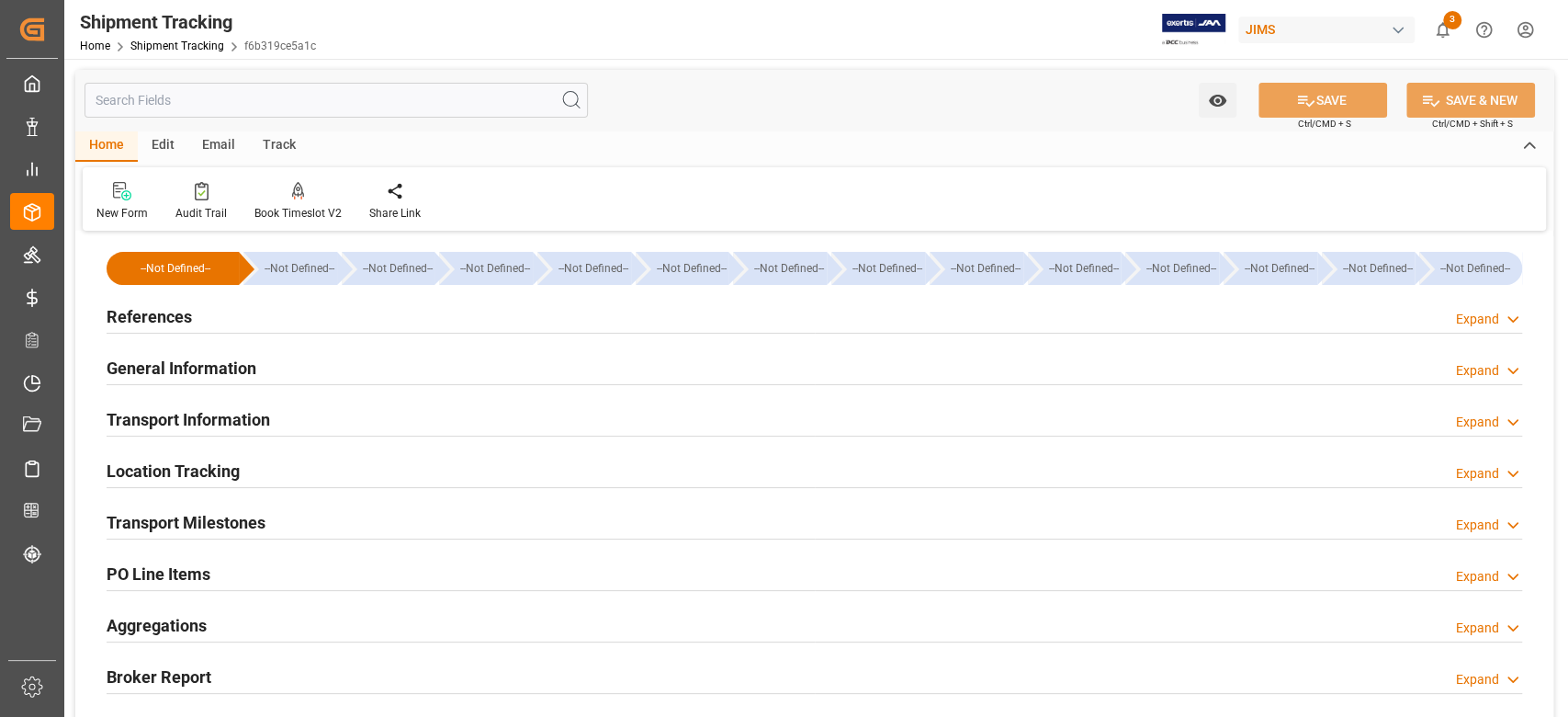
click at [207, 421] on h2 "Transport Information" at bounding box center [187, 419] width 163 height 25
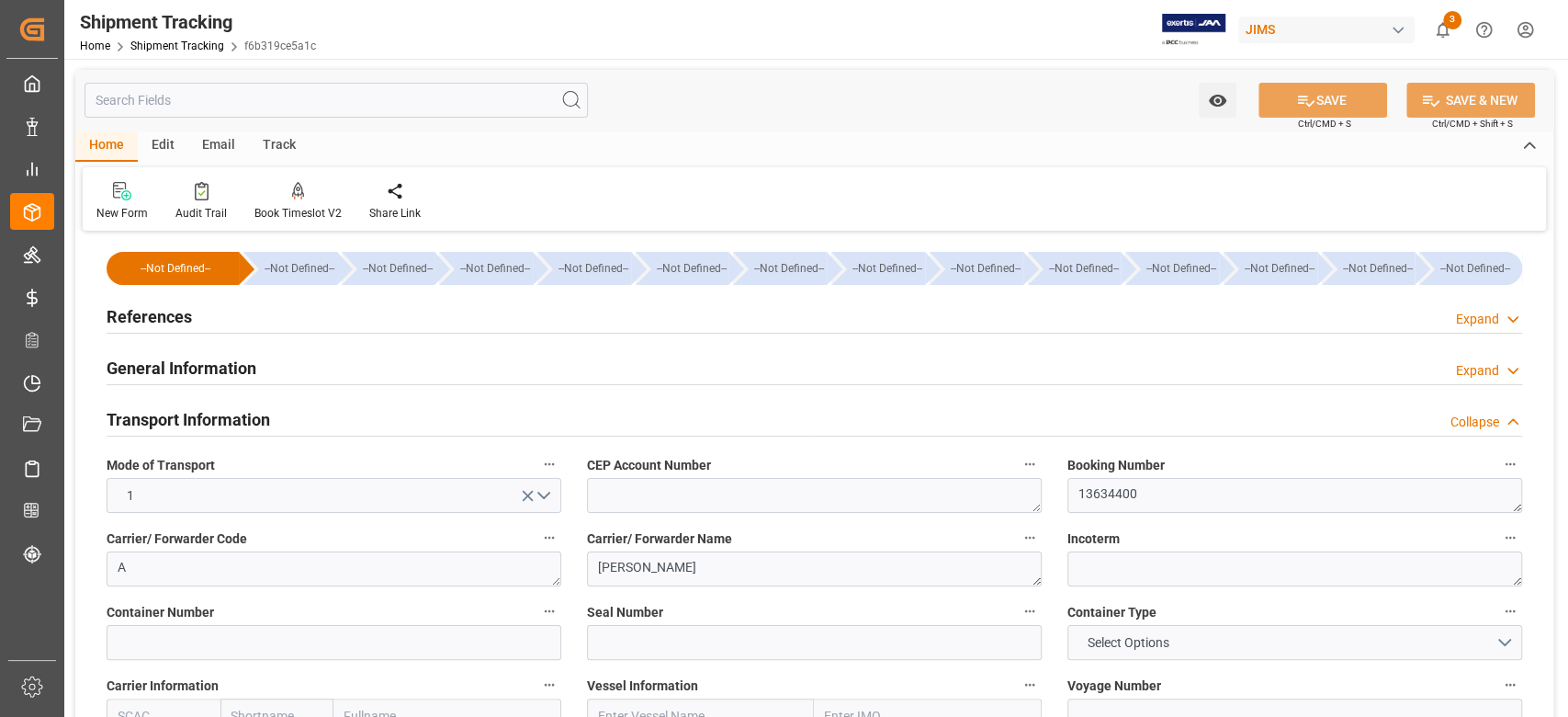
click at [224, 427] on h2 "Transport Information" at bounding box center [187, 419] width 163 height 25
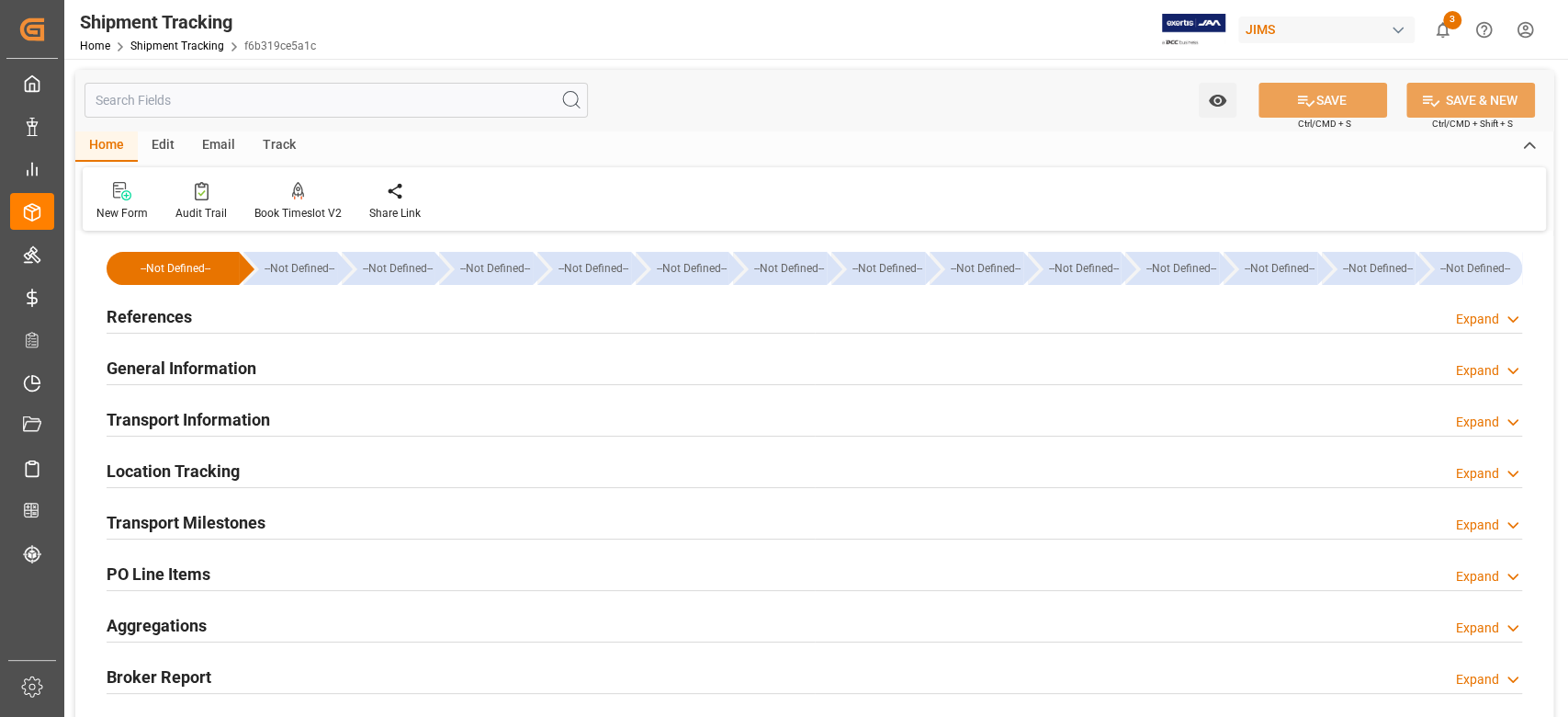
click at [235, 526] on h2 "Transport Milestones" at bounding box center [185, 523] width 159 height 25
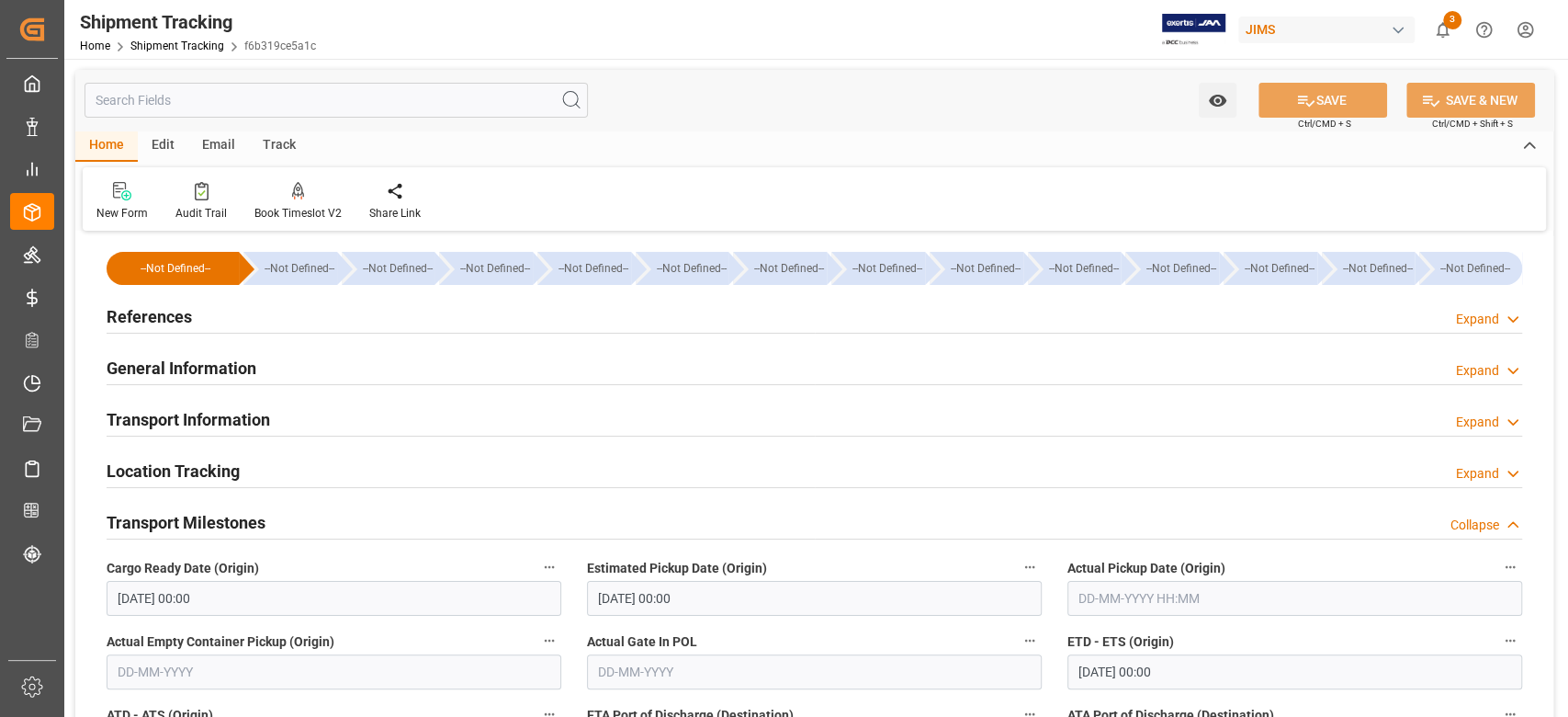
drag, startPoint x: 243, startPoint y: 526, endPoint x: 650, endPoint y: 557, distance: 408.2
click at [243, 526] on h2 "Transport Milestones" at bounding box center [185, 523] width 159 height 25
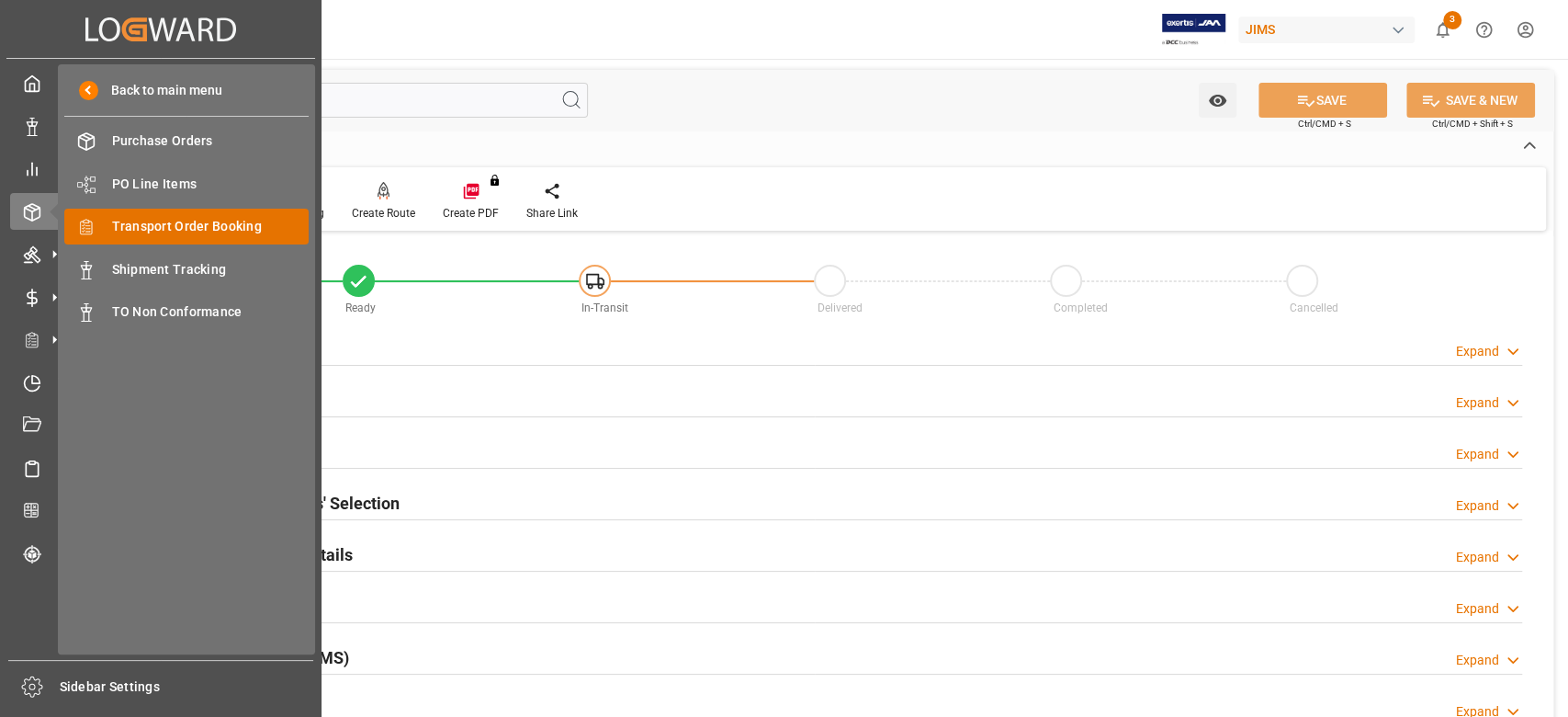
click at [181, 232] on span "Transport Order Booking" at bounding box center [211, 226] width 197 height 19
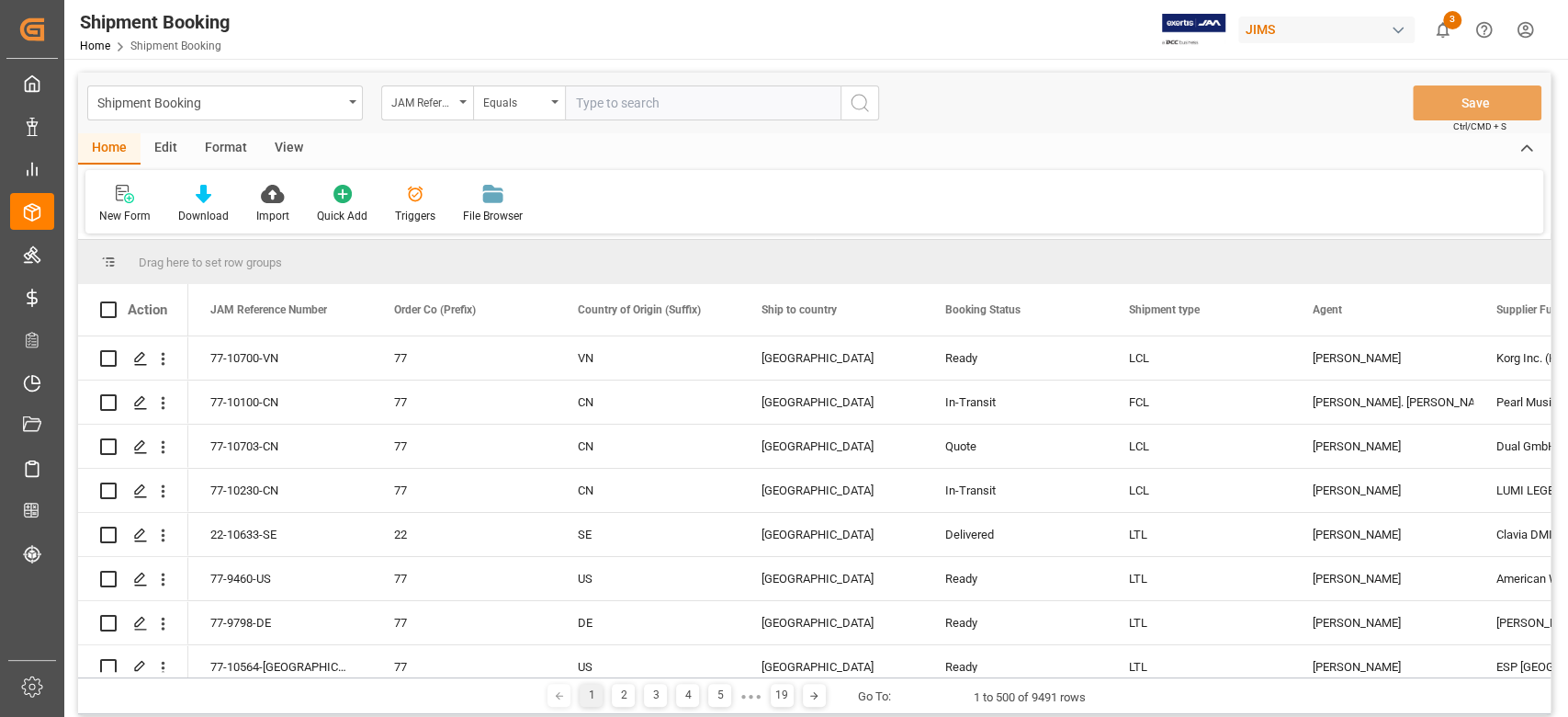
click at [613, 97] on input "text" at bounding box center [702, 102] width 275 height 35
type input "77-10185-CN"
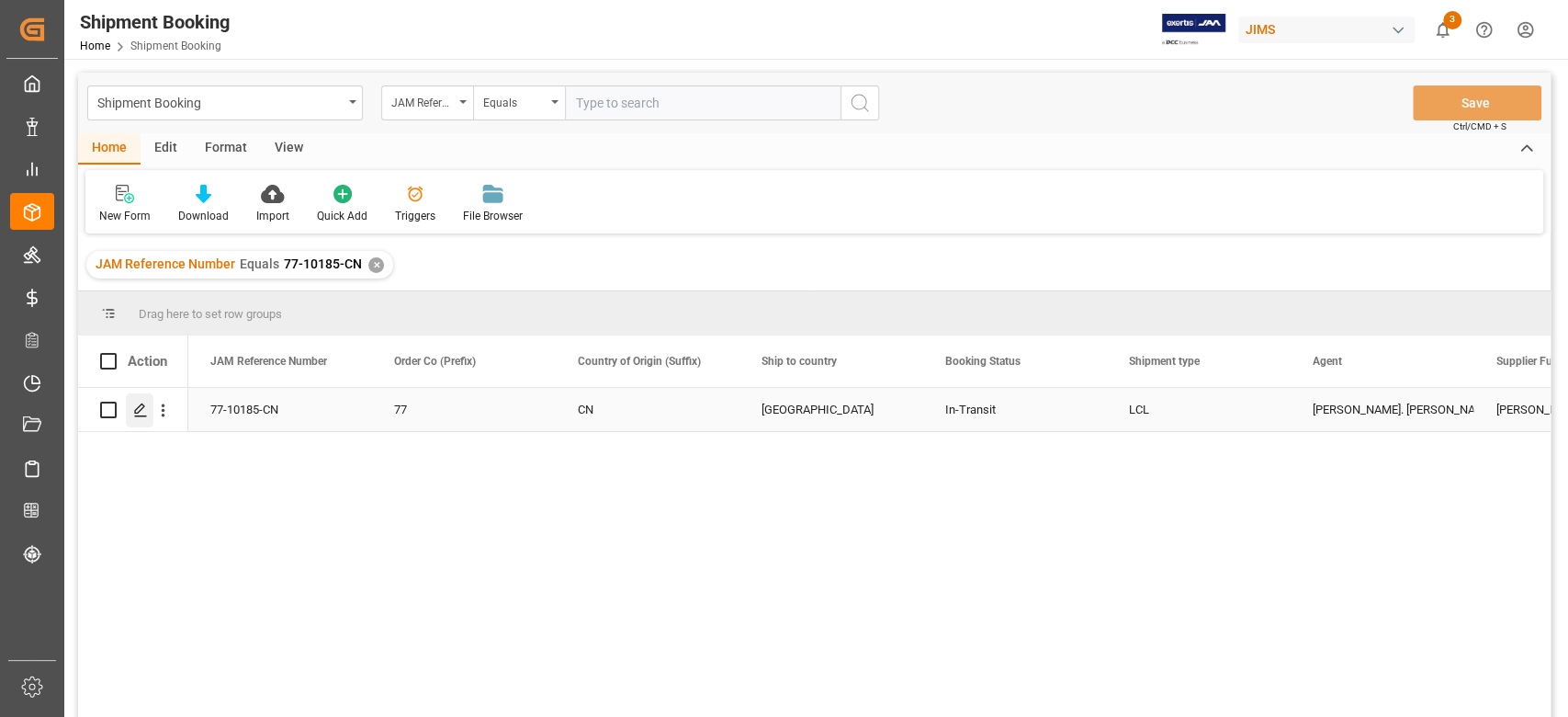
click at [140, 417] on div "Press SPACE to select this row." at bounding box center [139, 410] width 28 height 34
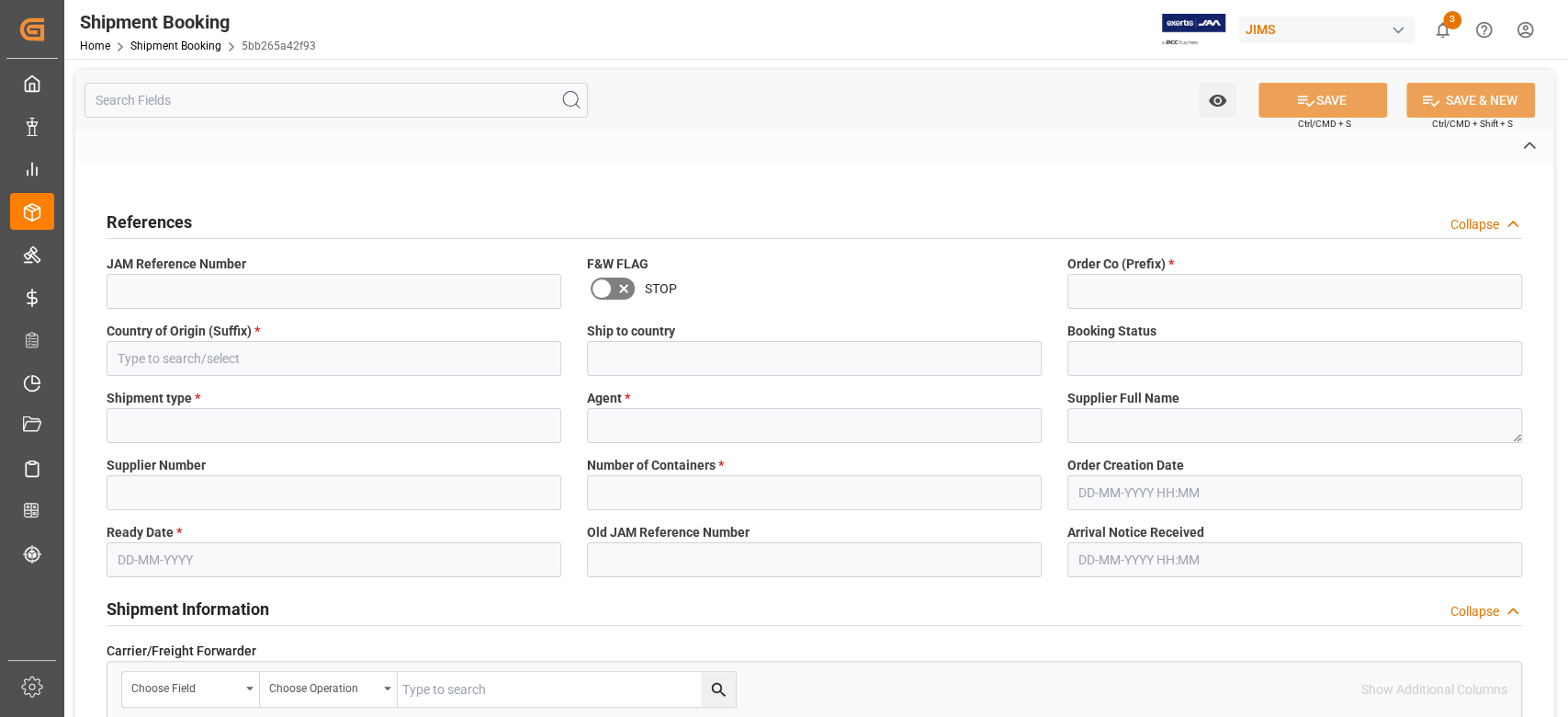
type input "77-10185-CN"
type input "77"
type input "CN"
type input "[GEOGRAPHIC_DATA]"
type input "In-Transit"
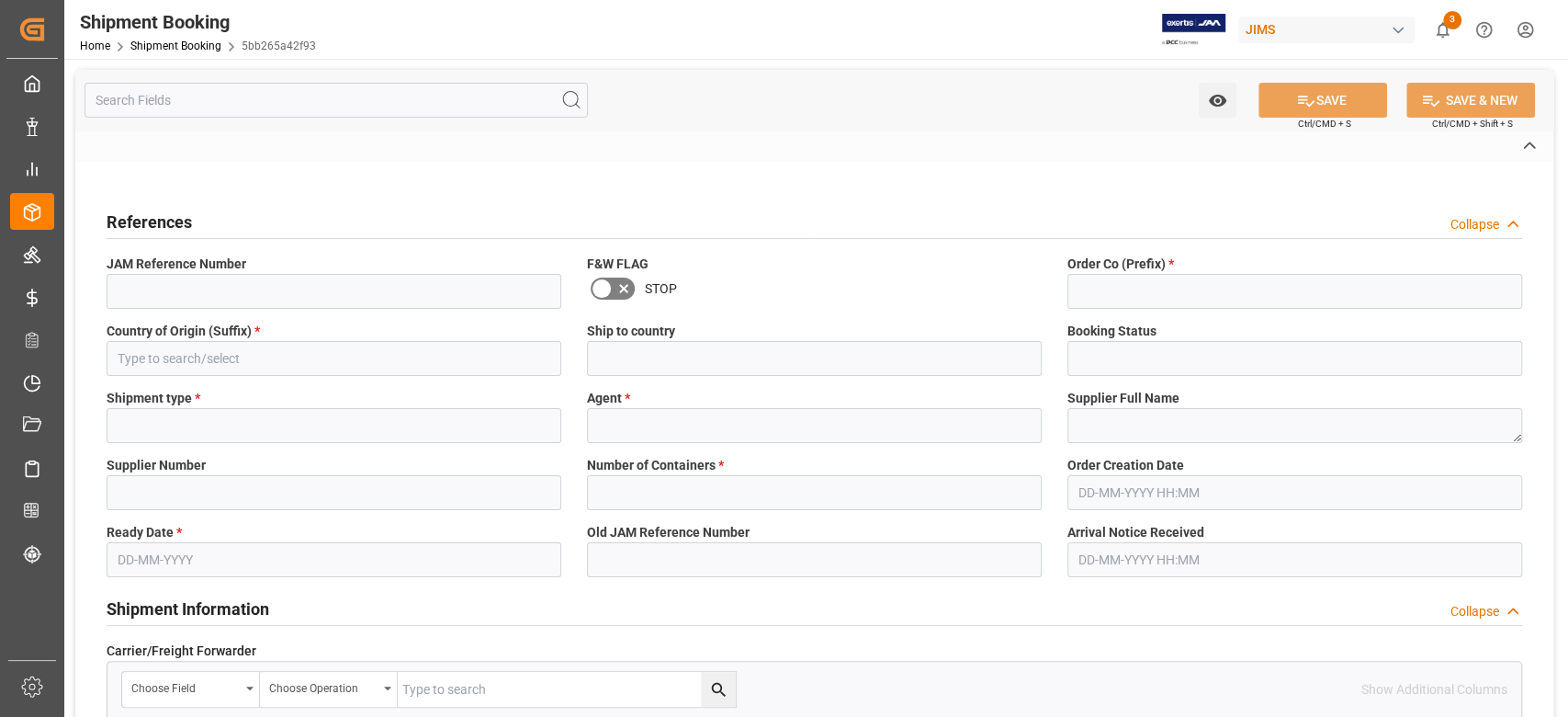
type input "LCL"
type input "[PERSON_NAME]. [PERSON_NAME]"
type textarea "[PERSON_NAME] Co. ([PERSON_NAME])"
type input "1305"
type input "A"
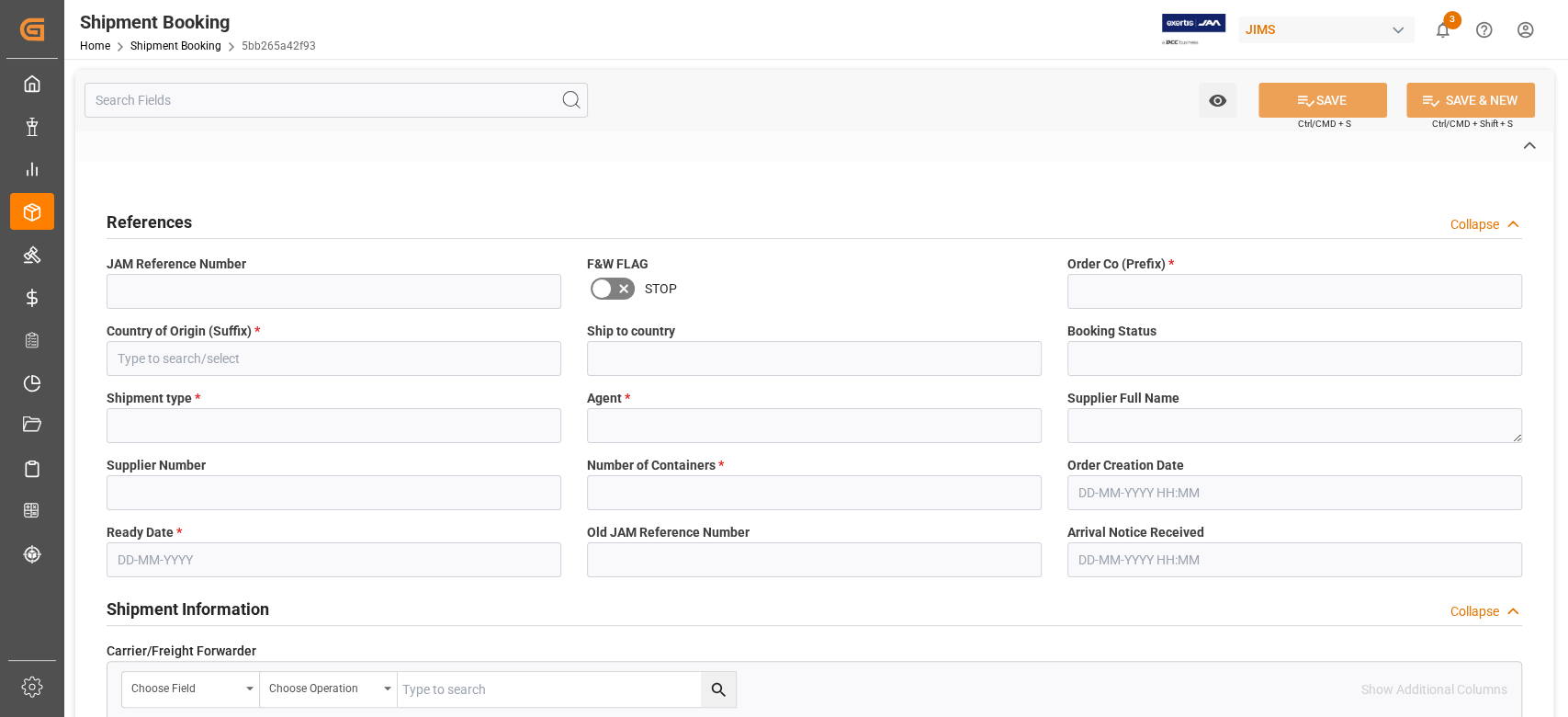
type input "[PERSON_NAME]"
type input "EXW [GEOGRAPHIC_DATA] [GEOGRAPHIC_DATA]"
type input "US"
type input "M"
type input "US-zone 2"
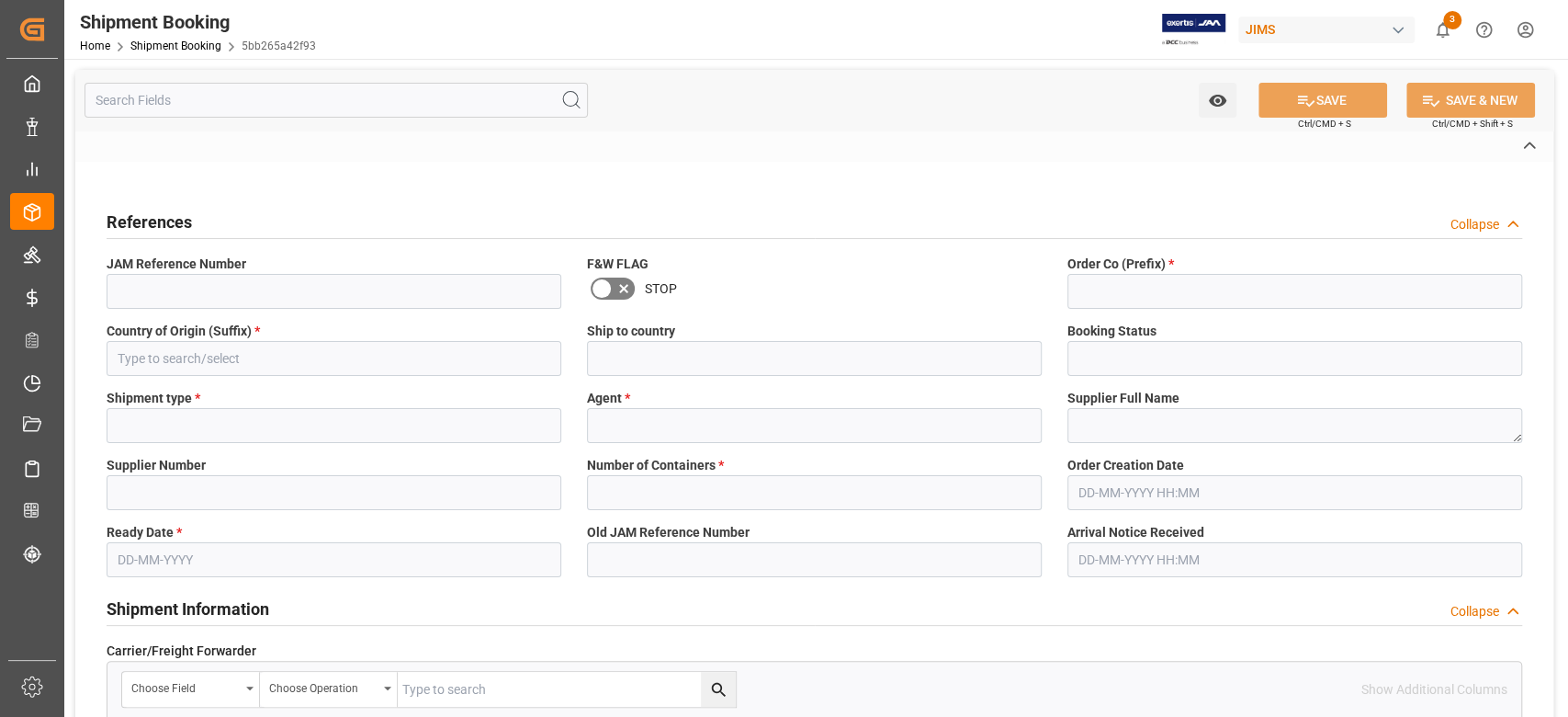
type input "13631665"
type input "COSU6423238660"
type input "DMCNSY071800"
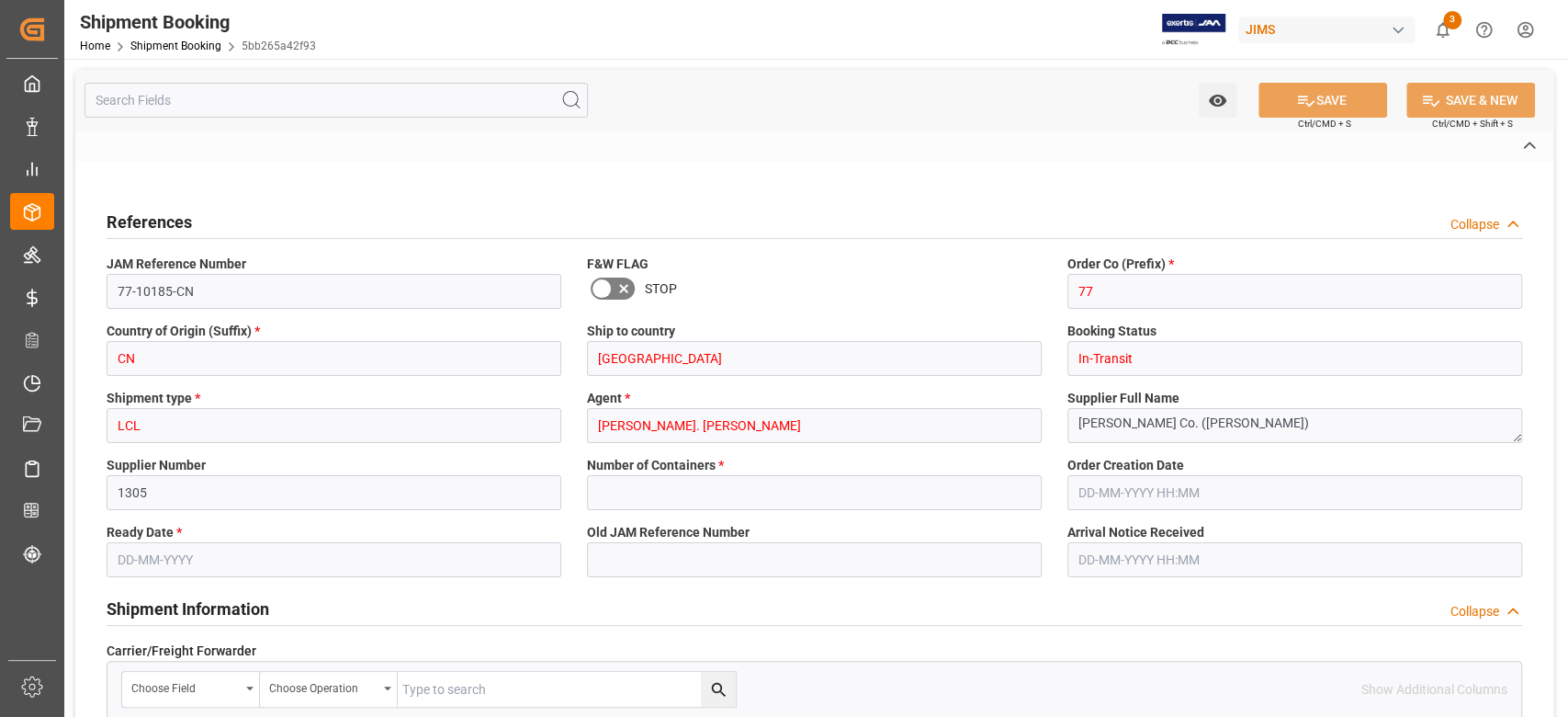
type input "0"
type input "23"
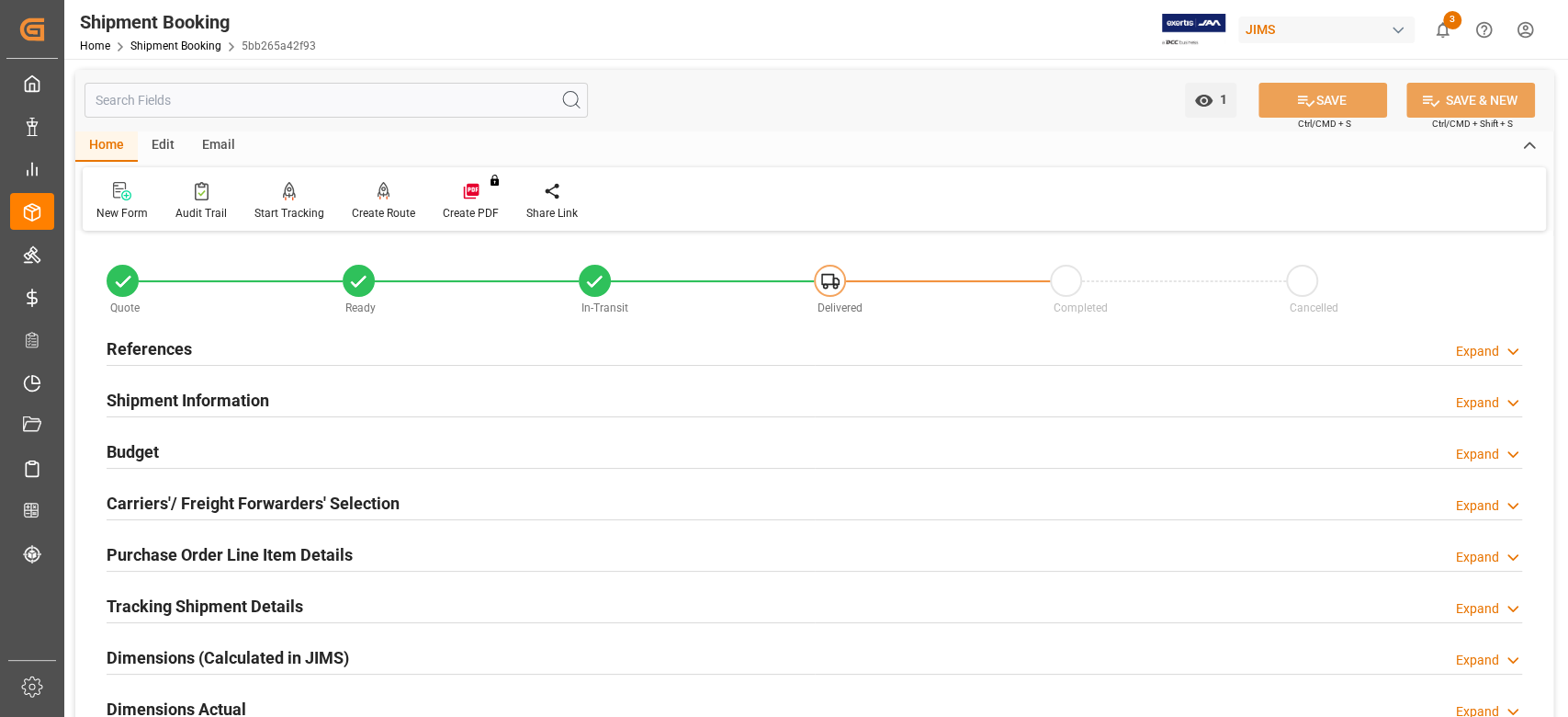
type input "[DATE]"
click at [140, 344] on h2 "References" at bounding box center [149, 349] width 85 height 25
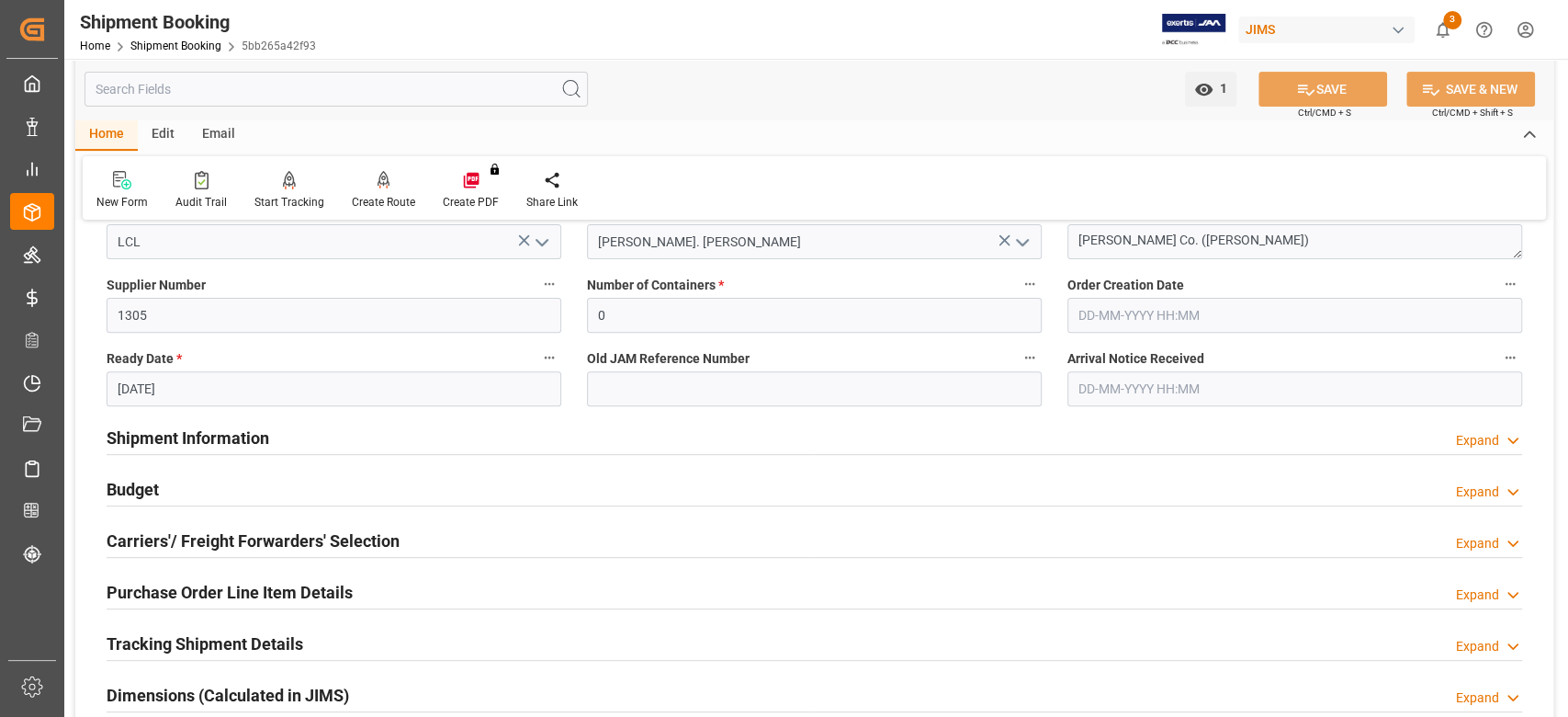
scroll to position [490, 0]
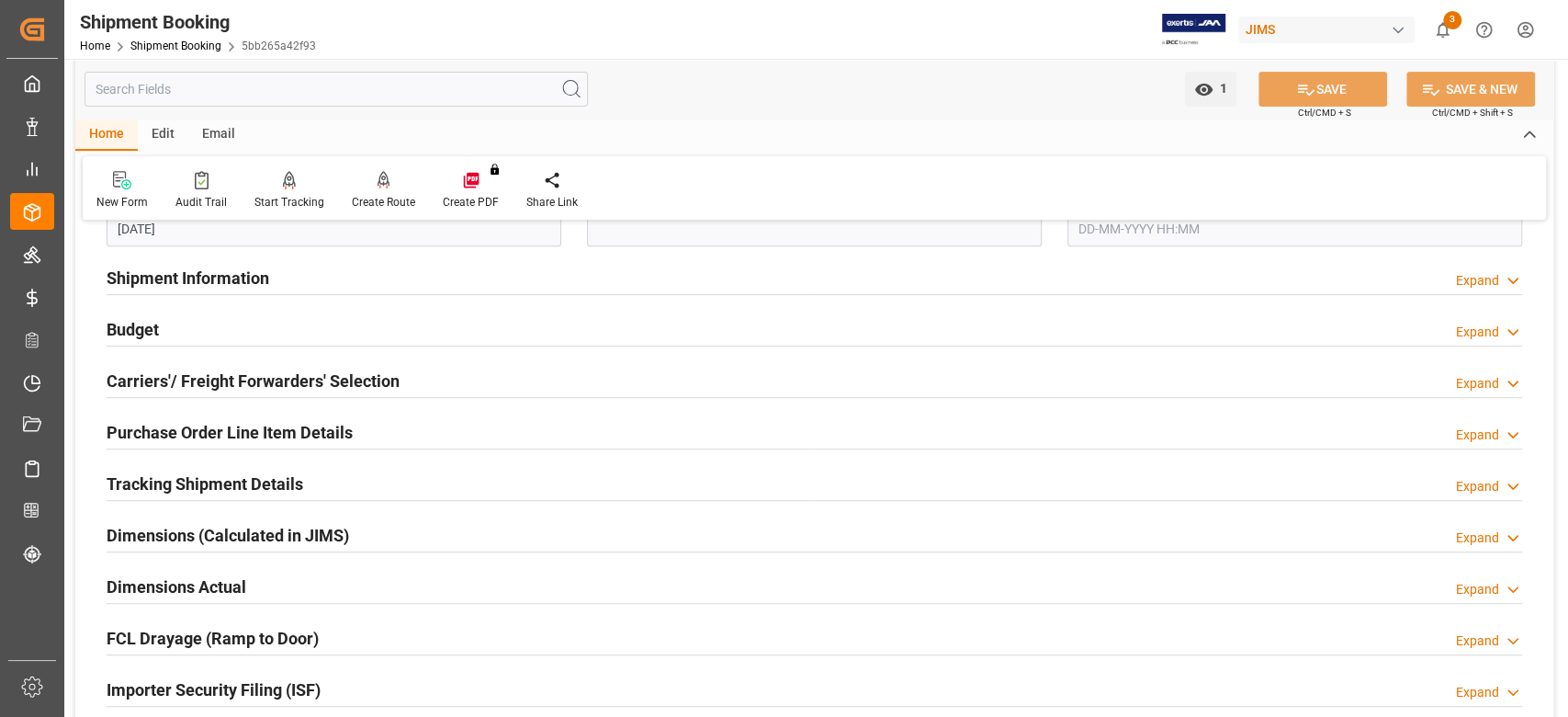
click at [234, 275] on h2 "Shipment Information" at bounding box center [187, 278] width 162 height 25
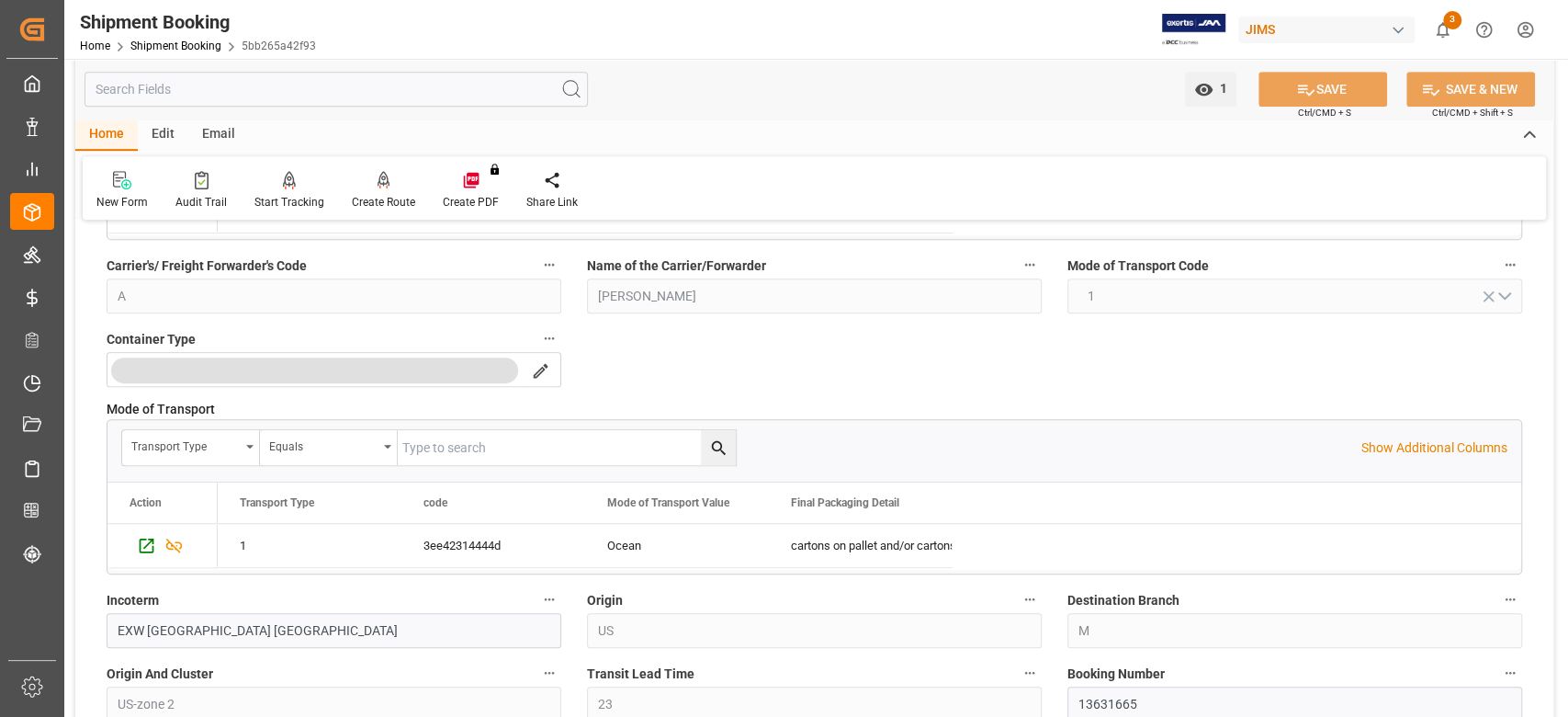
scroll to position [857, 0]
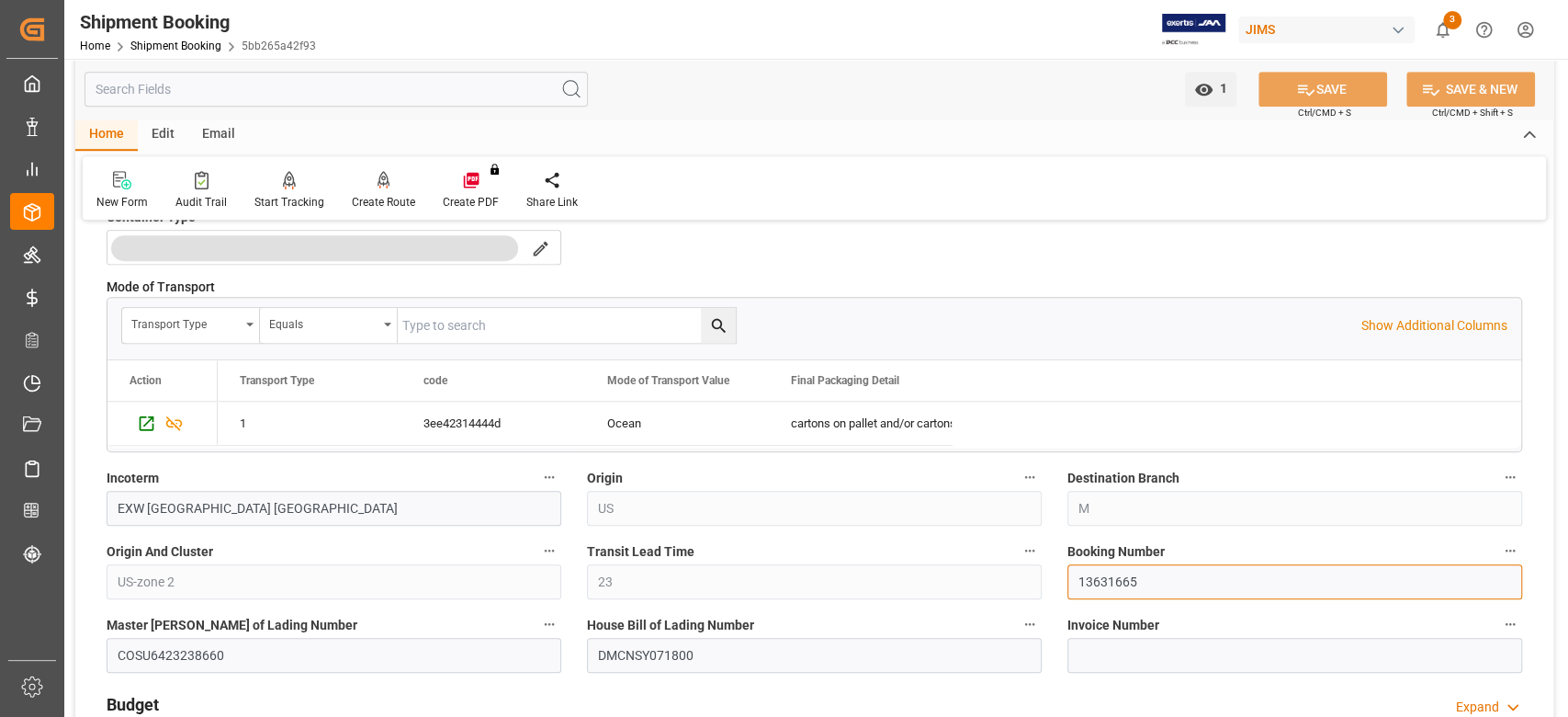
click at [1116, 585] on input "13631665" at bounding box center [1295, 582] width 455 height 35
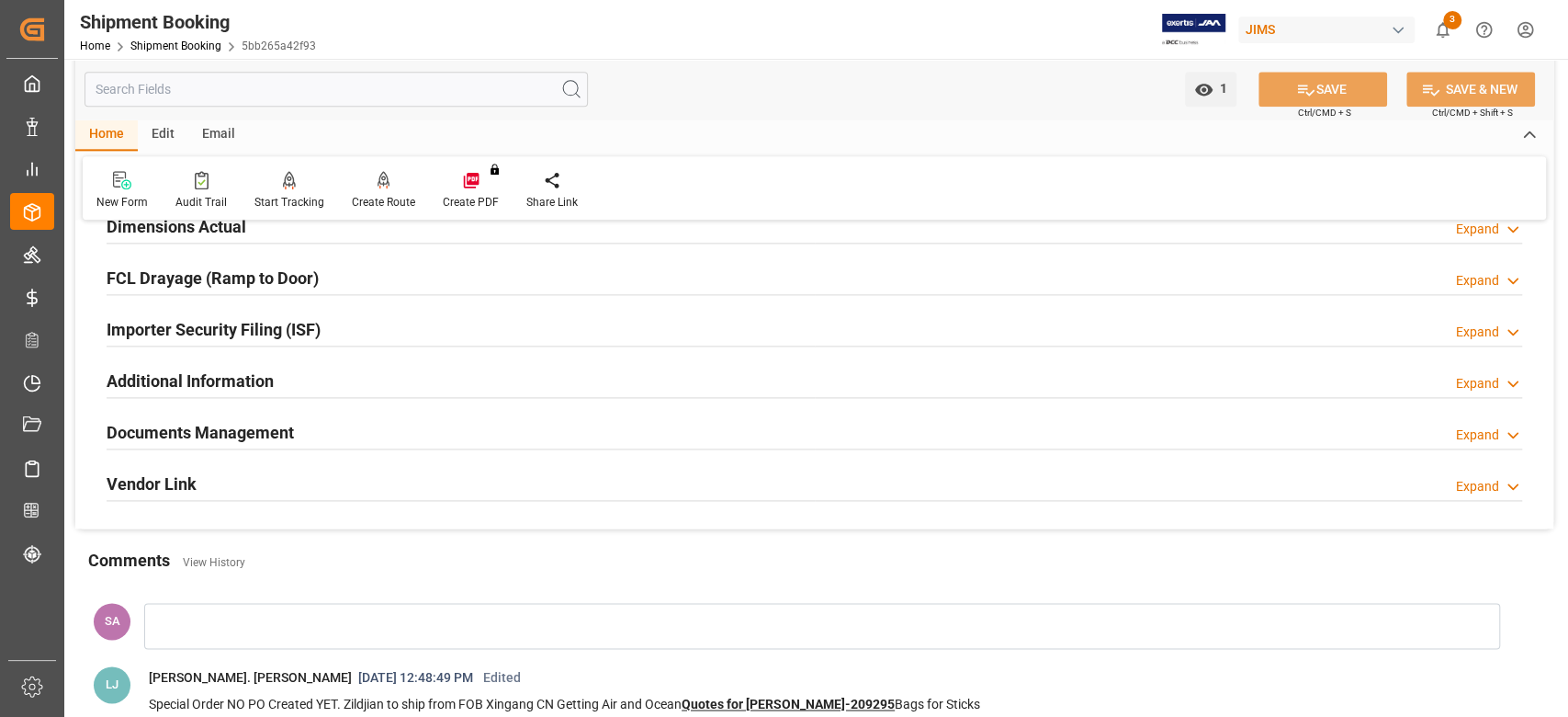
scroll to position [1714, 0]
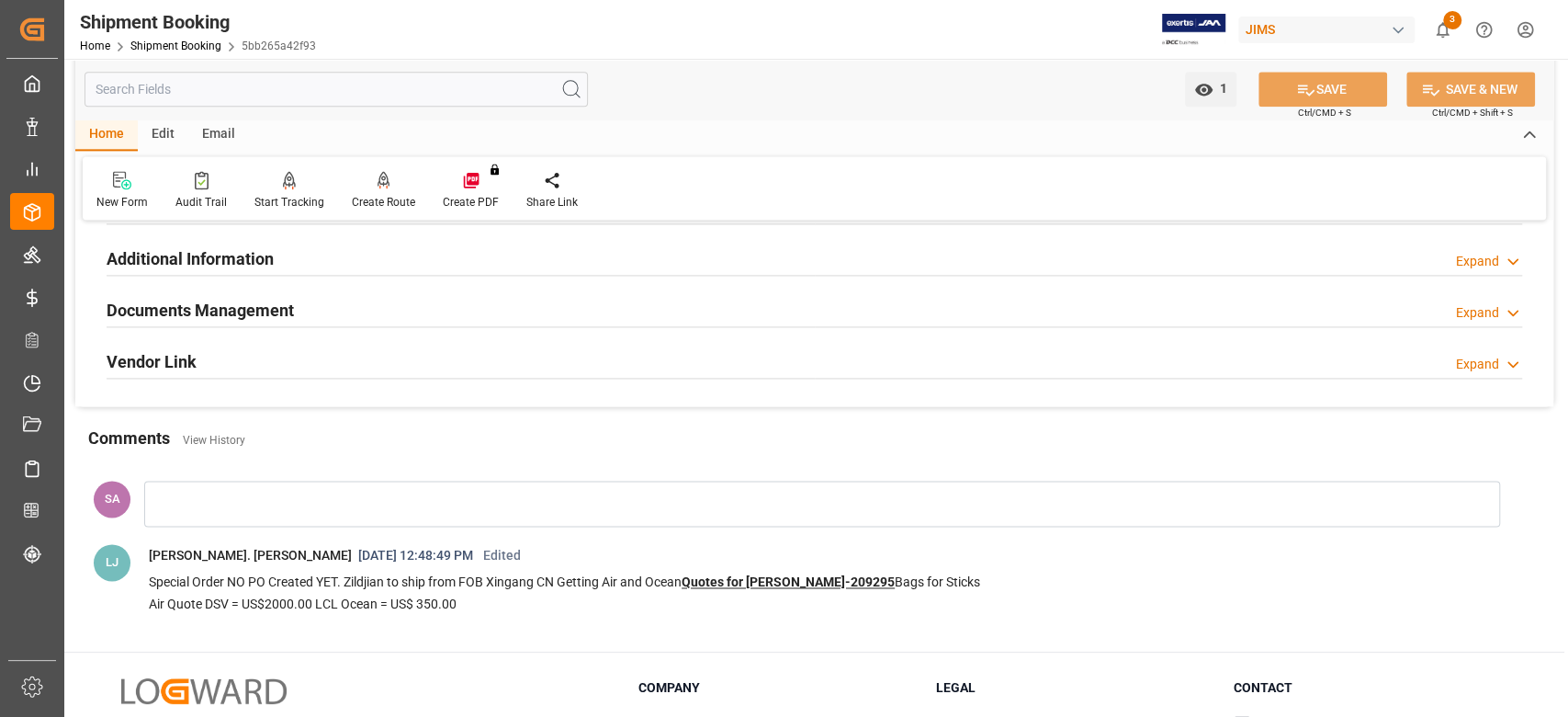
click at [253, 305] on h2 "Documents Management" at bounding box center [200, 310] width 187 height 25
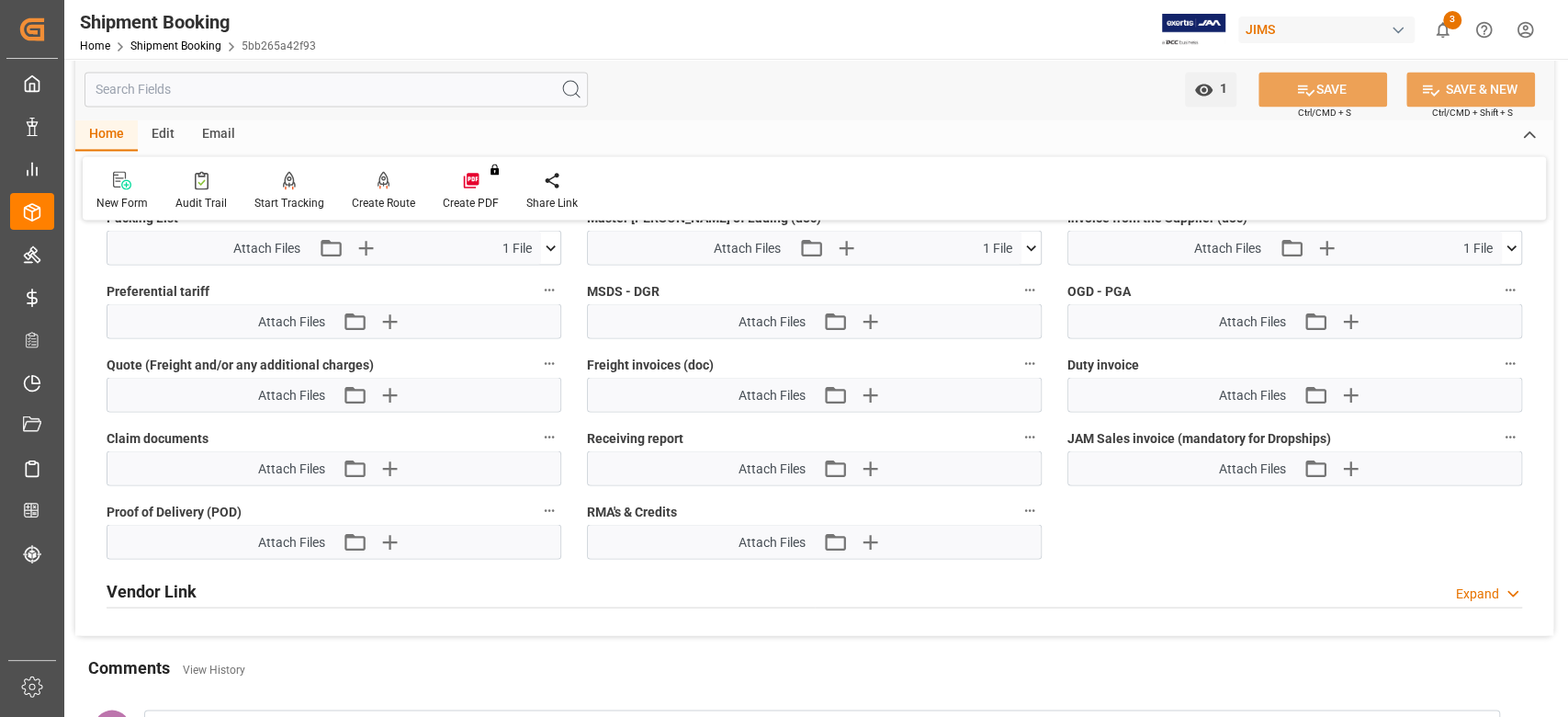
scroll to position [1959, 0]
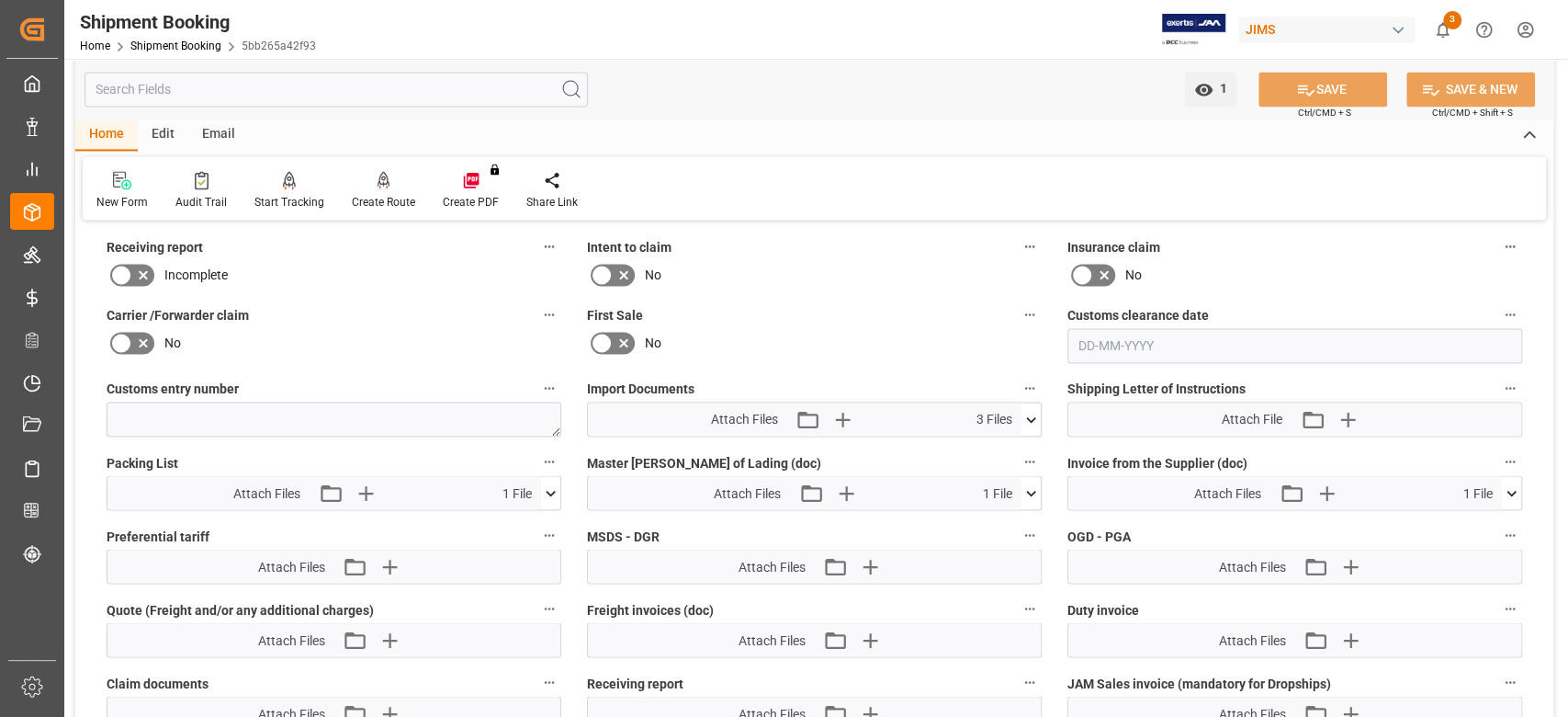
click at [1032, 488] on icon at bounding box center [1031, 493] width 19 height 19
click at [992, 524] on icon at bounding box center [983, 527] width 19 height 19
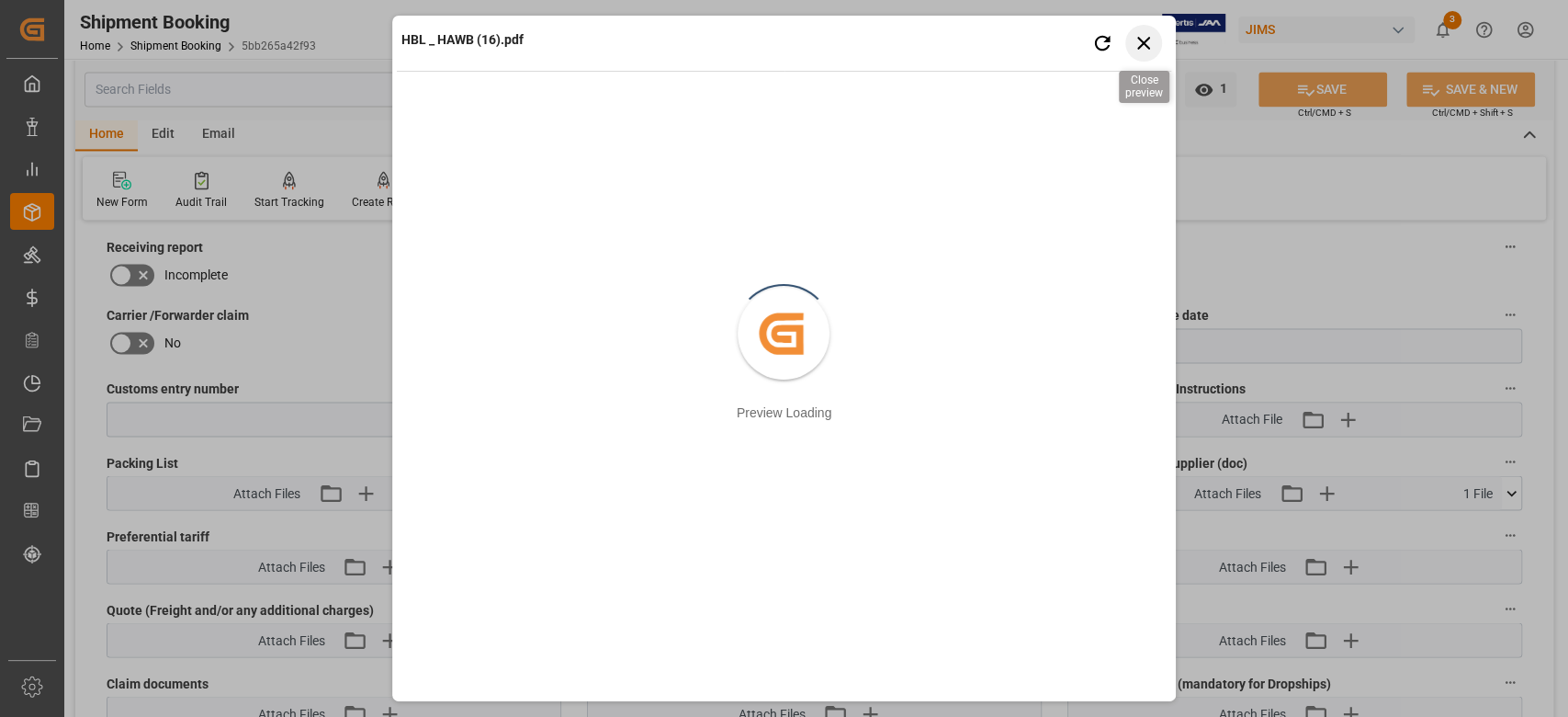
click at [1134, 46] on icon "button" at bounding box center [1144, 43] width 23 height 23
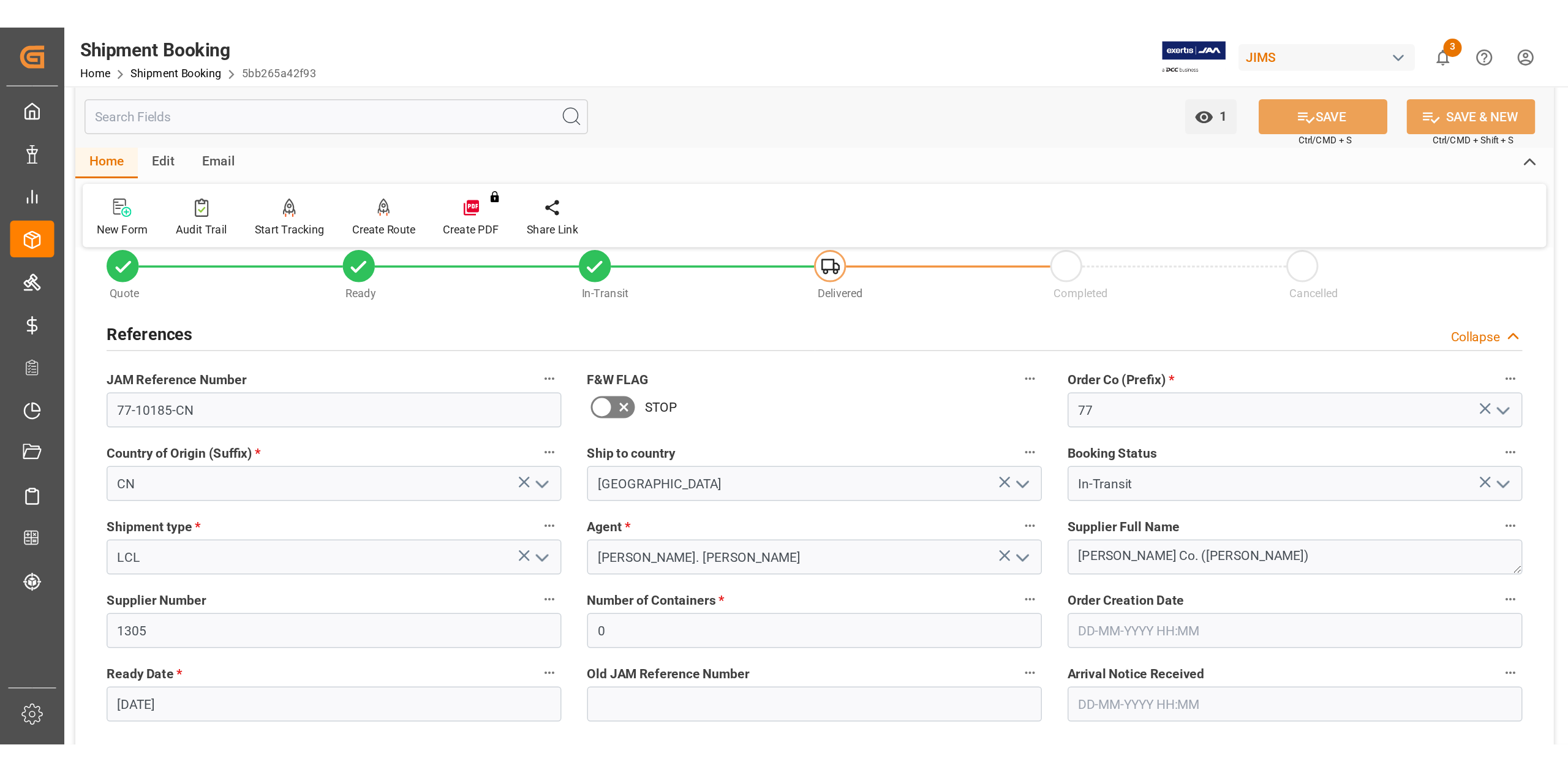
scroll to position [0, 0]
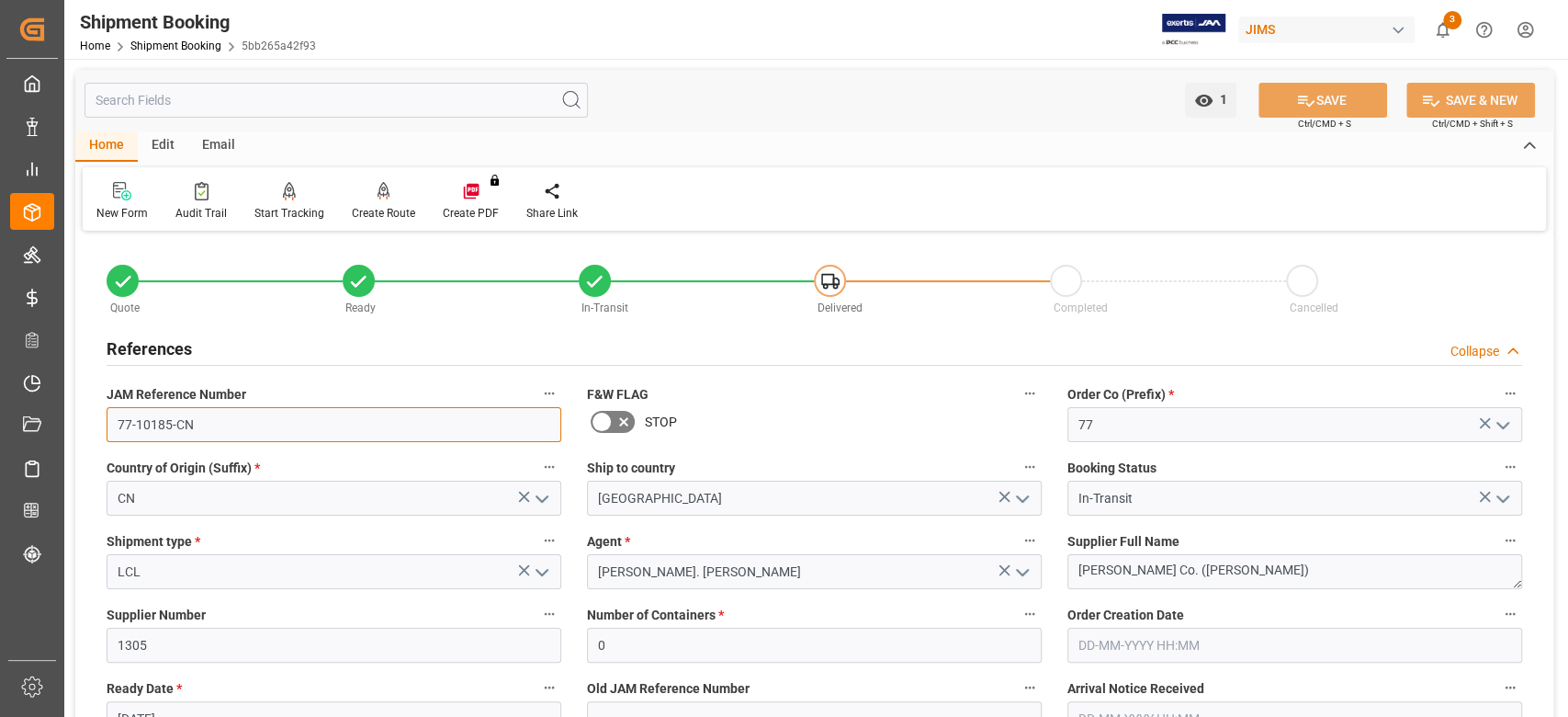
click at [201, 411] on input "77-10185-CN" at bounding box center [333, 424] width 455 height 35
click at [201, 412] on input "77-10185-CN" at bounding box center [333, 424] width 455 height 35
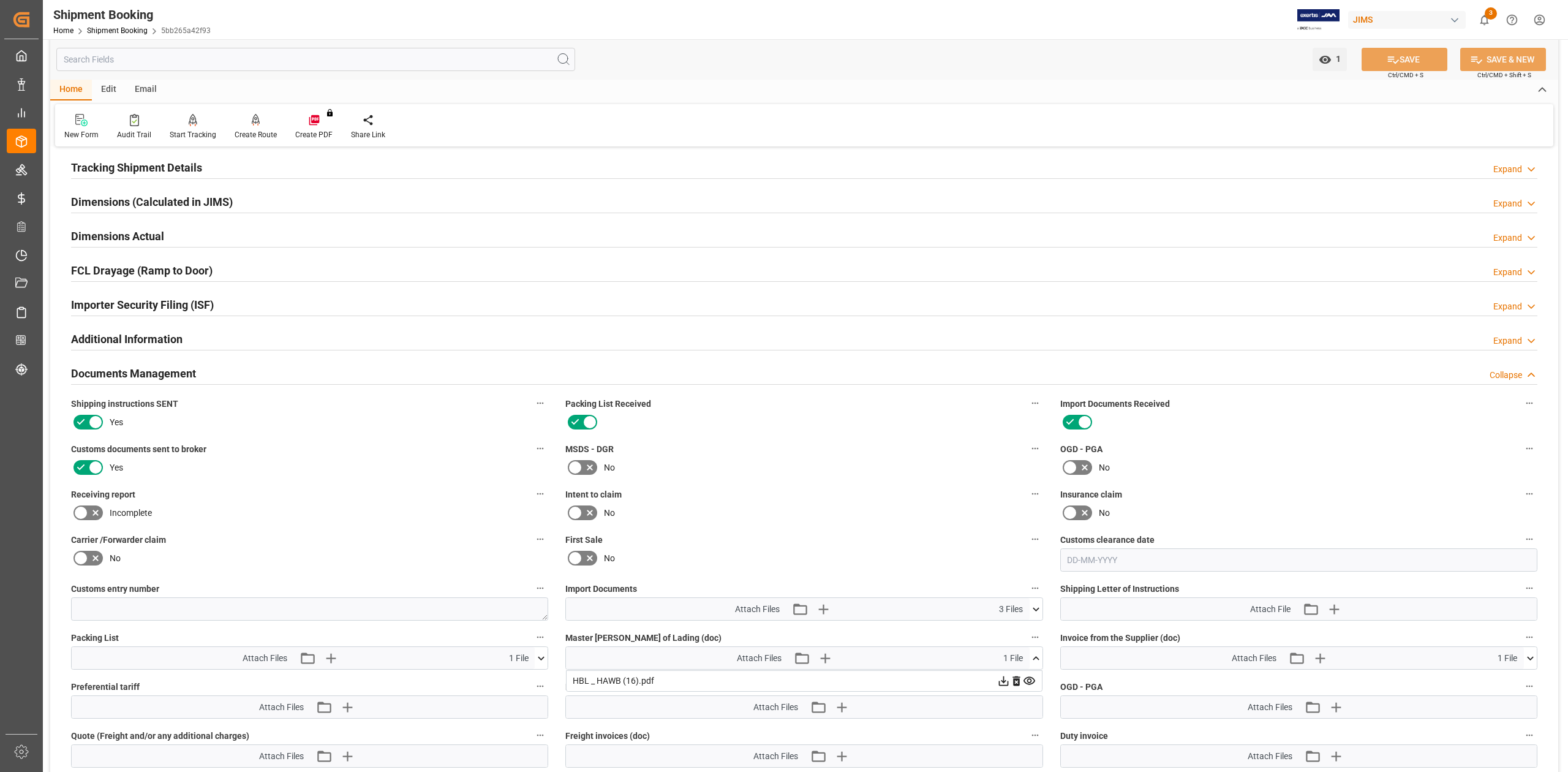
scroll to position [1062, 0]
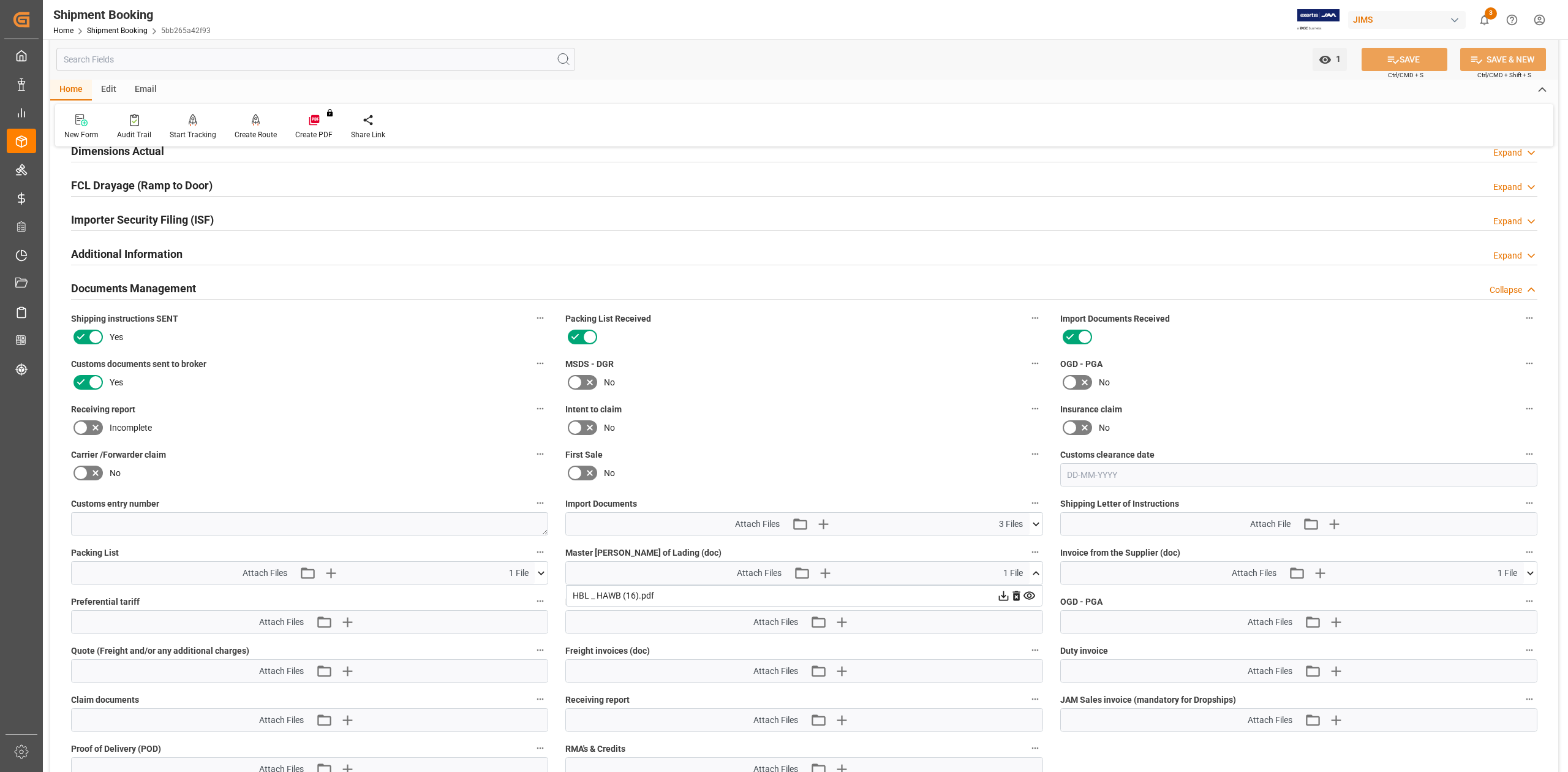
click at [1035, 478] on icon at bounding box center [1036, 524] width 13 height 13
click at [1037, 478] on icon at bounding box center [1036, 524] width 6 height 4
click at [818, 478] on icon "button" at bounding box center [823, 524] width 12 height 12
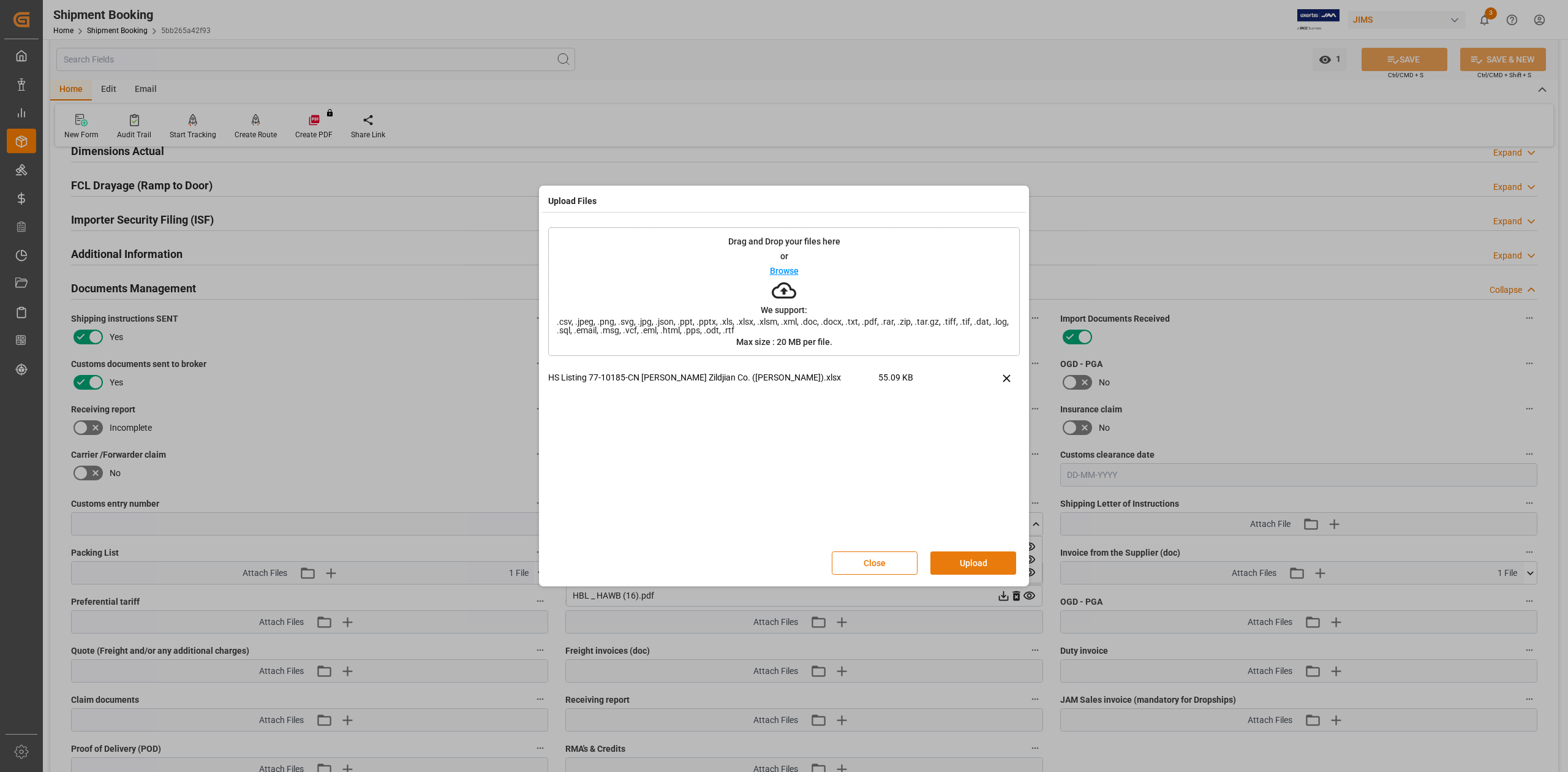
click at [979, 478] on button "Upload" at bounding box center [973, 563] width 86 height 23
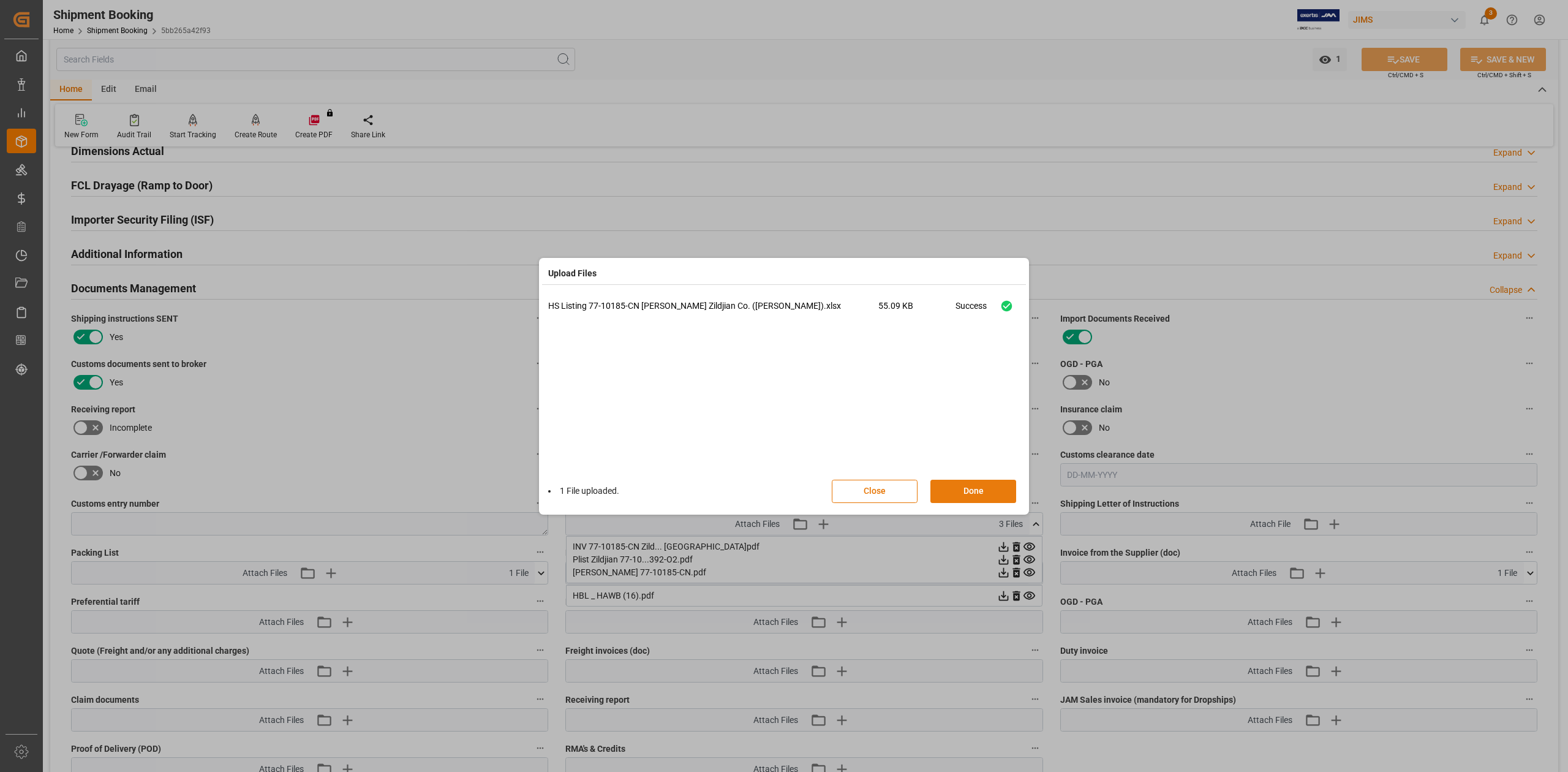
click at [983, 478] on button "Done" at bounding box center [973, 492] width 86 height 23
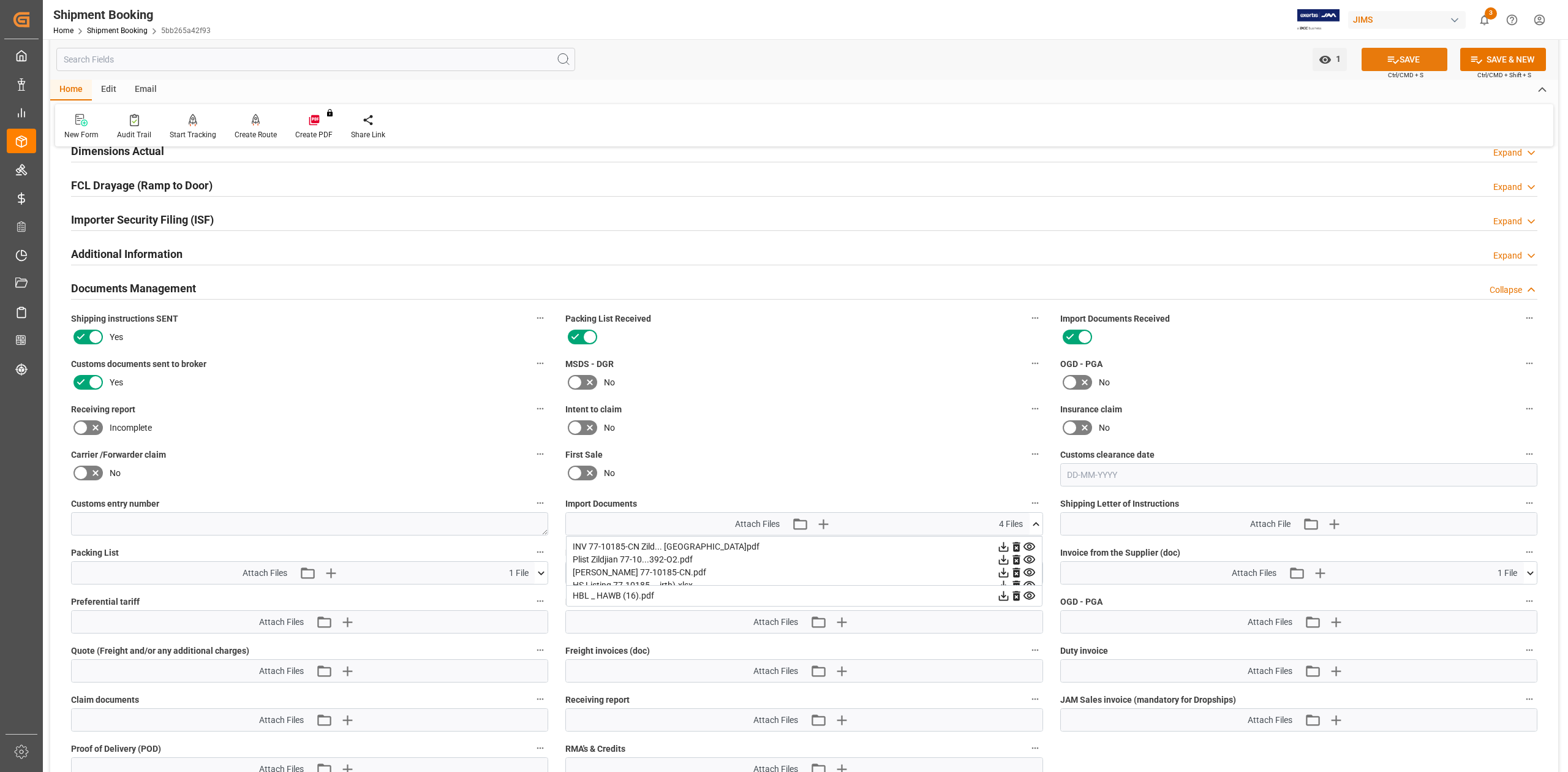
click at [1045, 57] on button "SAVE" at bounding box center [1404, 59] width 86 height 23
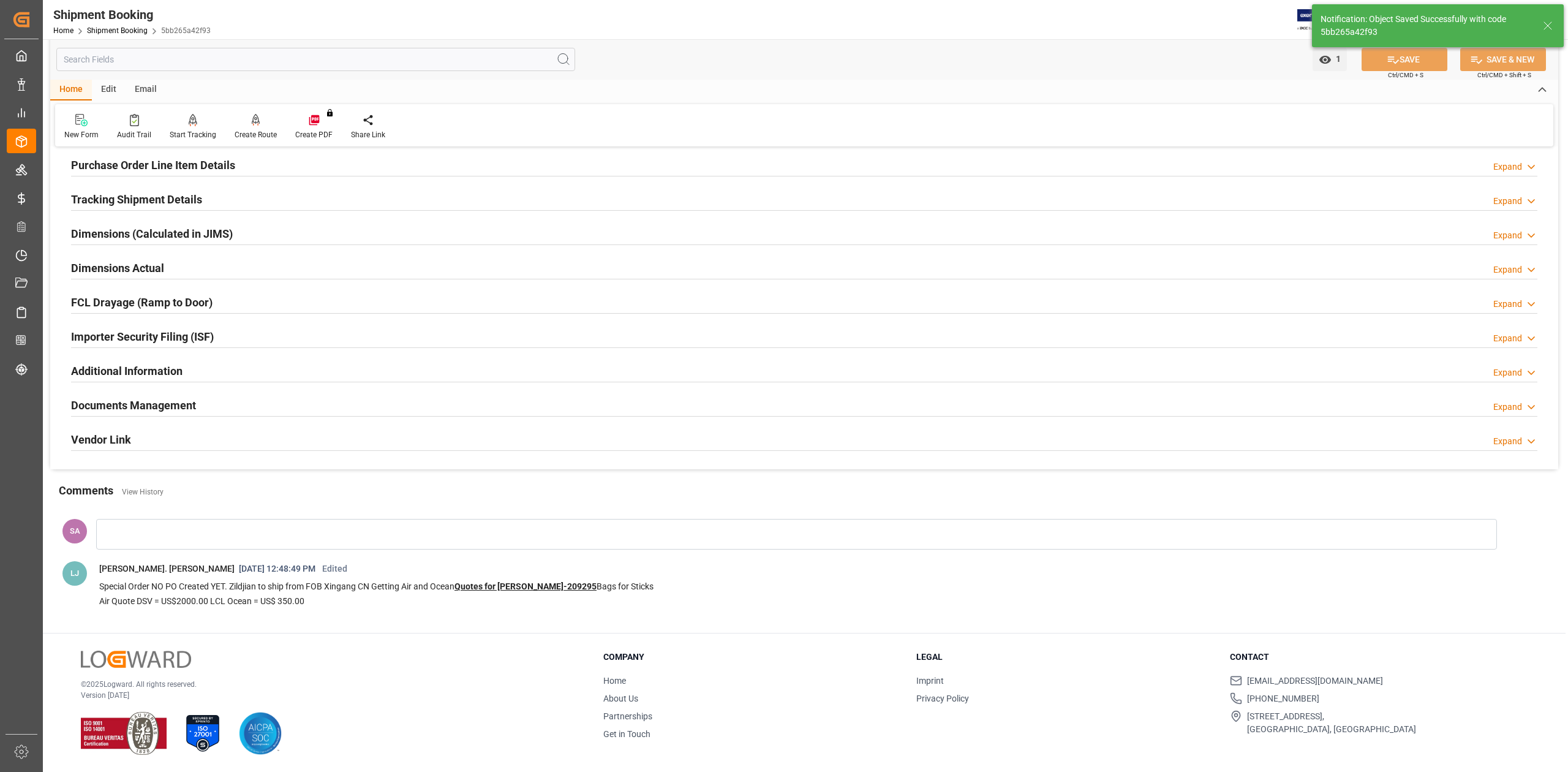
scroll to position [206, 0]
click at [182, 410] on h2 "Documents Management" at bounding box center [133, 405] width 125 height 17
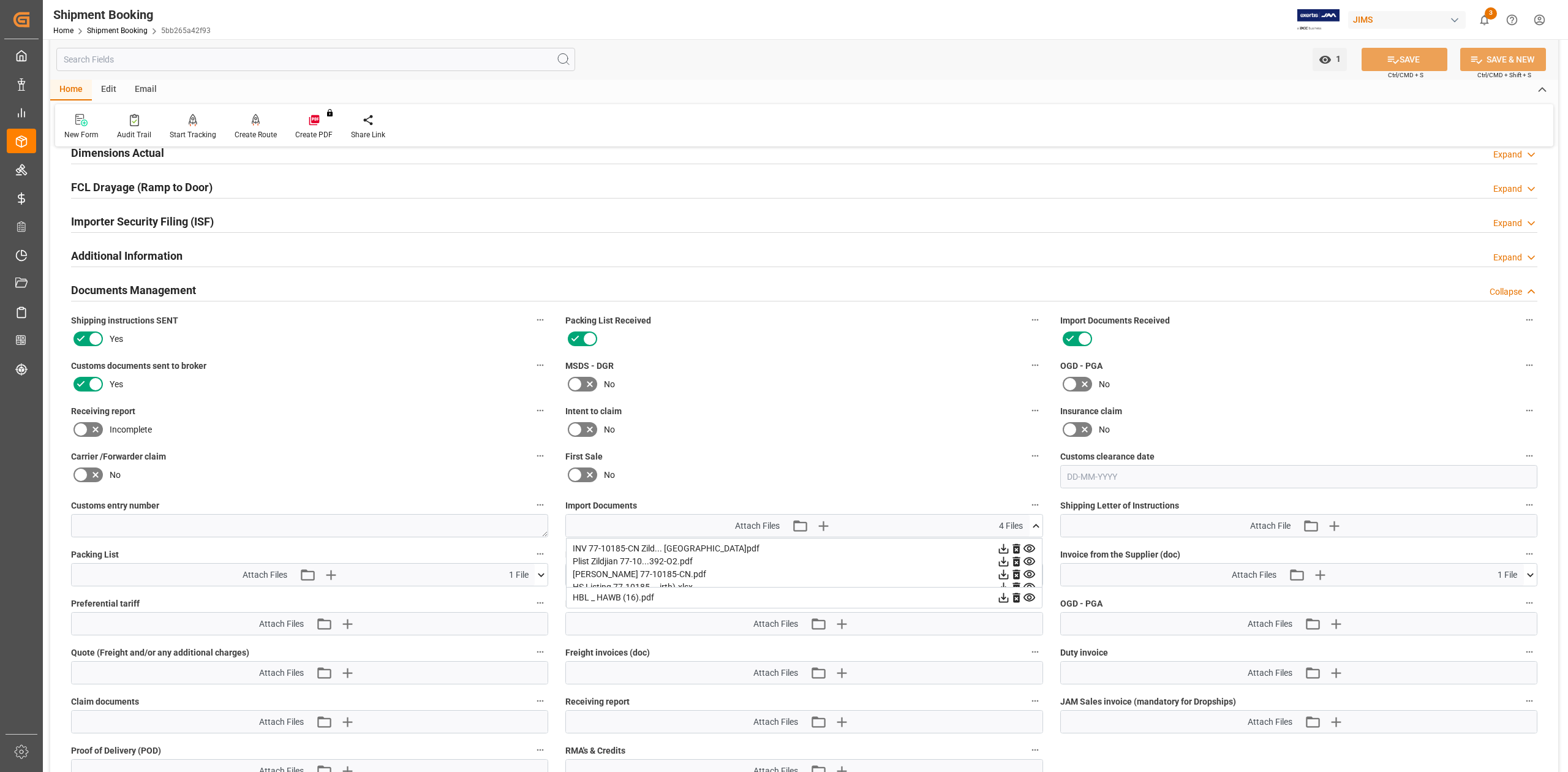
scroll to position [402, 0]
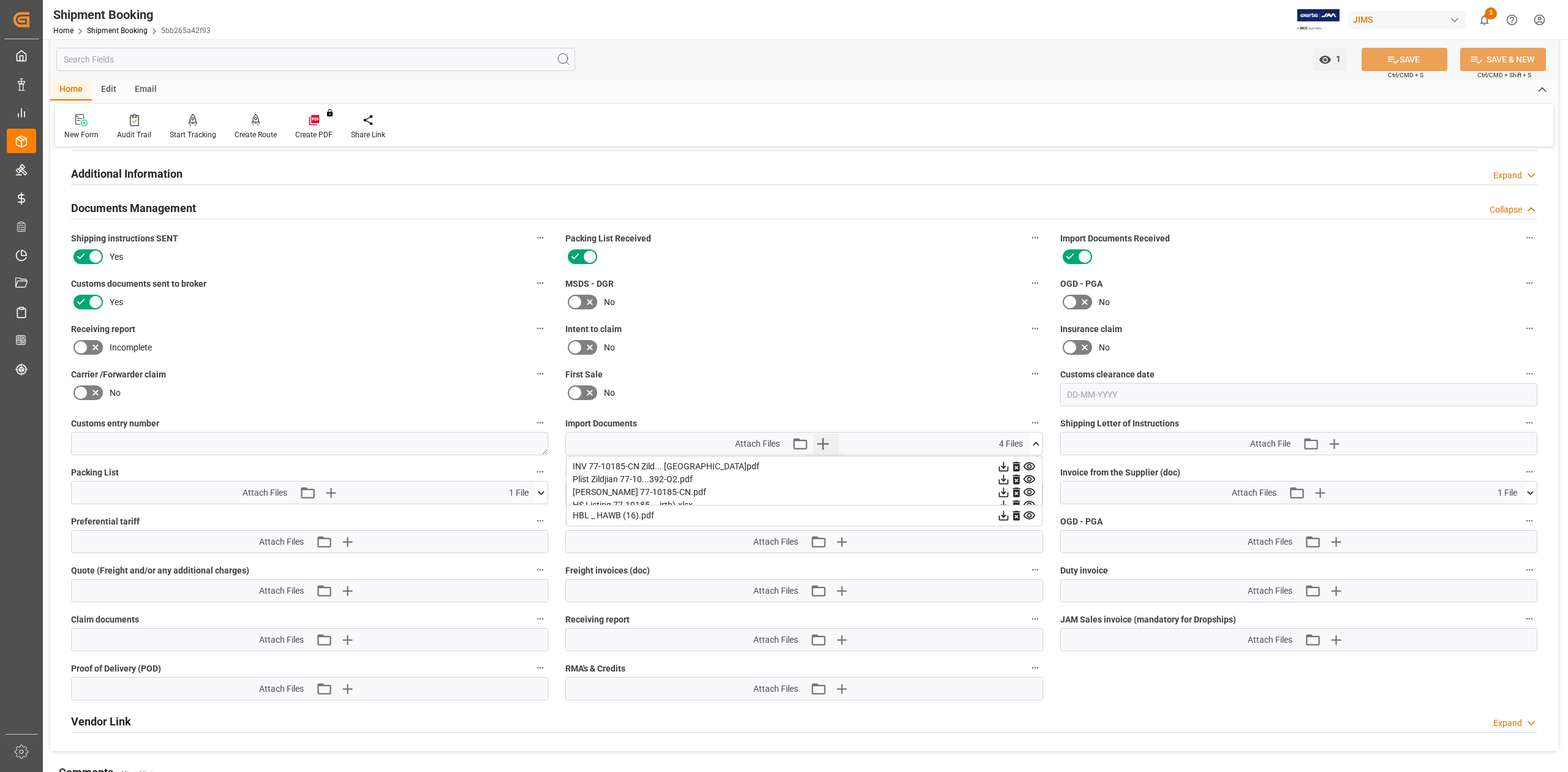
click at [827, 441] on icon "button" at bounding box center [823, 443] width 19 height 19
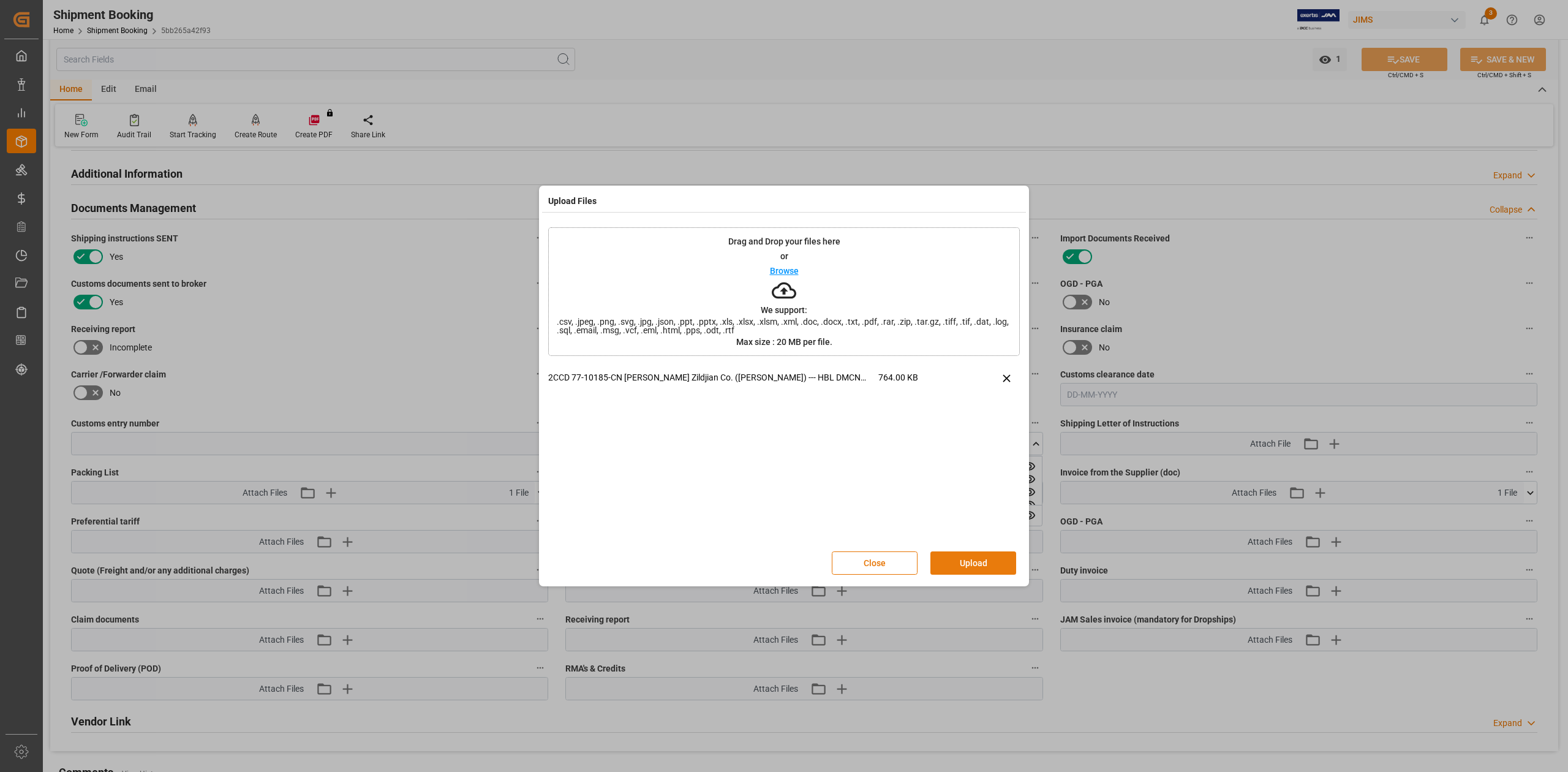
click at [964, 478] on button "Upload" at bounding box center [973, 563] width 86 height 23
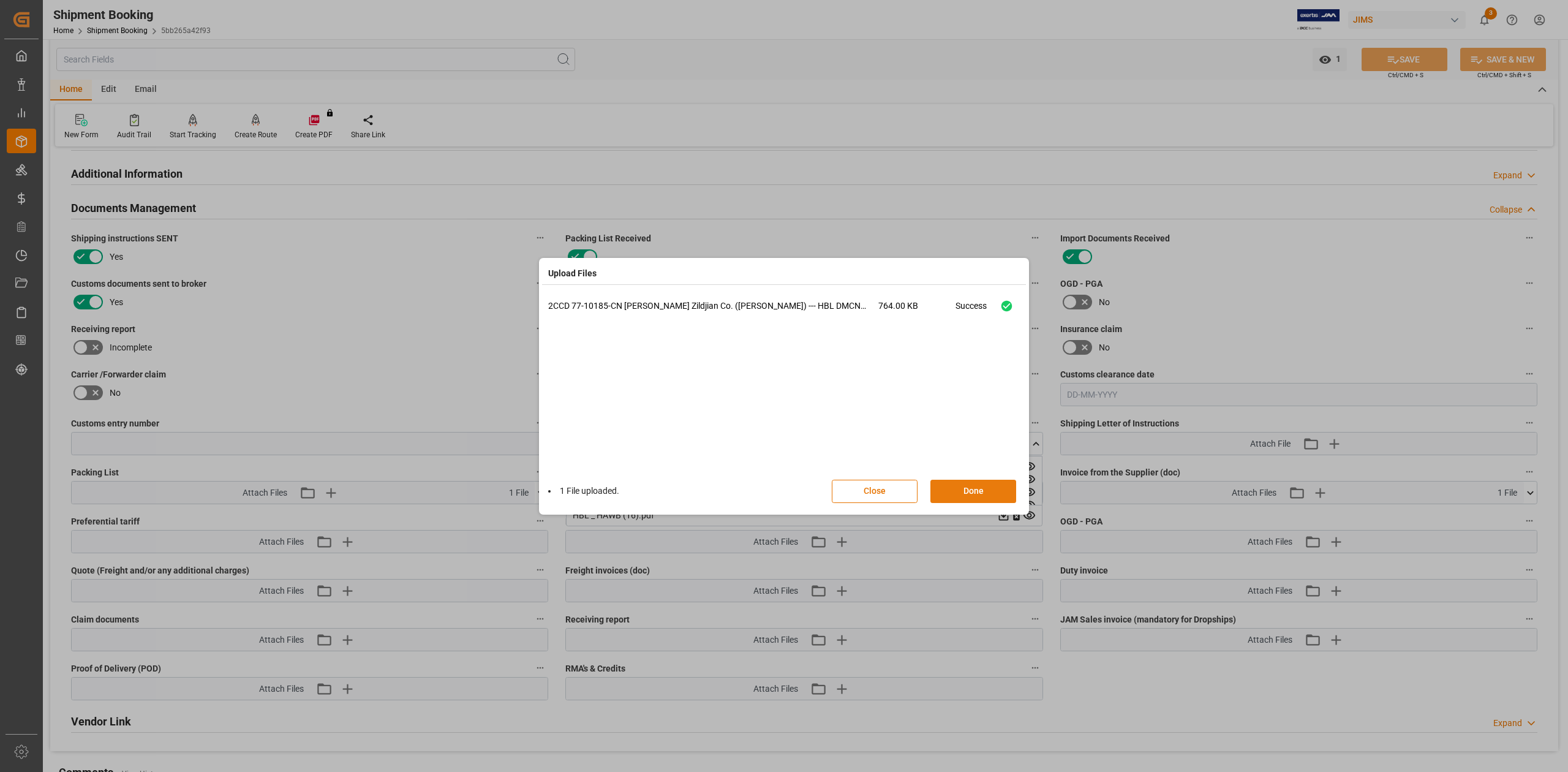
click at [993, 478] on button "Done" at bounding box center [973, 492] width 86 height 23
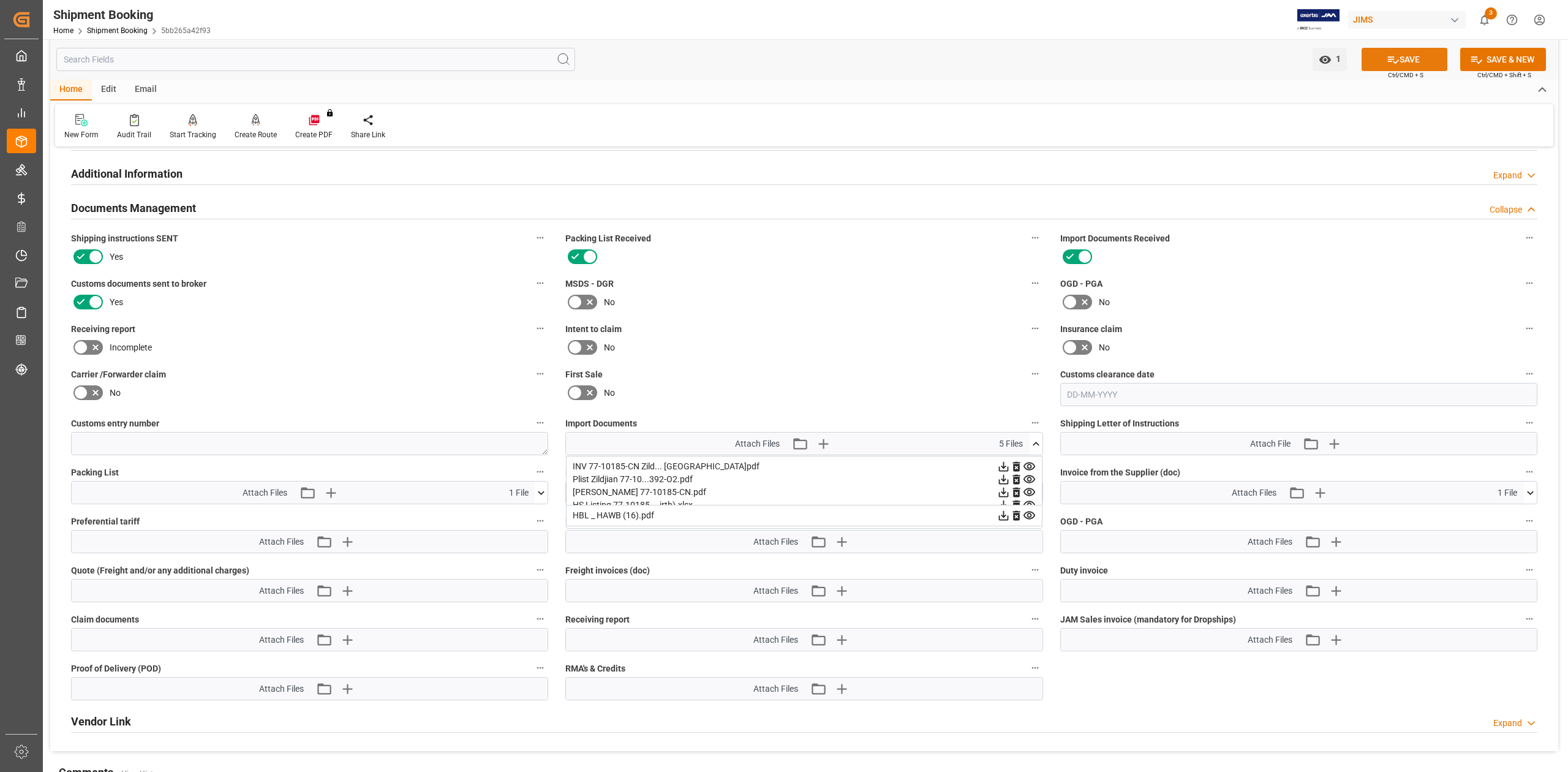
click at [1045, 56] on button "SAVE" at bounding box center [1404, 59] width 86 height 23
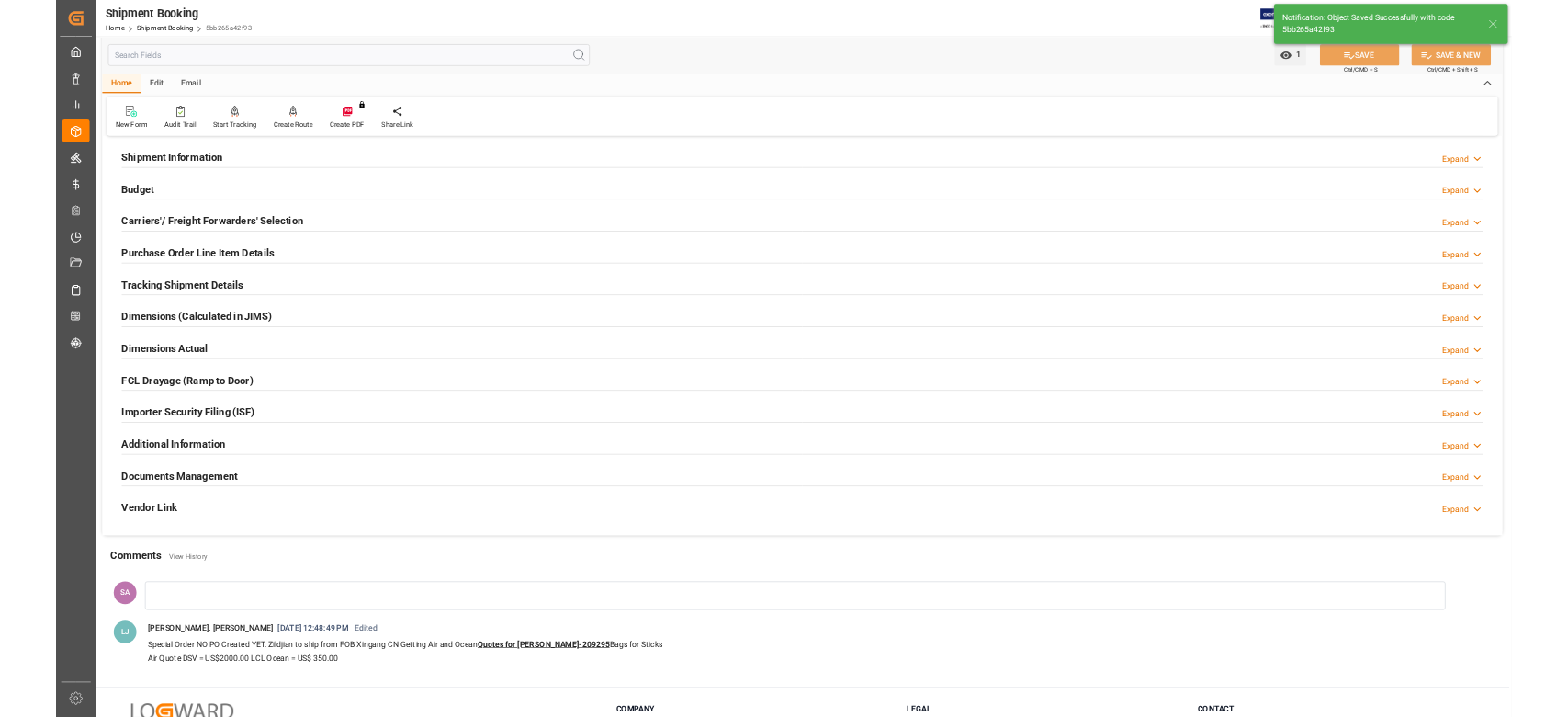
scroll to position [0, 0]
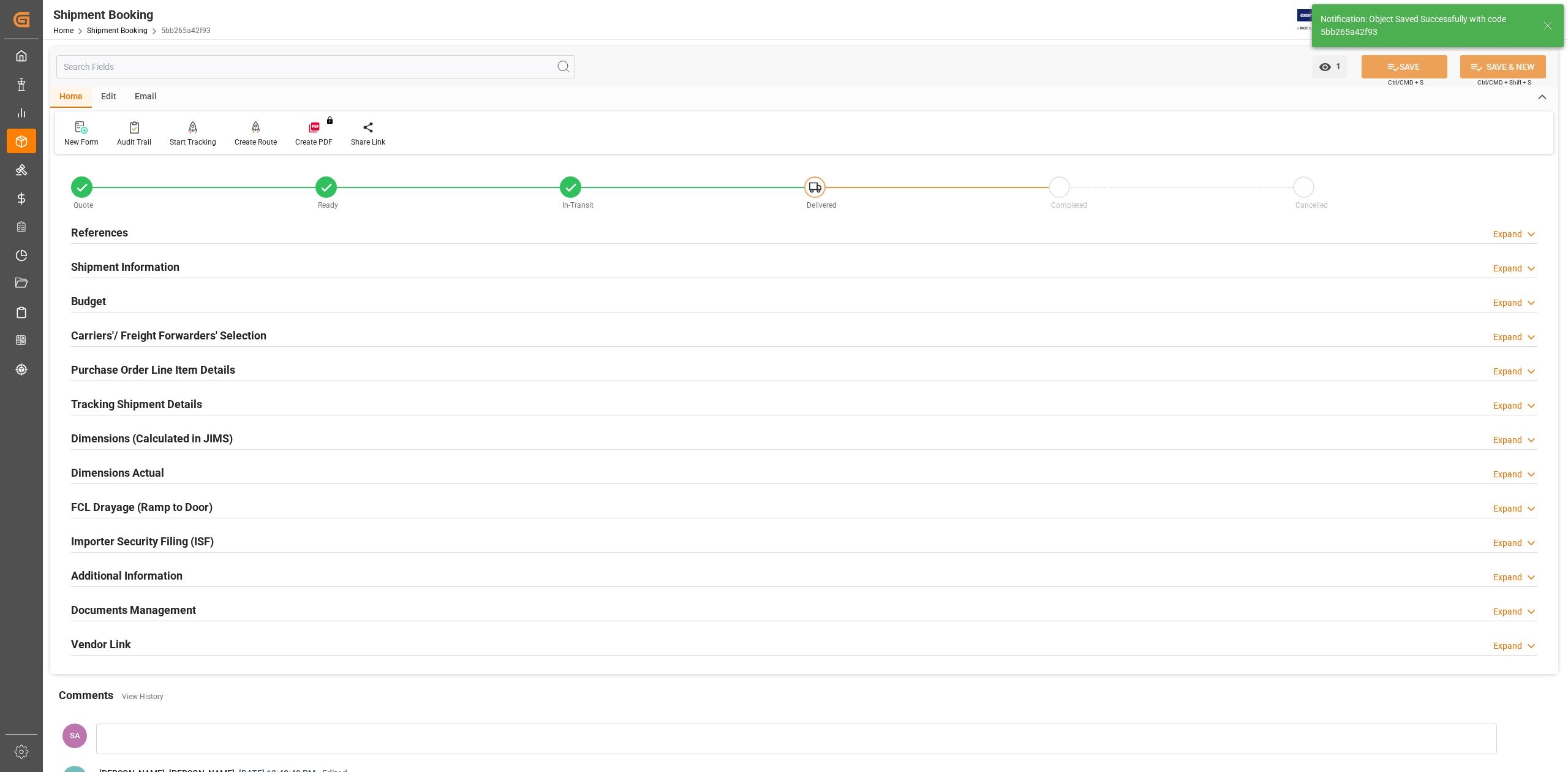
click at [86, 299] on h2 "Budget" at bounding box center [88, 302] width 35 height 17
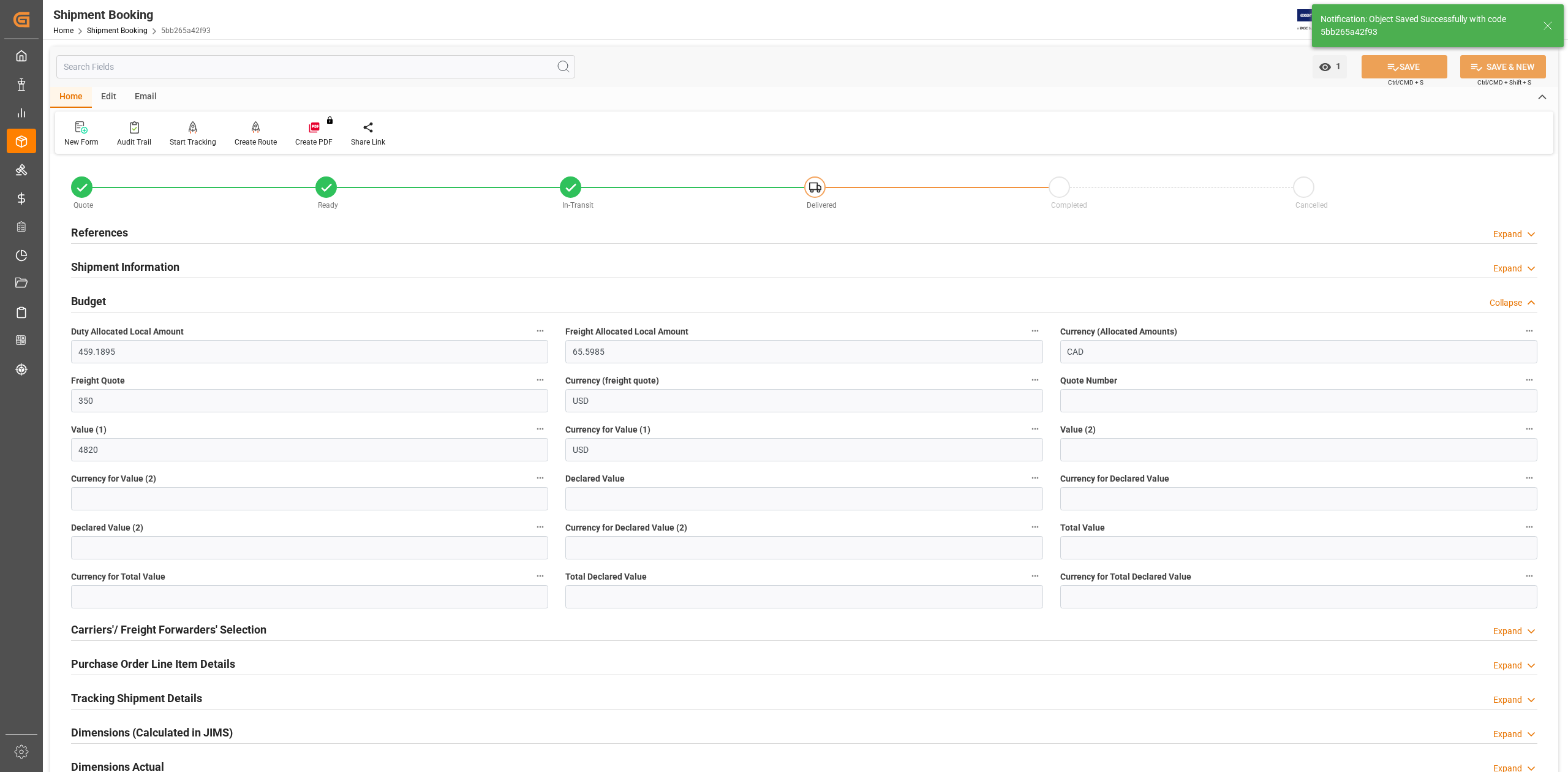
click at [86, 298] on h2 "Budget" at bounding box center [88, 302] width 35 height 17
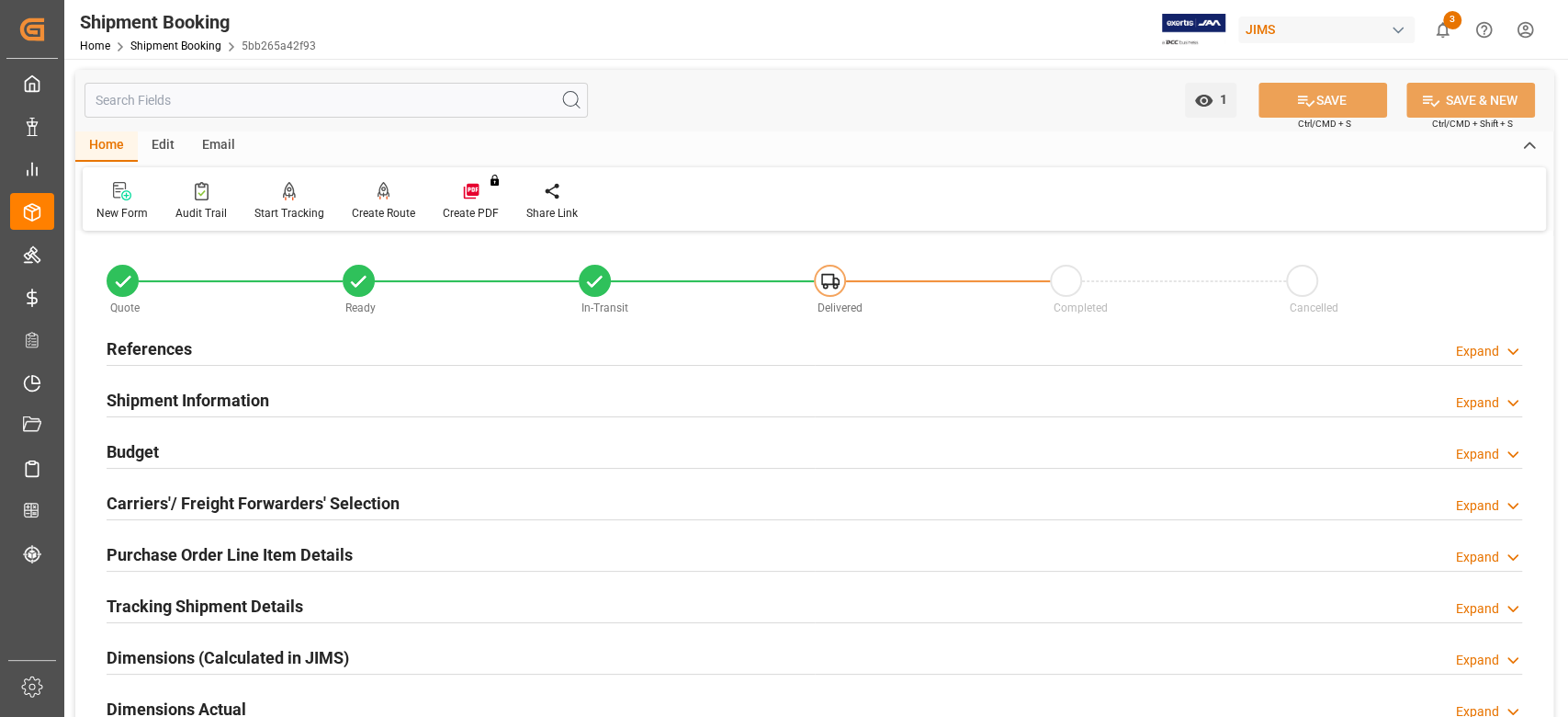
click at [215, 402] on h2 "Shipment Information" at bounding box center [187, 400] width 162 height 25
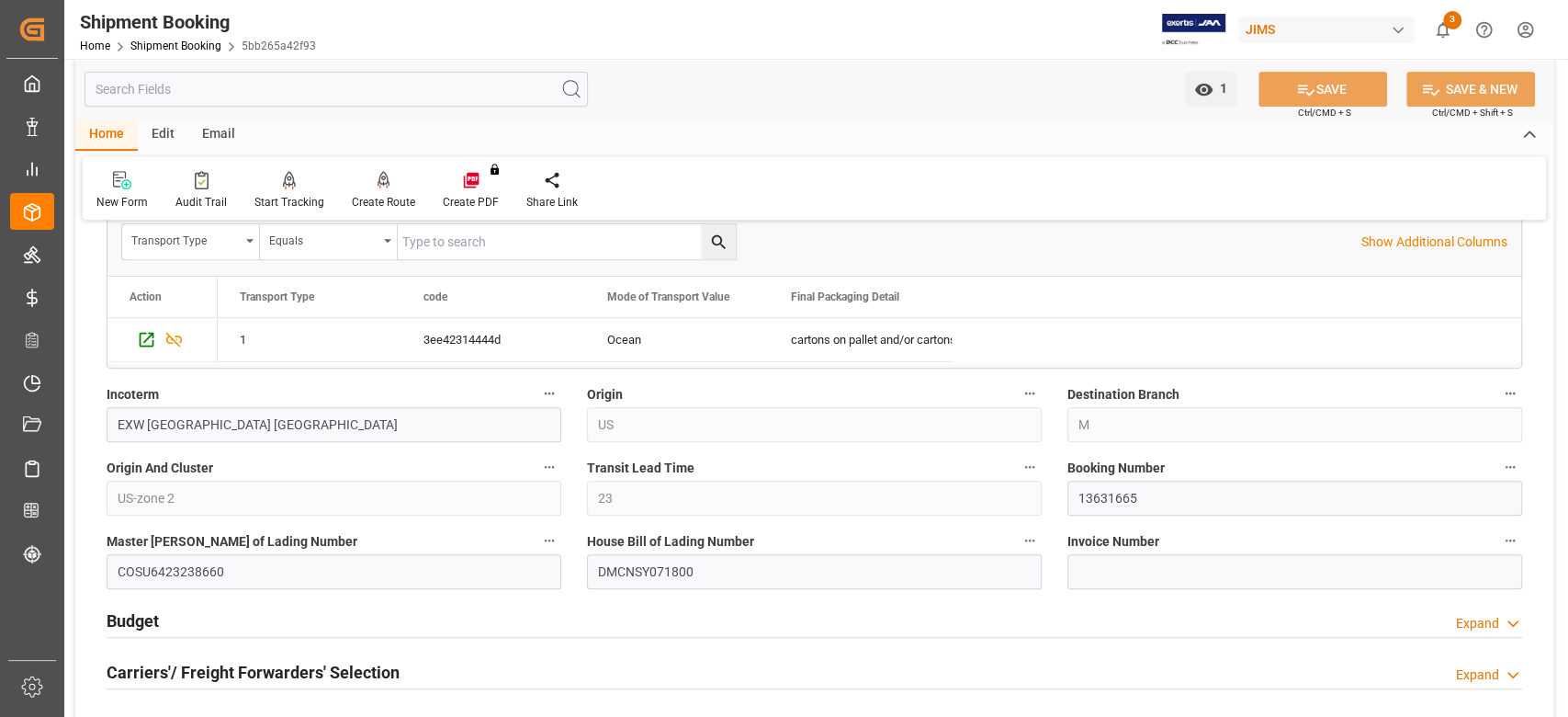
scroll to position [612, 0]
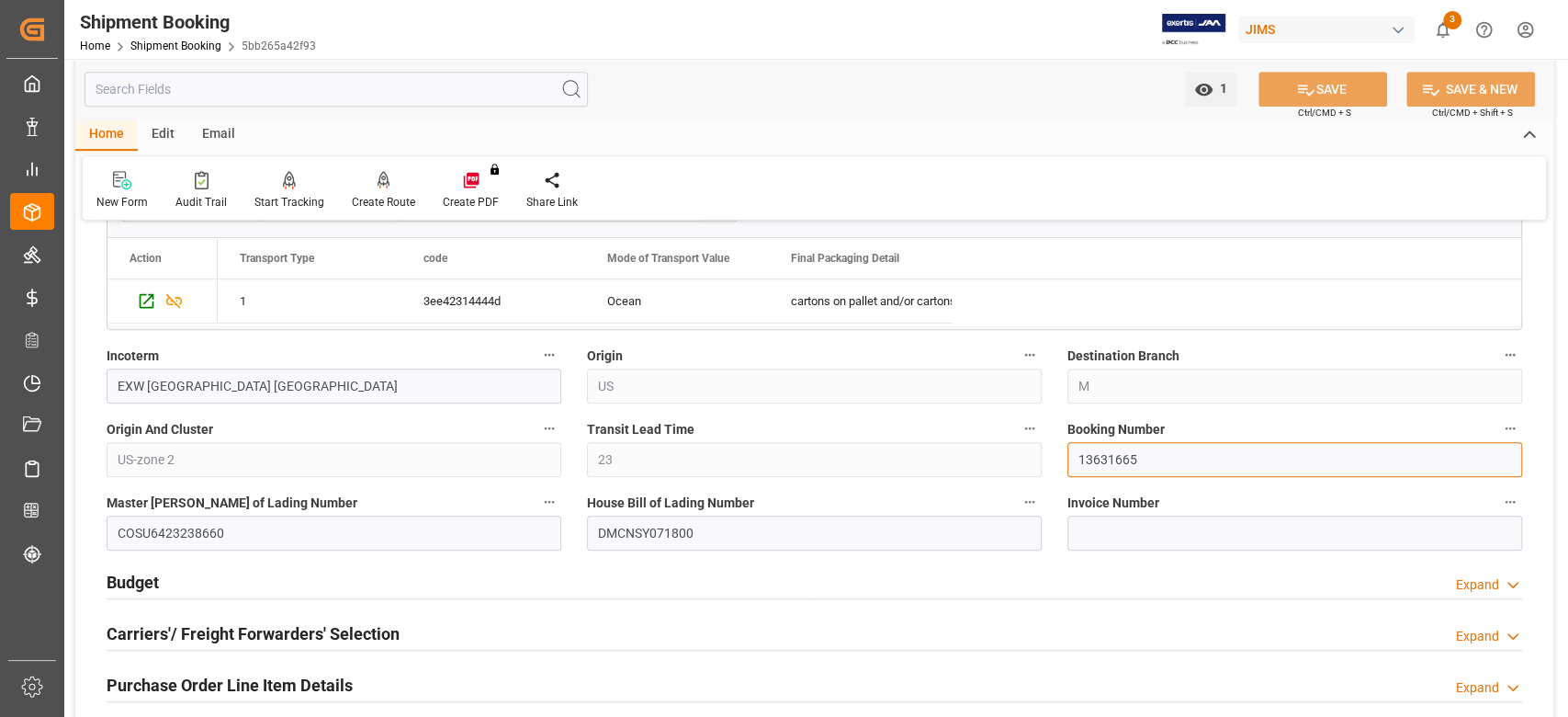
click at [1128, 463] on input "13631665" at bounding box center [1295, 459] width 455 height 35
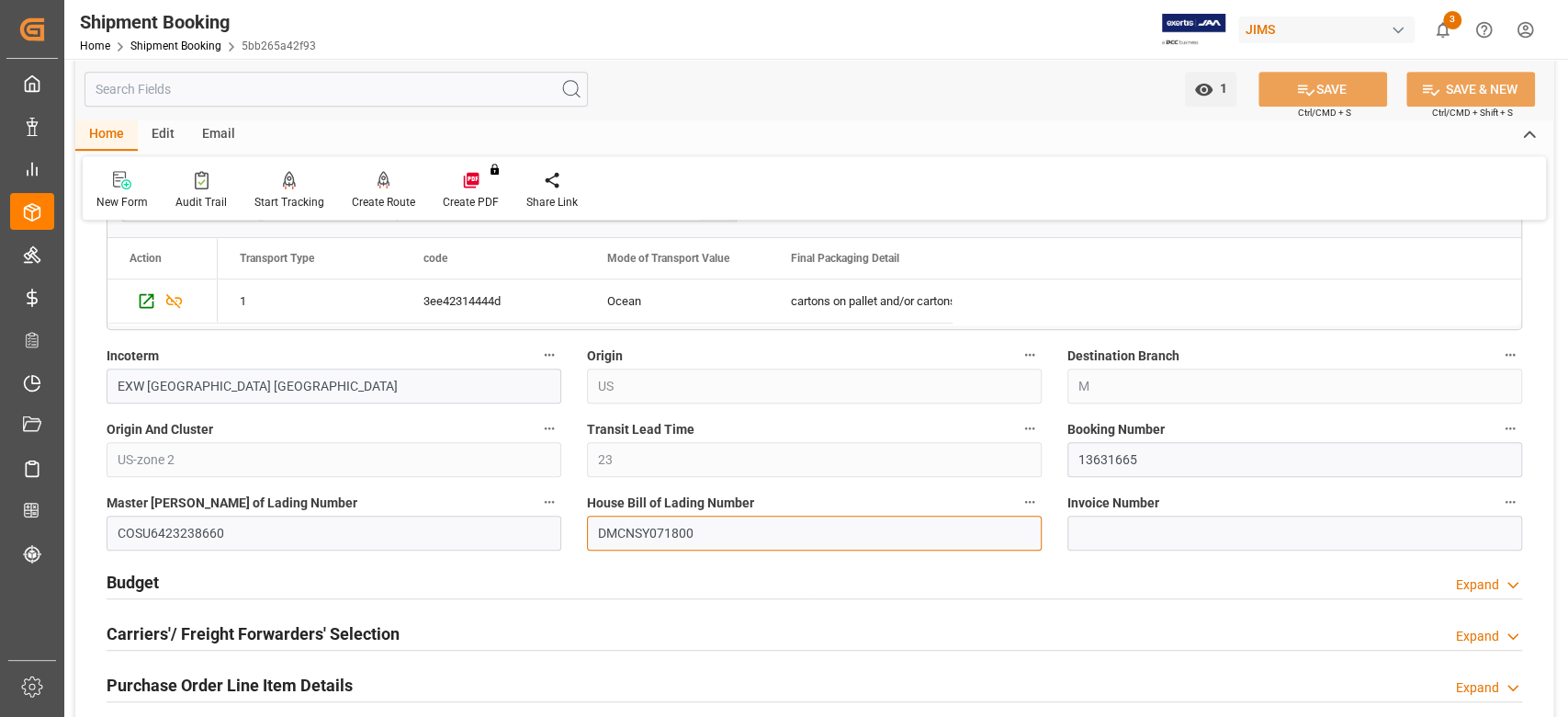
click at [662, 531] on input "DMCNSY071800" at bounding box center [814, 532] width 455 height 35
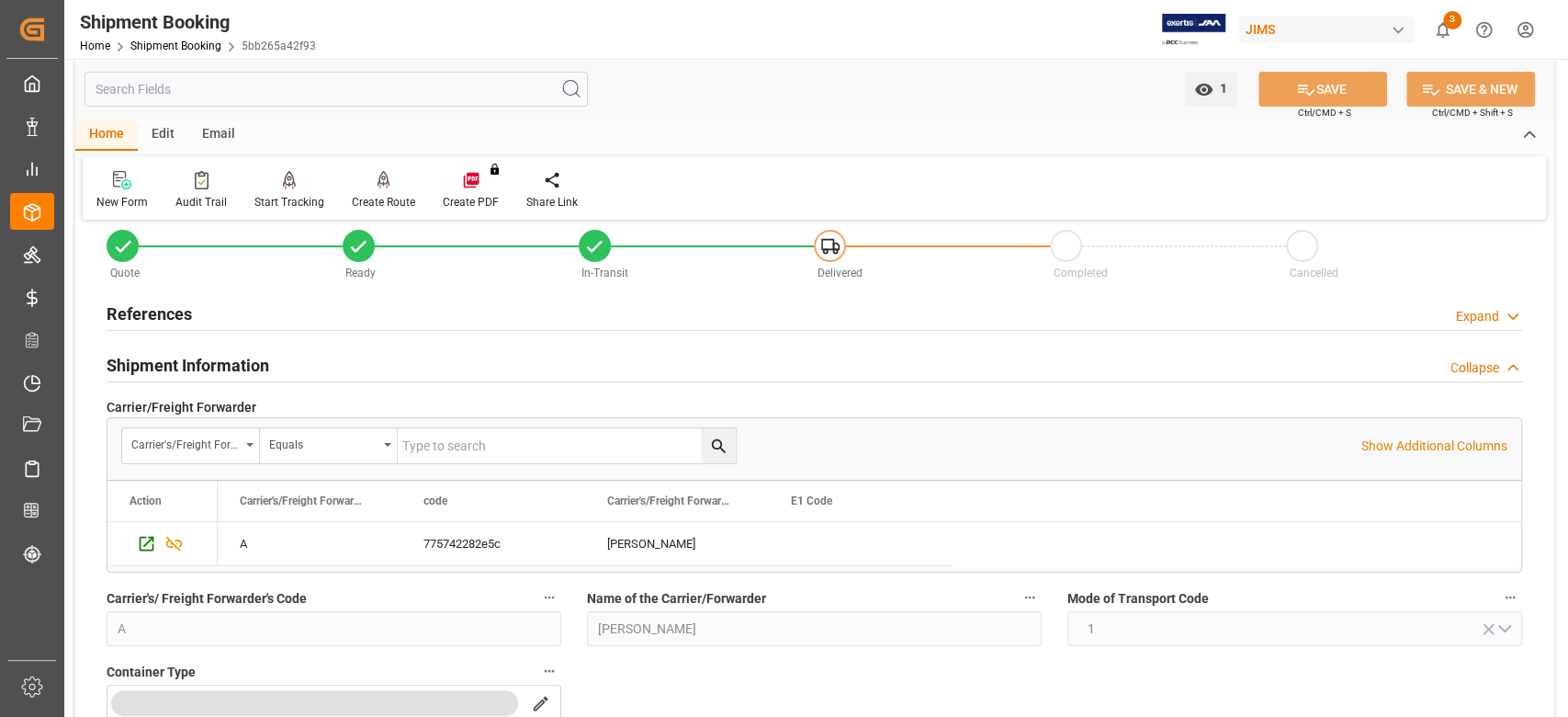
scroll to position [0, 0]
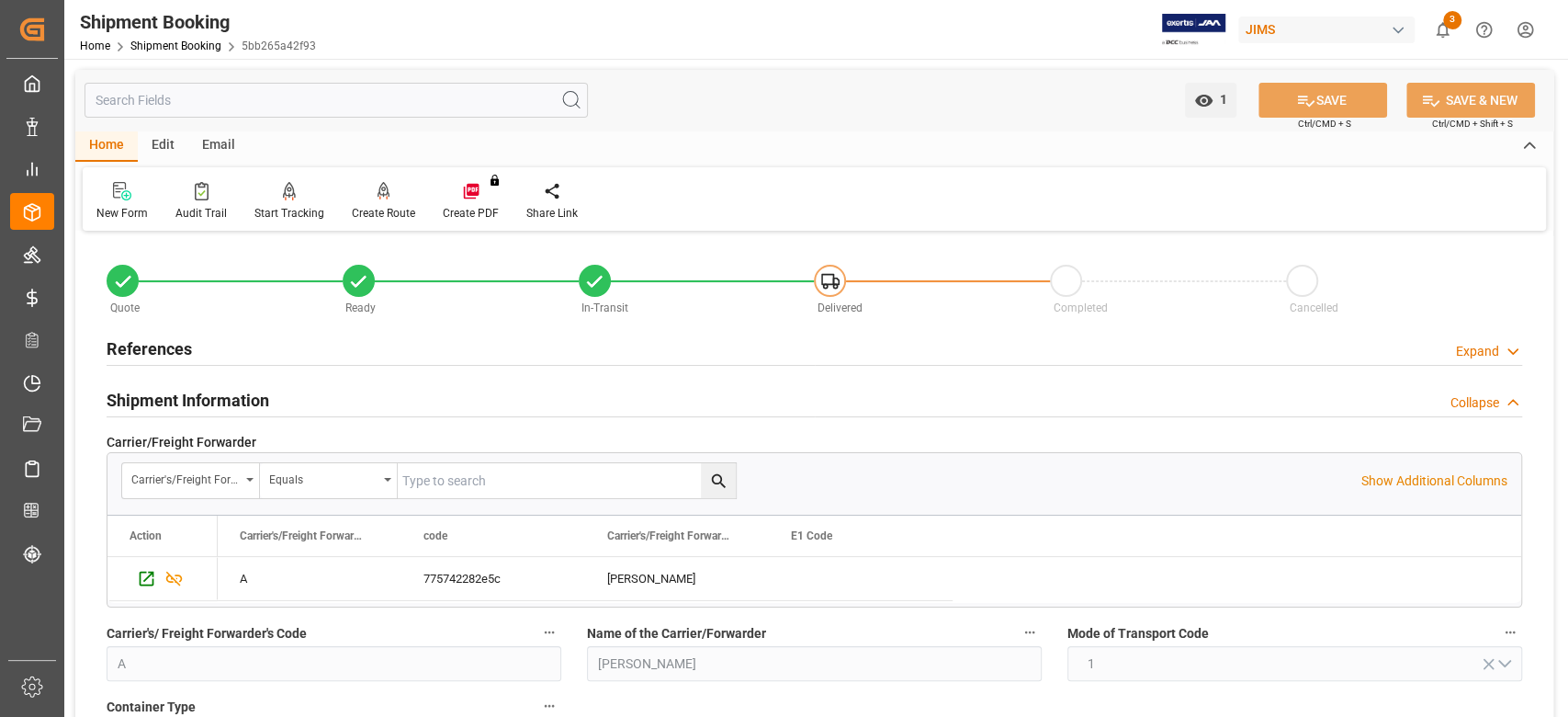
click at [175, 353] on h2 "References" at bounding box center [149, 349] width 85 height 25
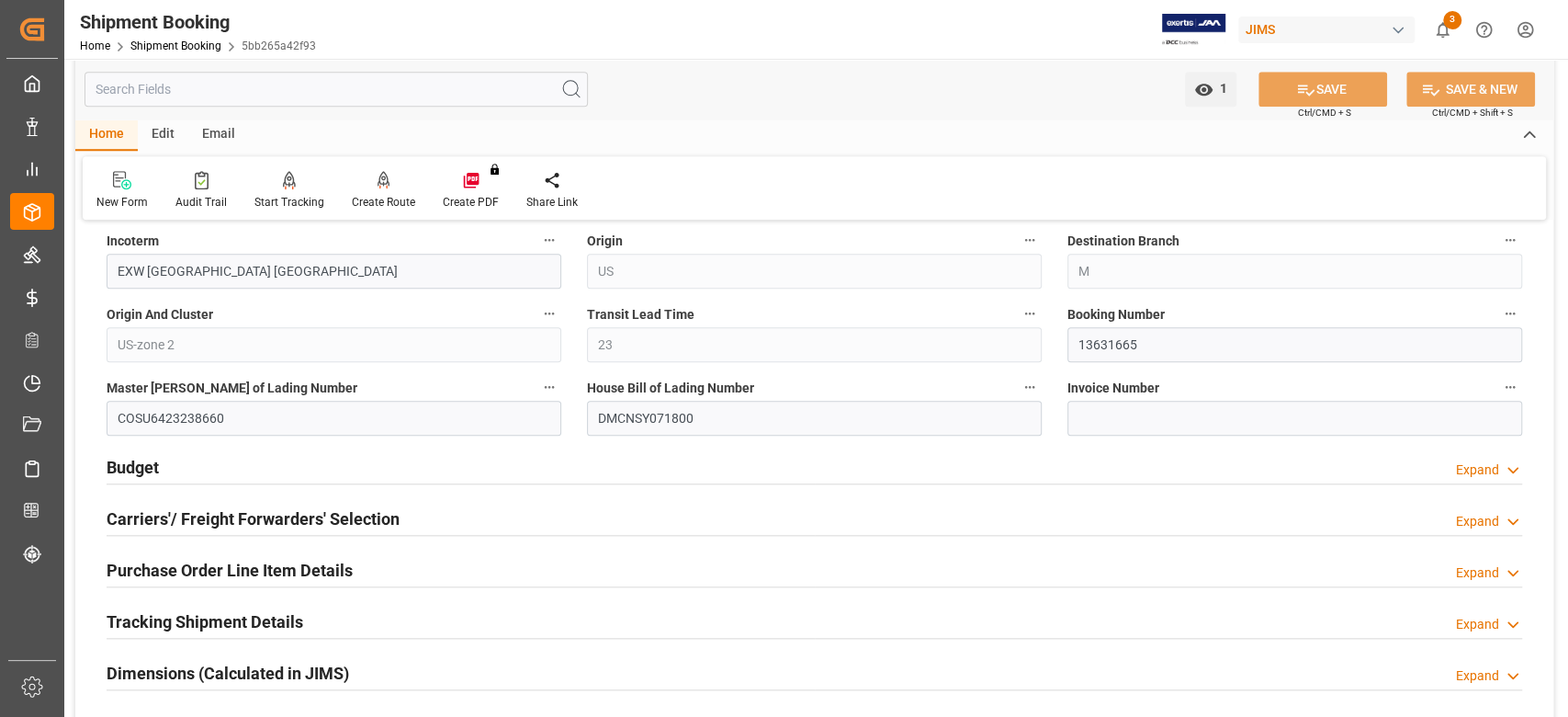
scroll to position [1103, 0]
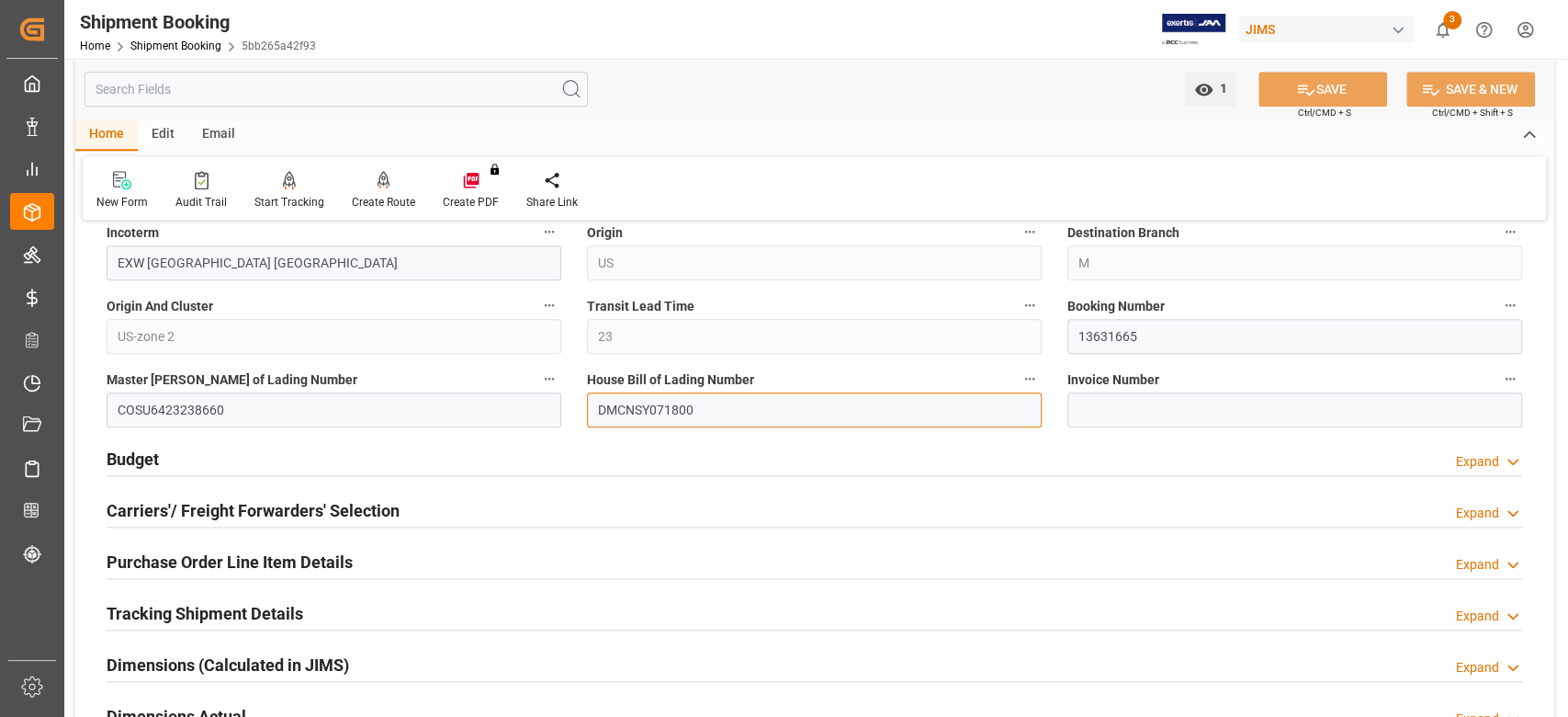
click at [656, 413] on input "DMCNSY071800" at bounding box center [814, 410] width 455 height 35
click at [656, 412] on input "DMCNSY071800" at bounding box center [814, 410] width 455 height 35
